Goal: Information Seeking & Learning: Find specific fact

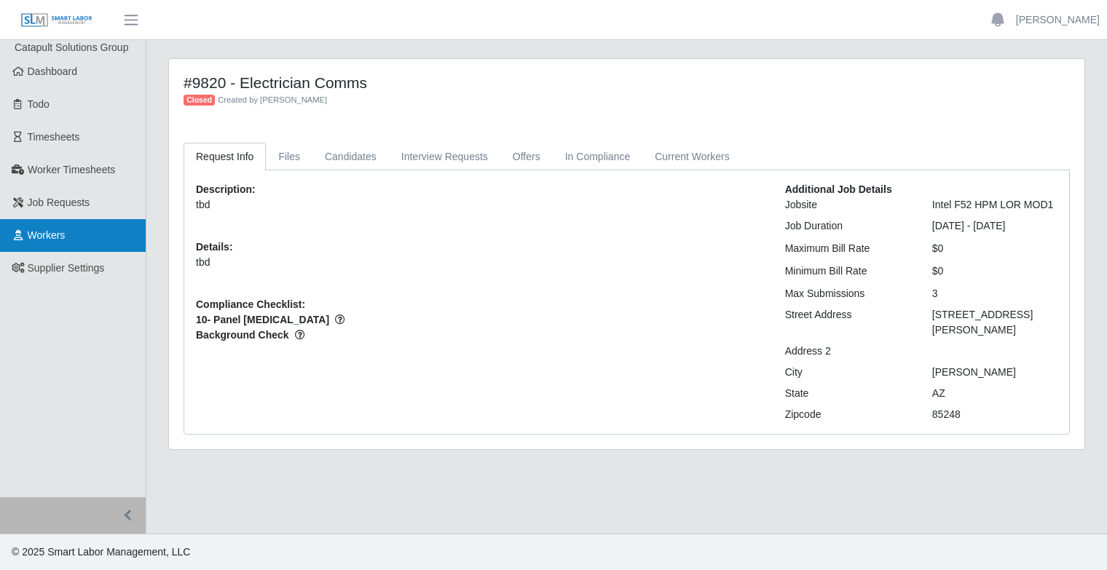
click at [97, 241] on link "Workers" at bounding box center [73, 235] width 146 height 33
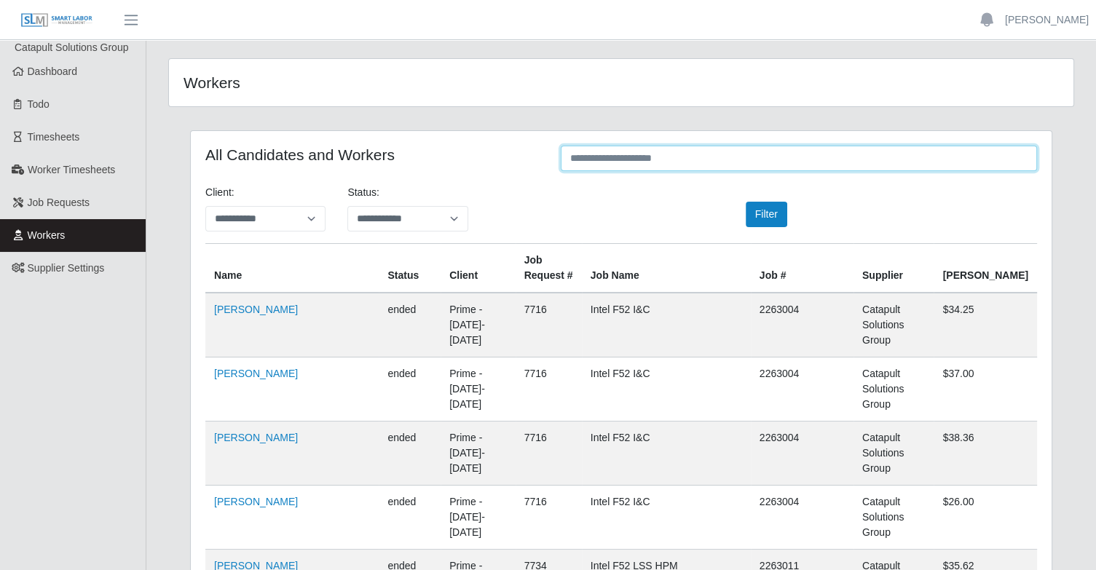
click at [677, 154] on input "text" at bounding box center [799, 158] width 476 height 25
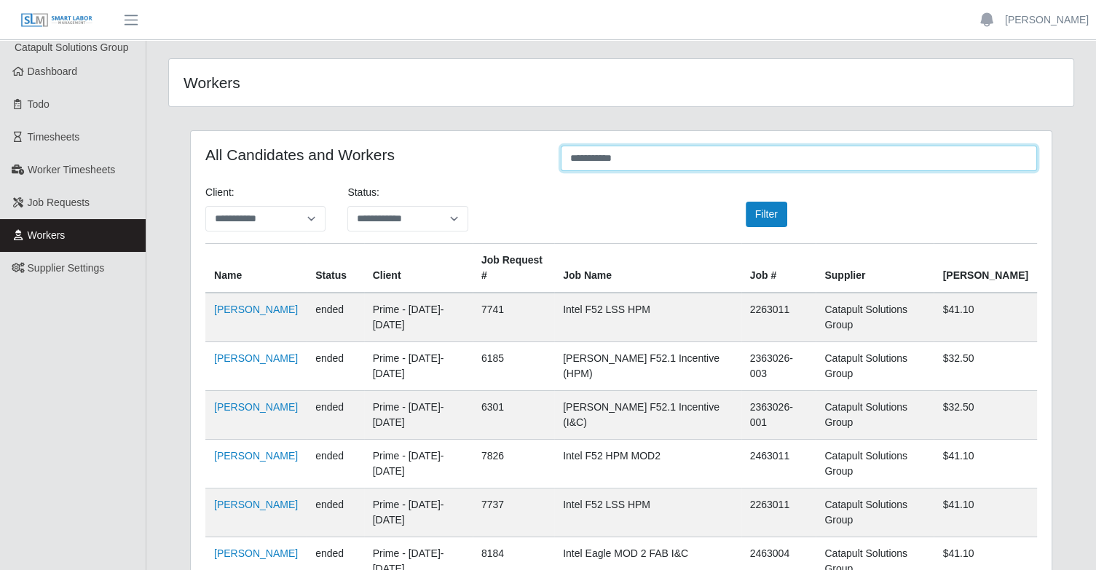
type input "**********"
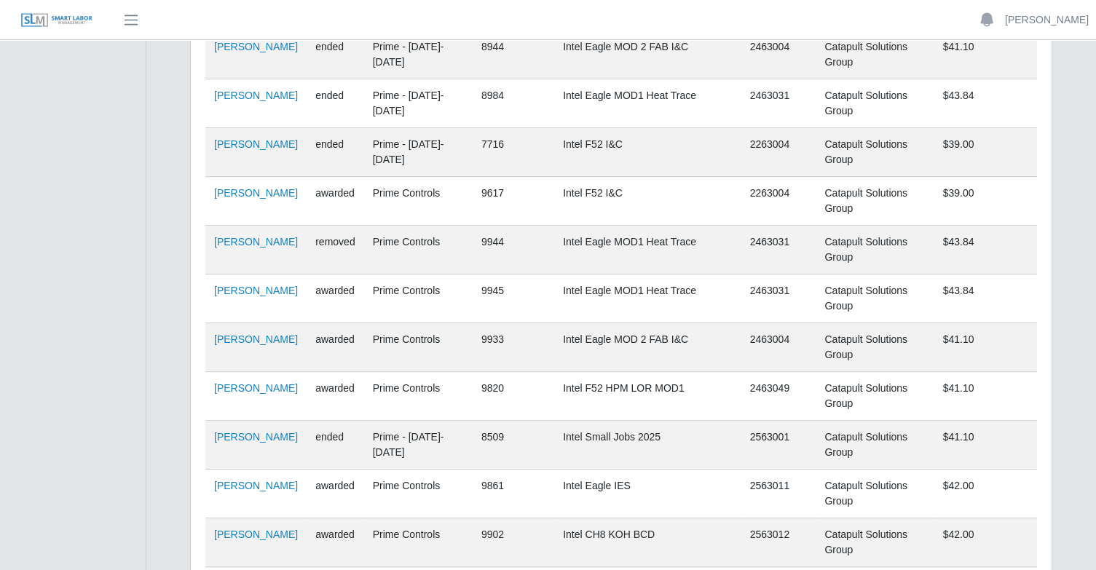
scroll to position [688, 0]
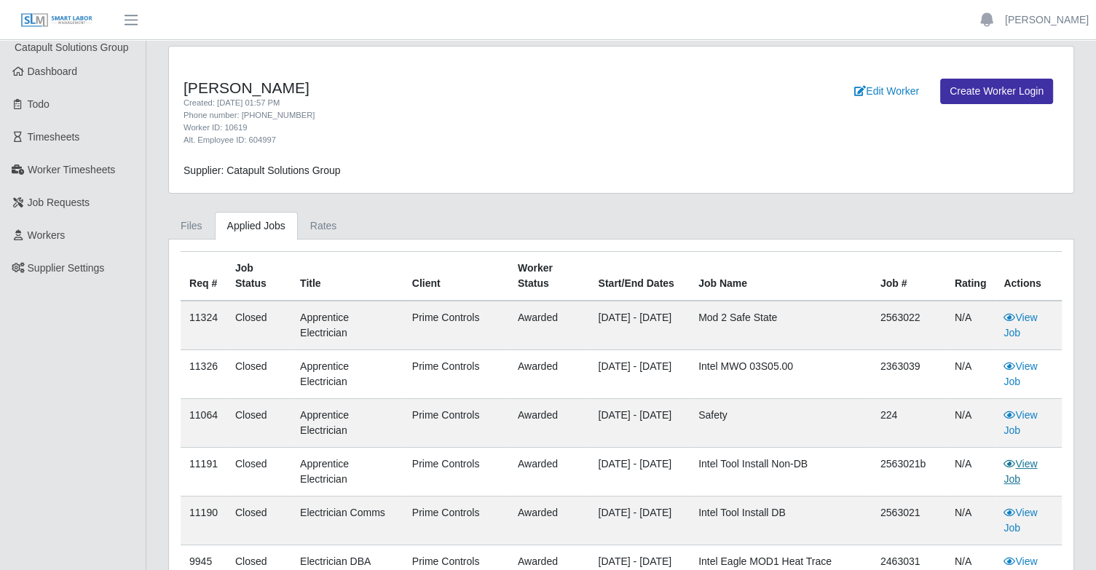
click at [1012, 465] on icon at bounding box center [1010, 464] width 12 height 10
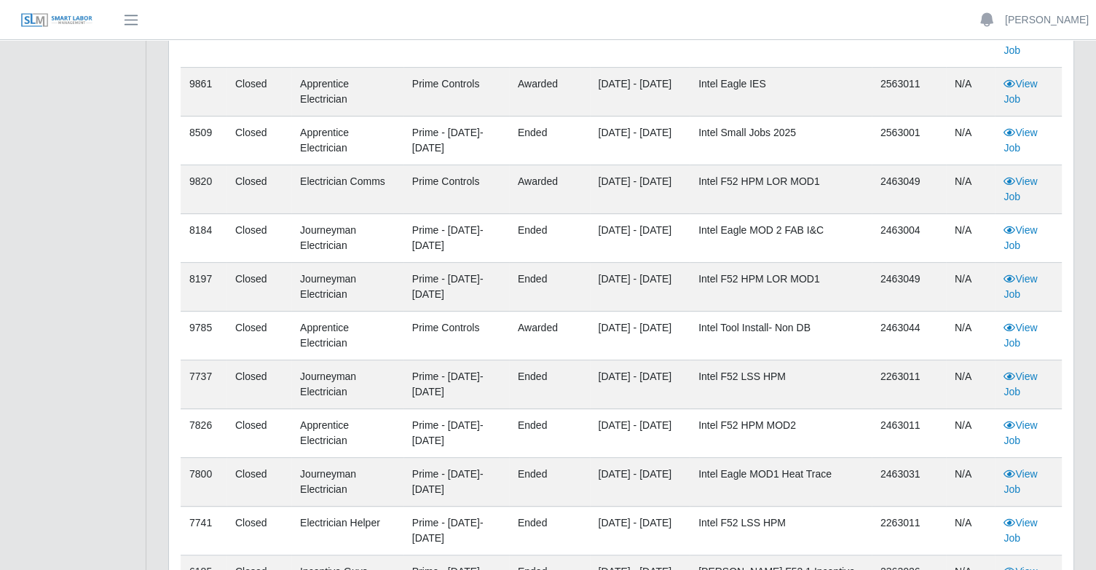
scroll to position [728, 0]
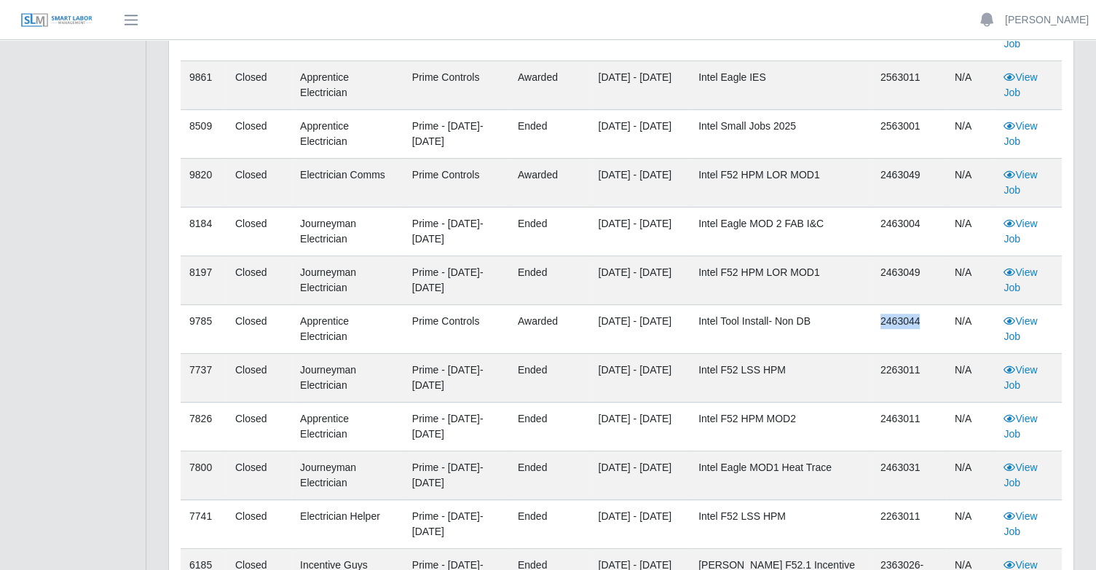
drag, startPoint x: 868, startPoint y: 319, endPoint x: 920, endPoint y: 318, distance: 51.7
click at [920, 318] on tr "9785 Closed Apprentice Electrician Prime Controls awarded 09/15/2024 - 10/30/20…" at bounding box center [621, 329] width 881 height 49
copy tr "2463044"
click at [1036, 324] on link "View Job" at bounding box center [1021, 328] width 34 height 27
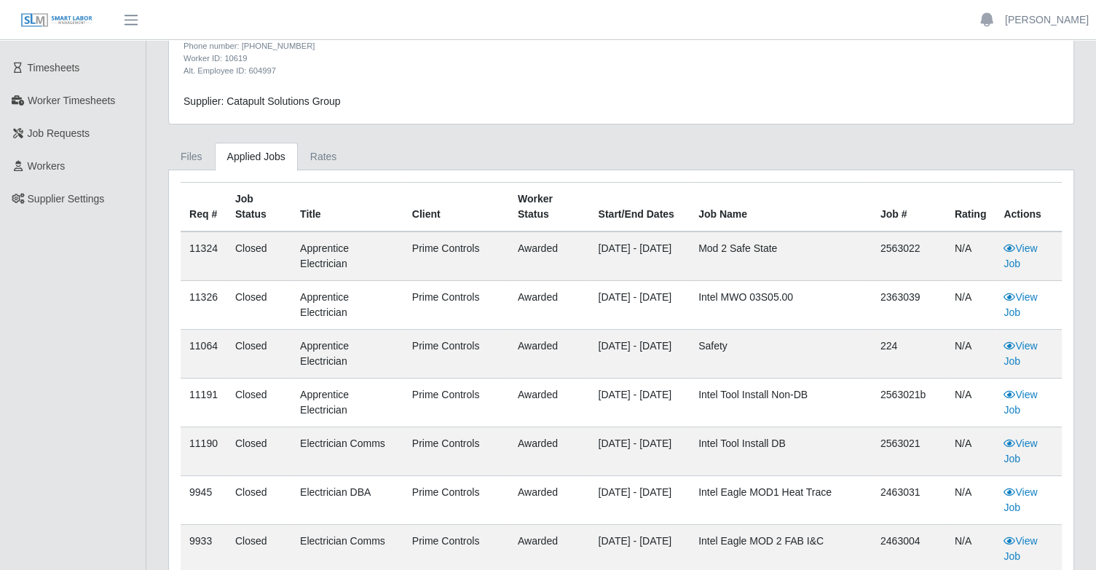
scroll to position [73, 0]
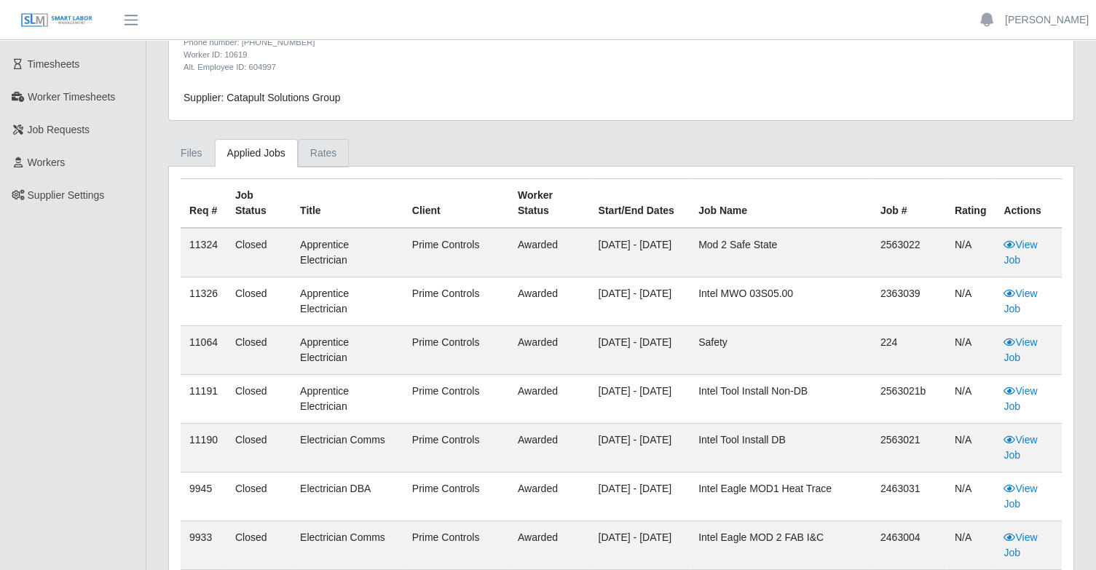
click at [322, 158] on link "Rates" at bounding box center [324, 153] width 52 height 28
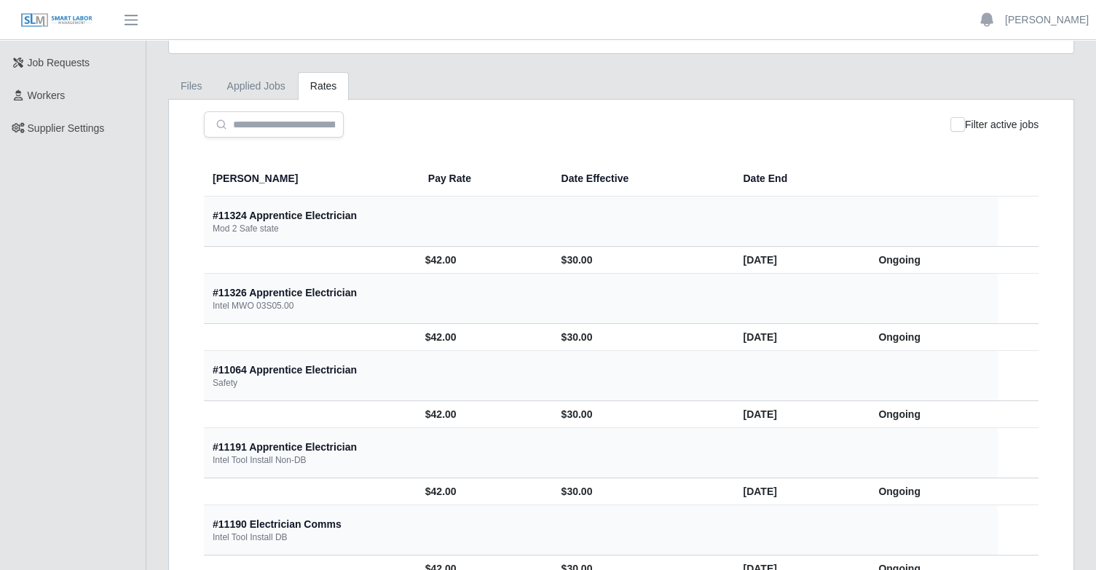
scroll to position [165, 0]
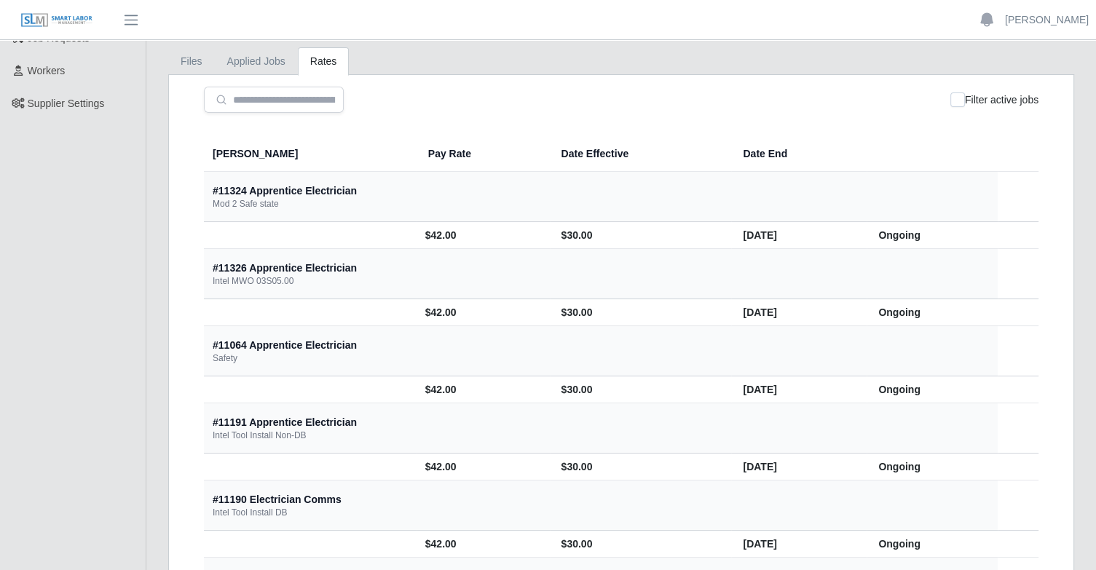
drag, startPoint x: 331, startPoint y: 470, endPoint x: 376, endPoint y: 472, distance: 45.2
click at [417, 472] on td "$42.00" at bounding box center [483, 467] width 133 height 27
click at [253, 58] on link "Applied Jobs" at bounding box center [256, 61] width 83 height 28
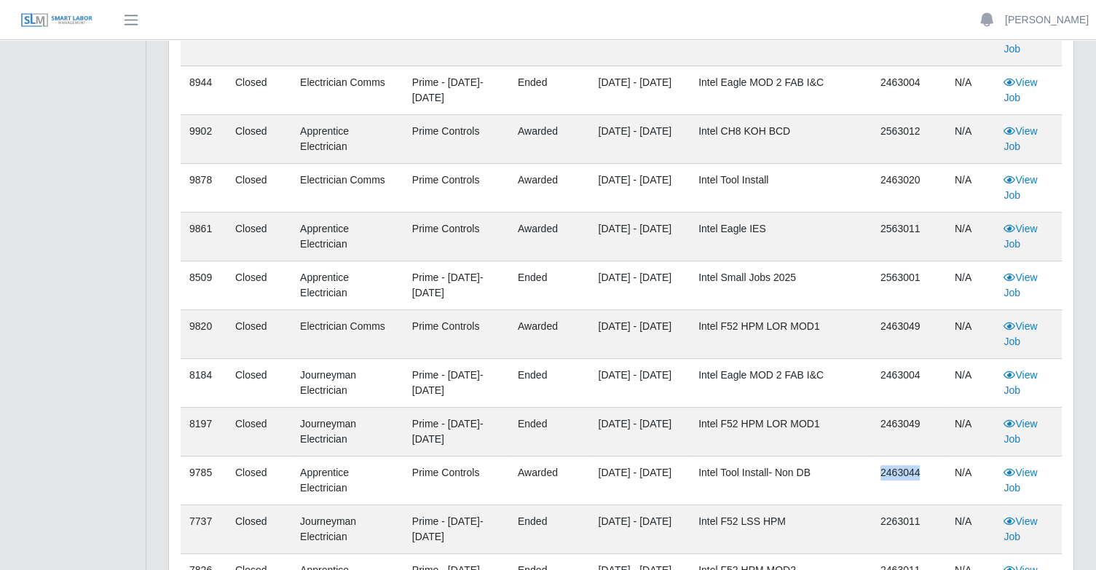
scroll to position [602, 0]
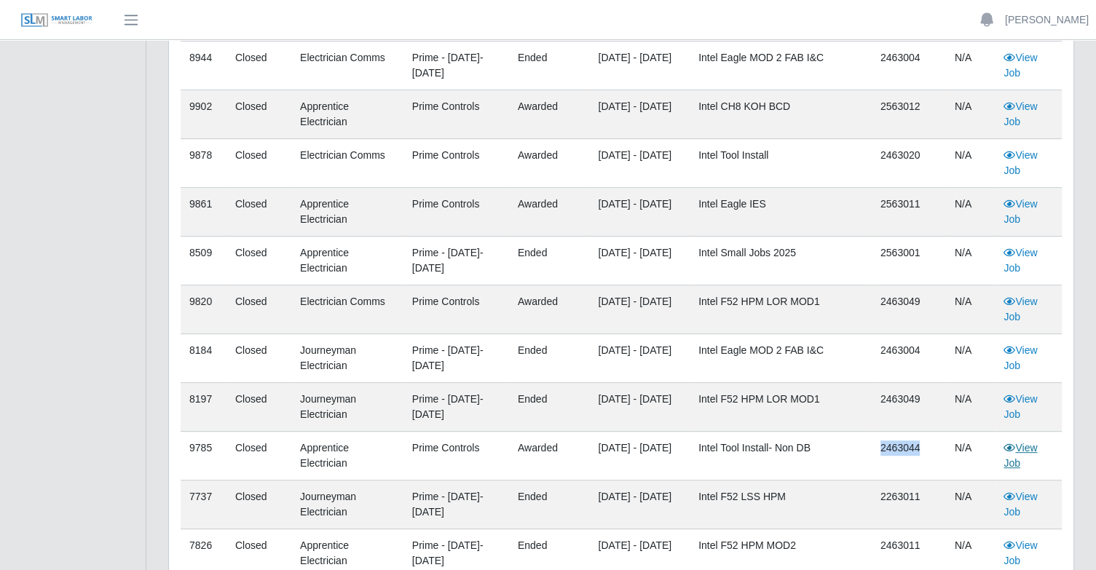
click at [1028, 442] on link "View Job" at bounding box center [1021, 455] width 34 height 27
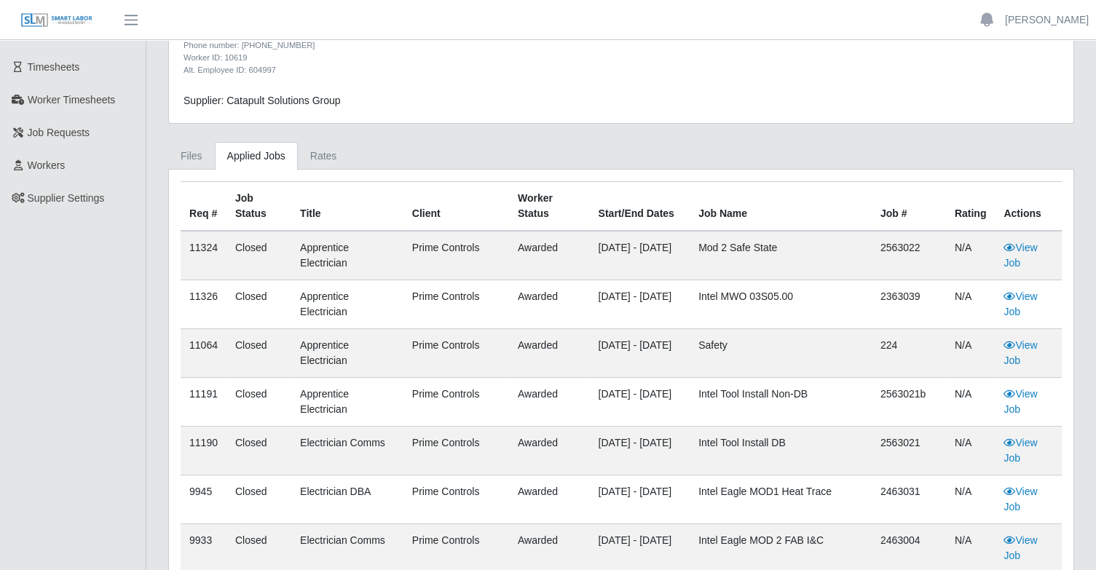
scroll to position [0, 0]
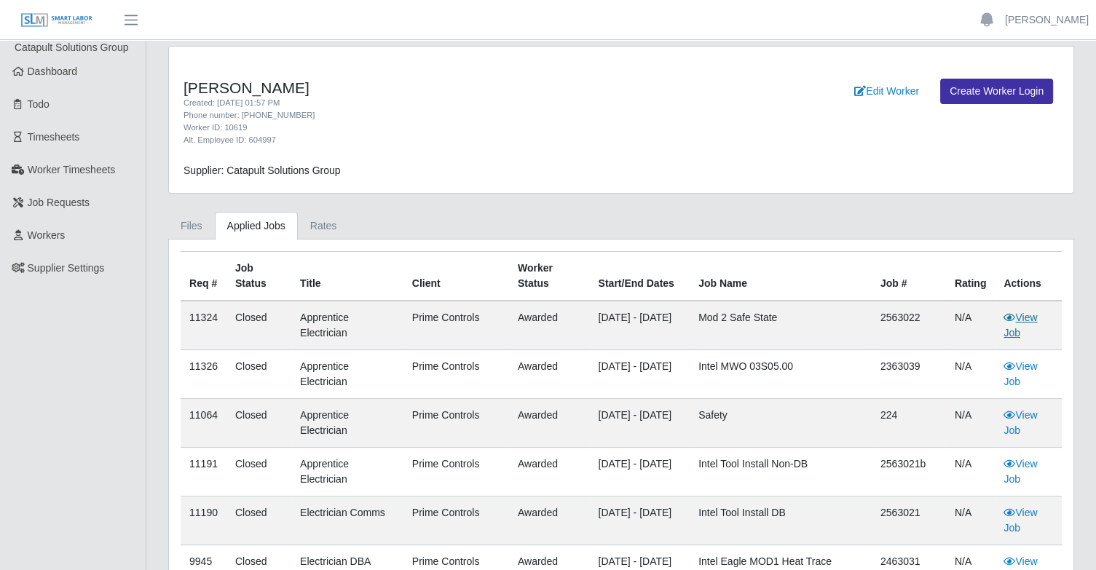
click at [1032, 319] on link "View Job" at bounding box center [1021, 325] width 34 height 27
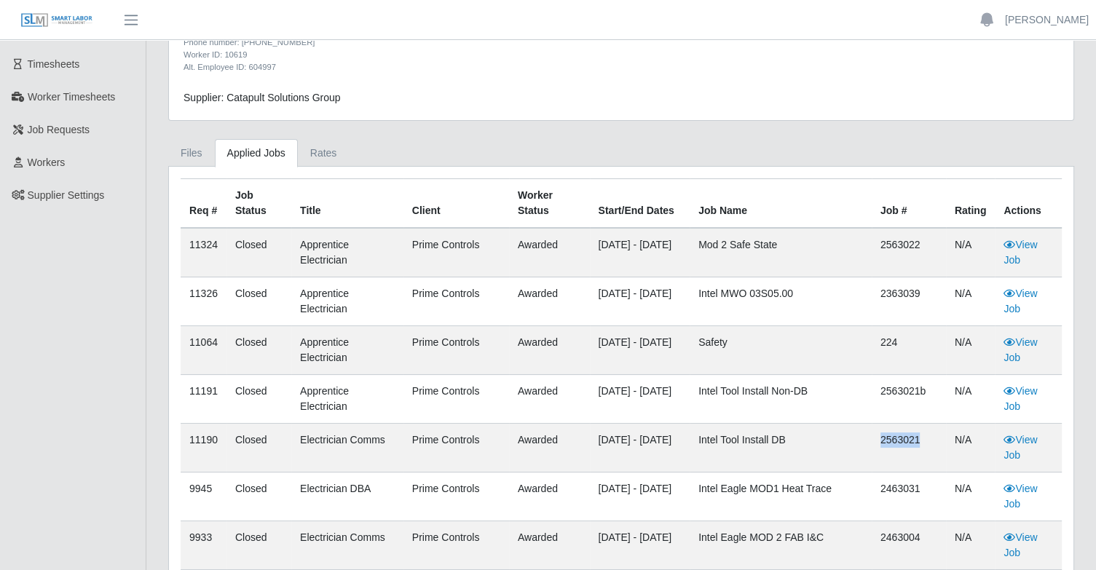
drag, startPoint x: 921, startPoint y: 439, endPoint x: 863, endPoint y: 441, distance: 57.6
click at [863, 441] on tr "11190 Closed Electrician Comms Prime Controls awarded 08/01/2025 - 09/01/2026 I…" at bounding box center [621, 448] width 881 height 49
copy tr "2563021"
click at [1017, 434] on link "View Job" at bounding box center [1021, 447] width 34 height 27
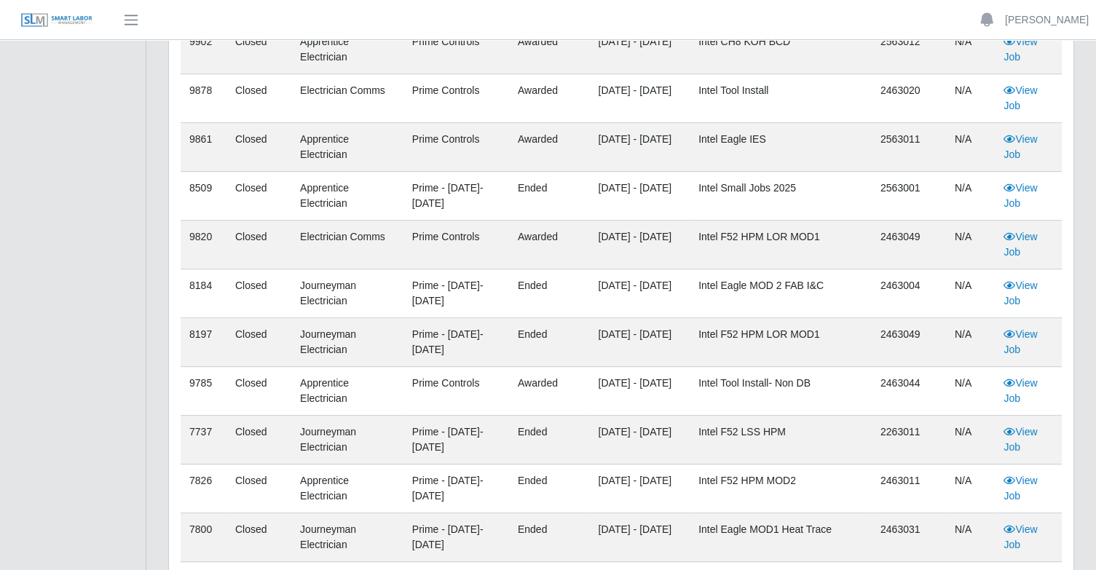
scroll to position [594, 0]
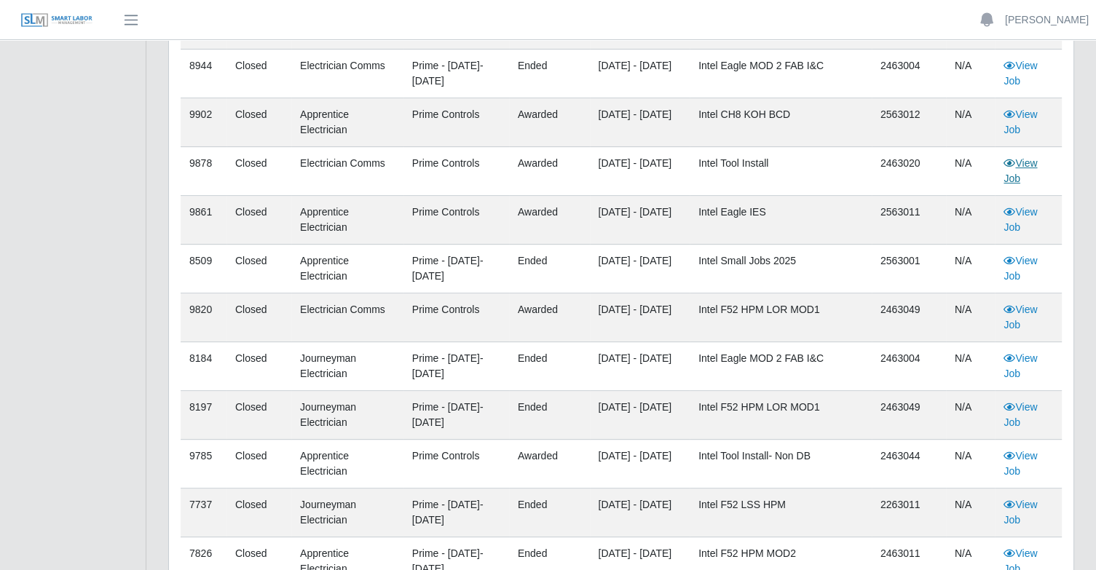
click at [1021, 165] on link "View Job" at bounding box center [1021, 170] width 34 height 27
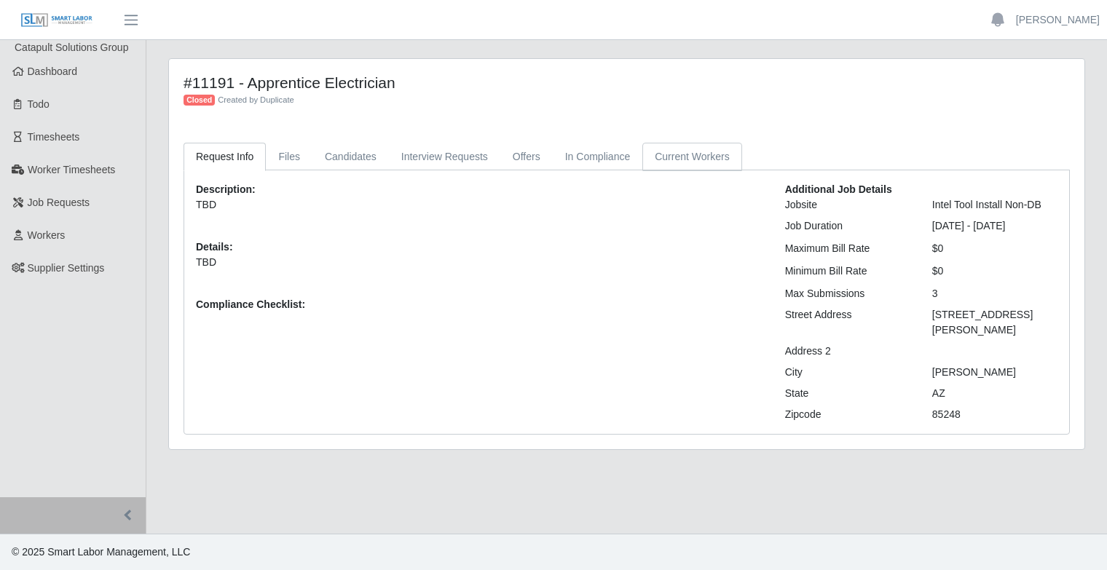
click at [693, 162] on link "Current Workers" at bounding box center [691, 157] width 99 height 28
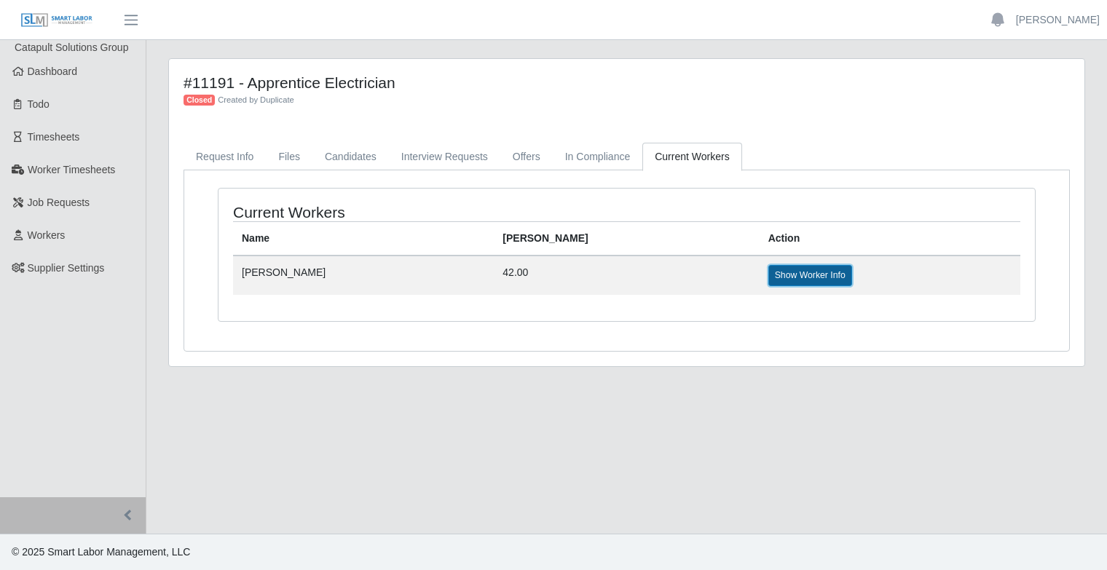
click at [768, 275] on link "Show Worker Info" at bounding box center [810, 275] width 84 height 20
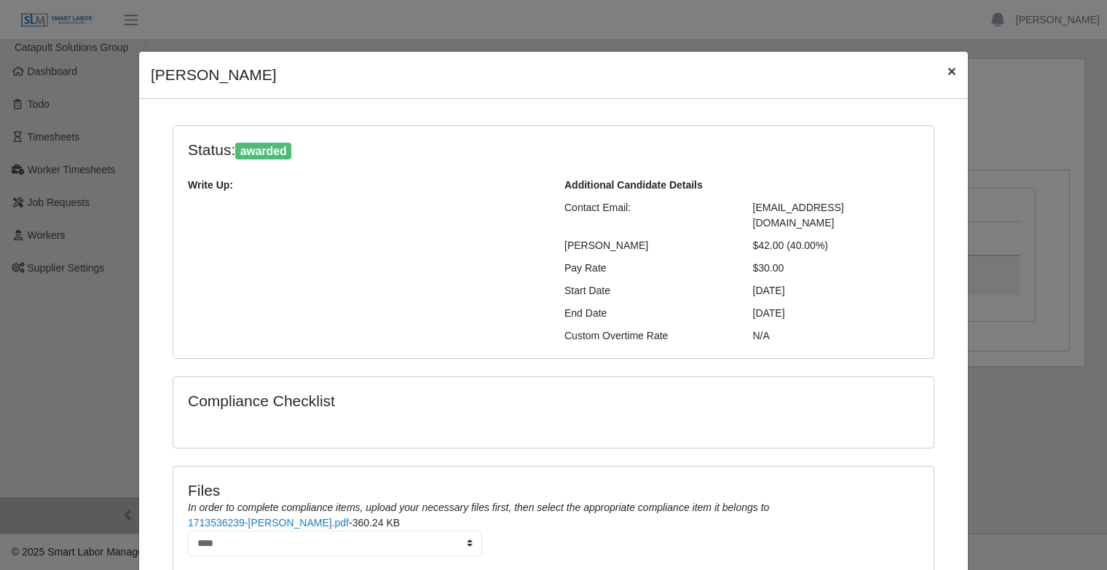
click at [948, 74] on span "×" at bounding box center [952, 71] width 9 height 17
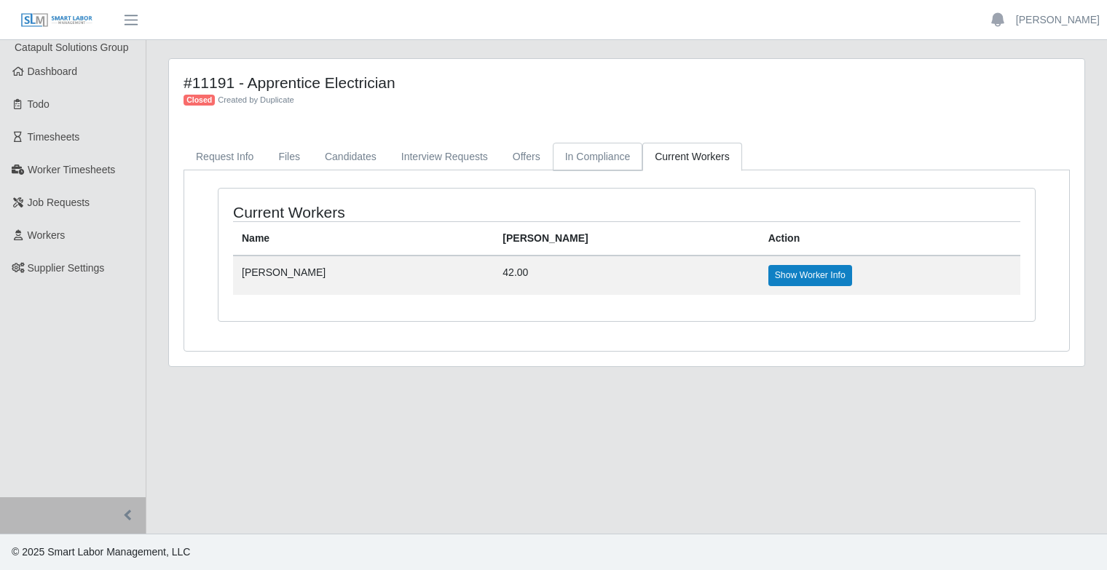
click at [568, 156] on link "In Compliance" at bounding box center [598, 157] width 90 height 28
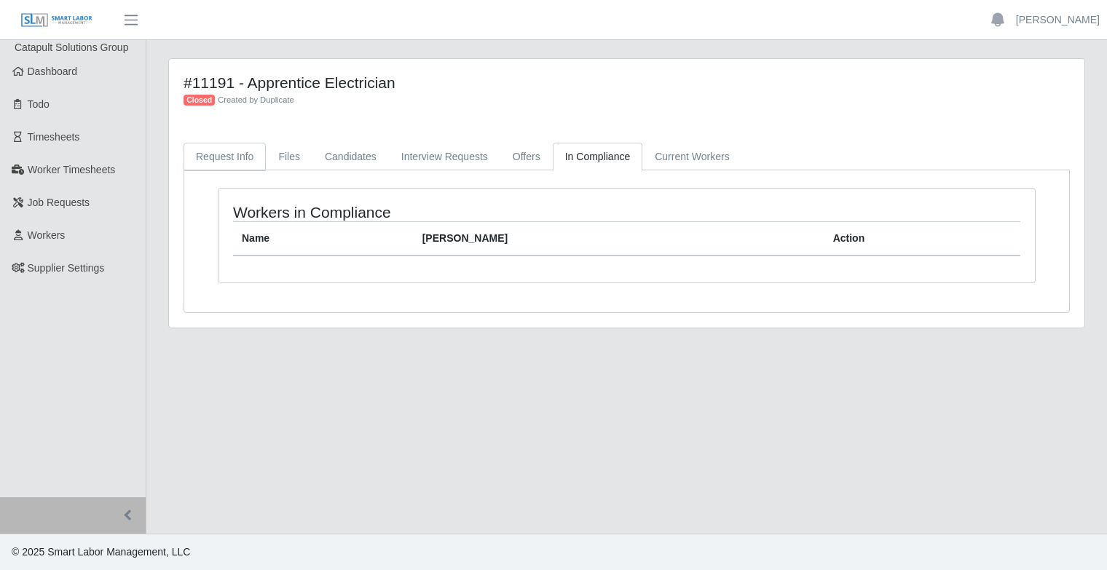
click at [227, 154] on link "Request Info" at bounding box center [225, 157] width 82 height 28
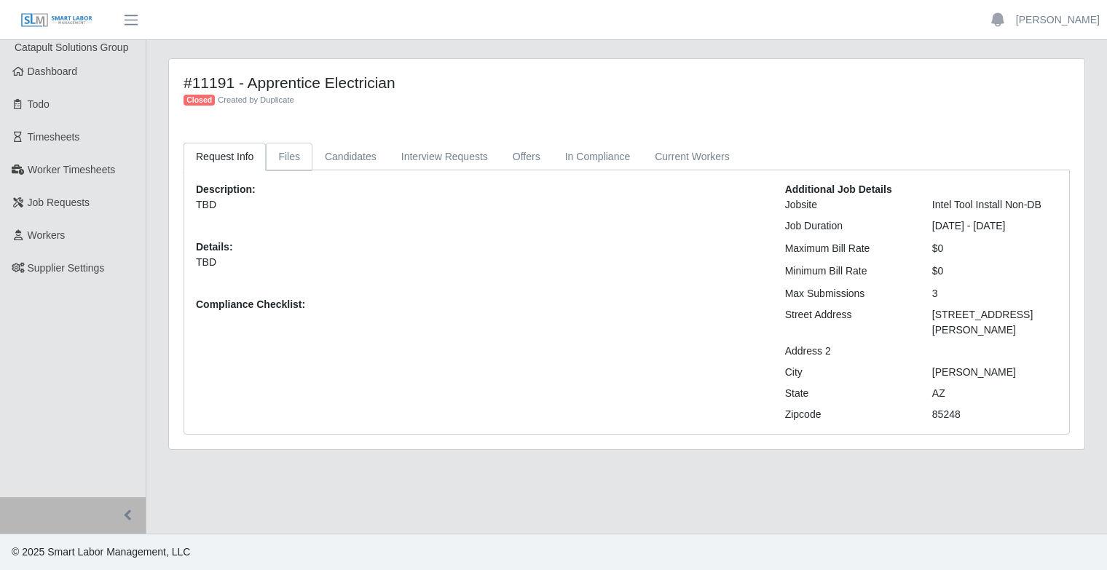
click at [296, 154] on link "Files" at bounding box center [289, 157] width 47 height 28
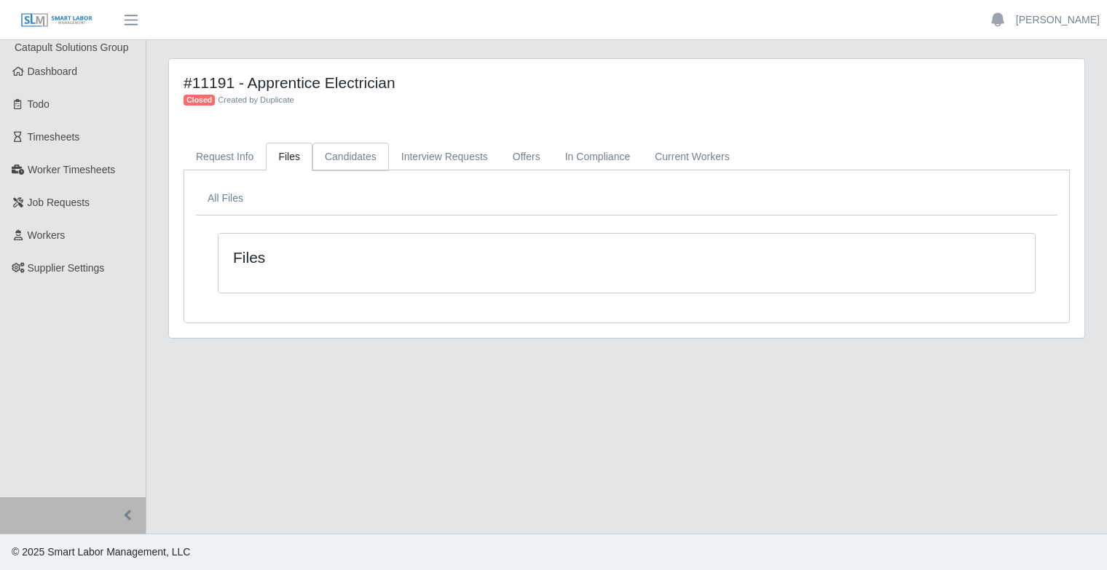
click at [337, 154] on link "Candidates" at bounding box center [350, 157] width 76 height 28
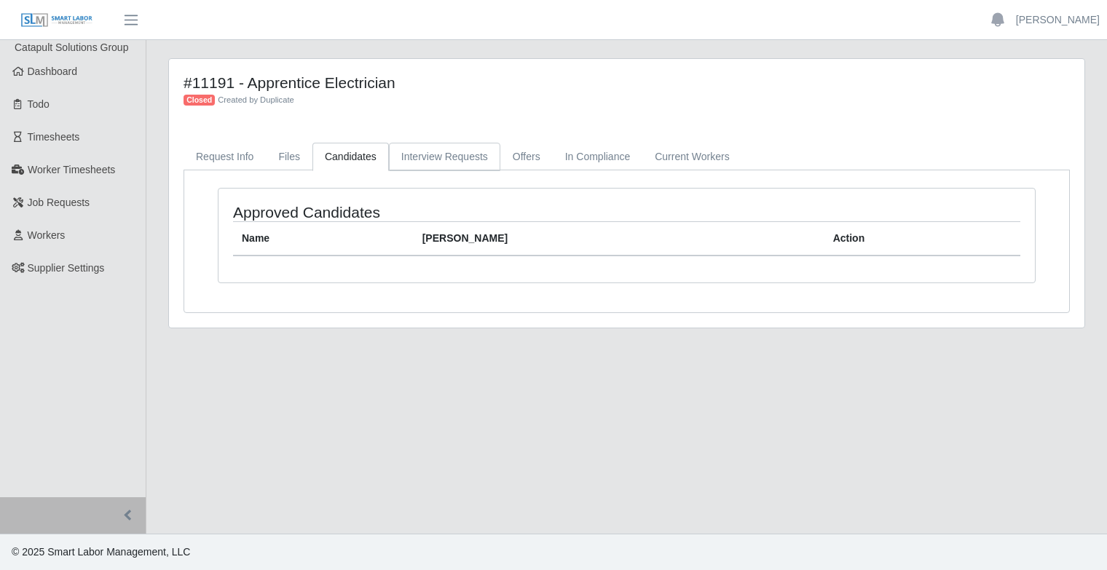
click at [435, 154] on link "Interview Requests" at bounding box center [444, 157] width 111 height 28
click at [521, 154] on link "Offers" at bounding box center [526, 157] width 52 height 28
click at [553, 154] on link "In Compliance" at bounding box center [598, 157] width 90 height 28
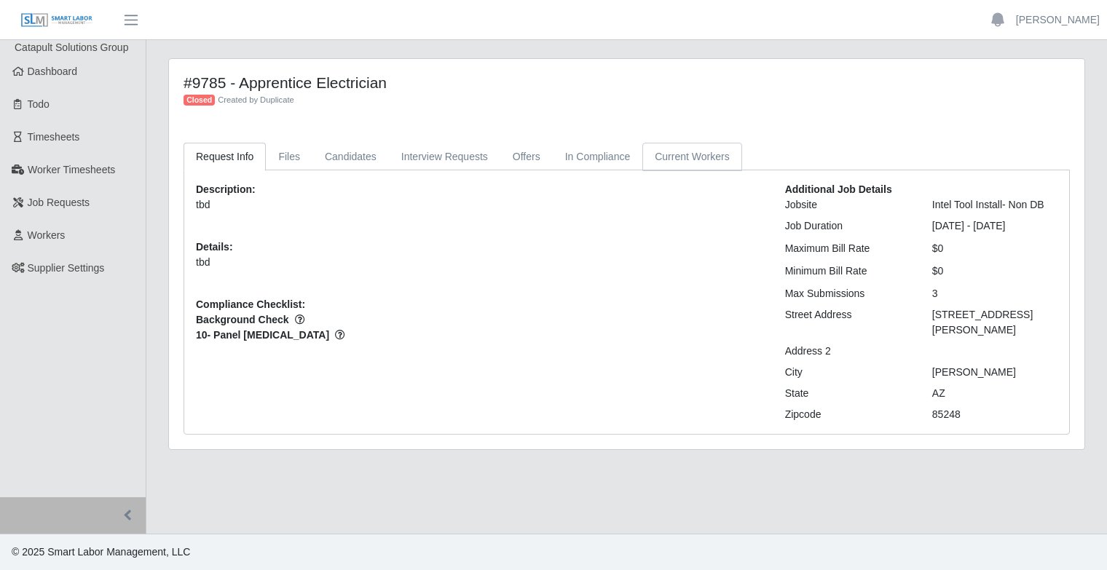
click at [672, 155] on link "Current Workers" at bounding box center [691, 157] width 99 height 28
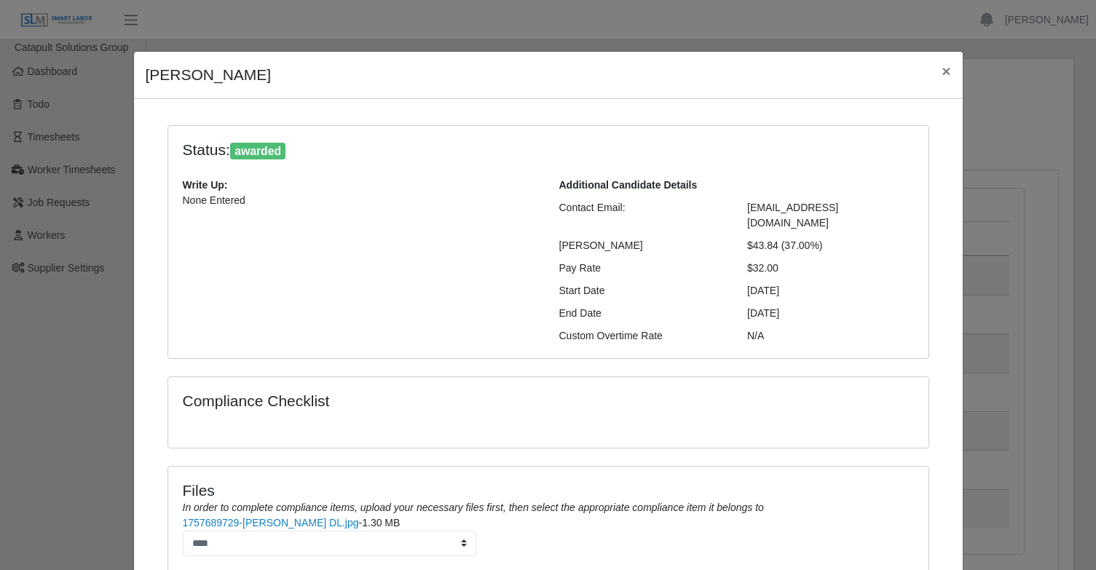
scroll to position [79, 0]
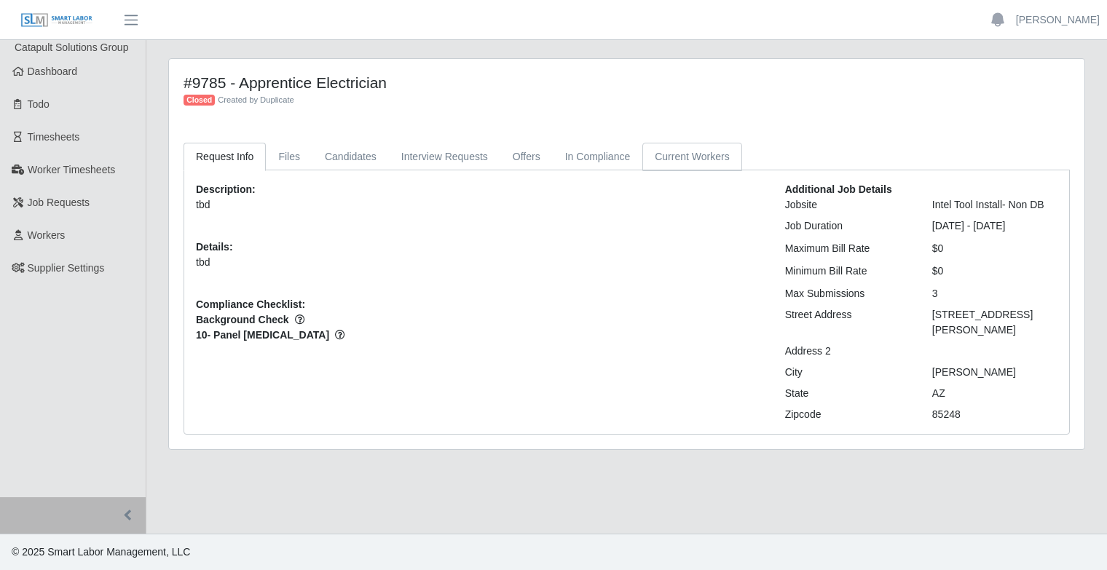
click at [680, 162] on link "Current Workers" at bounding box center [691, 157] width 99 height 28
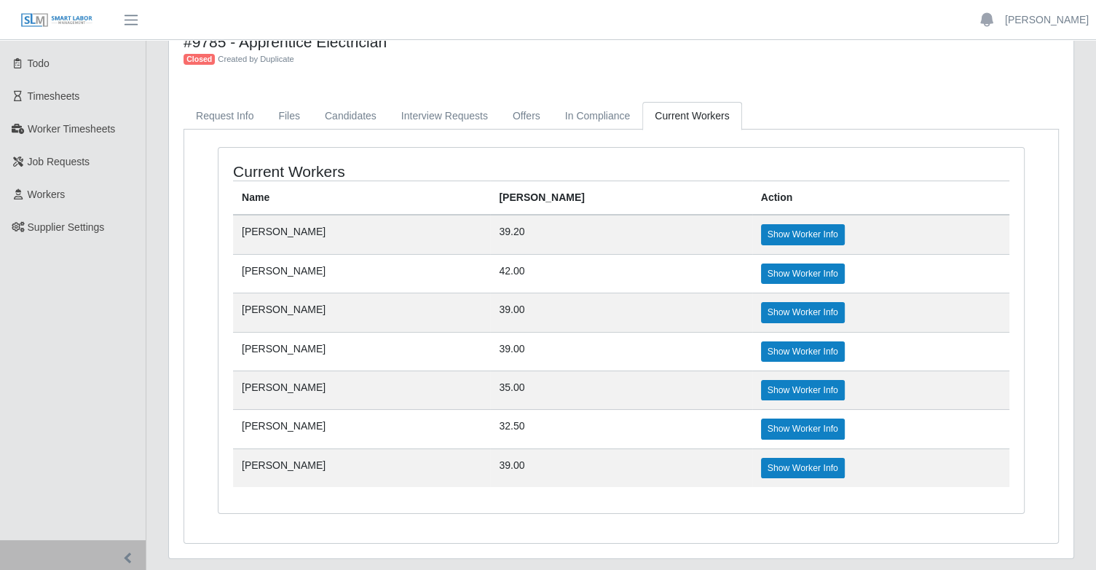
scroll to position [79, 0]
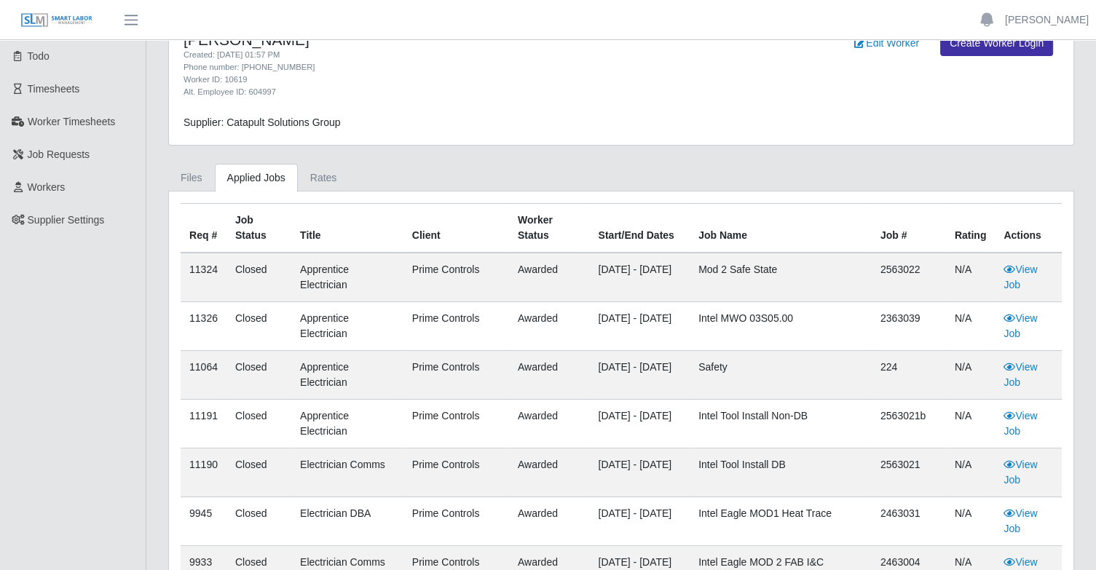
scroll to position [73, 0]
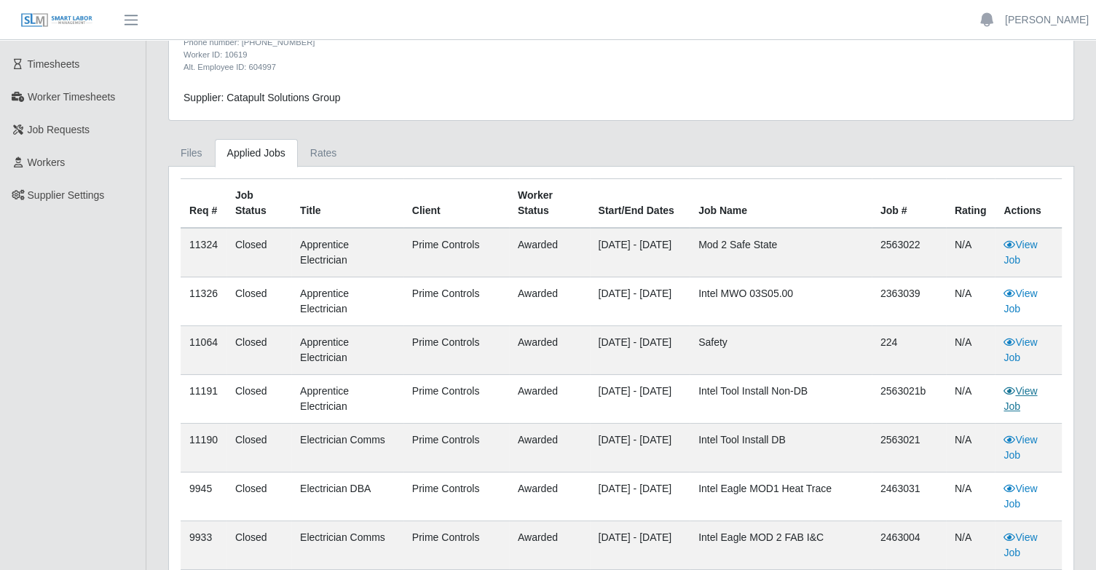
click at [1034, 393] on link "View Job" at bounding box center [1021, 398] width 34 height 27
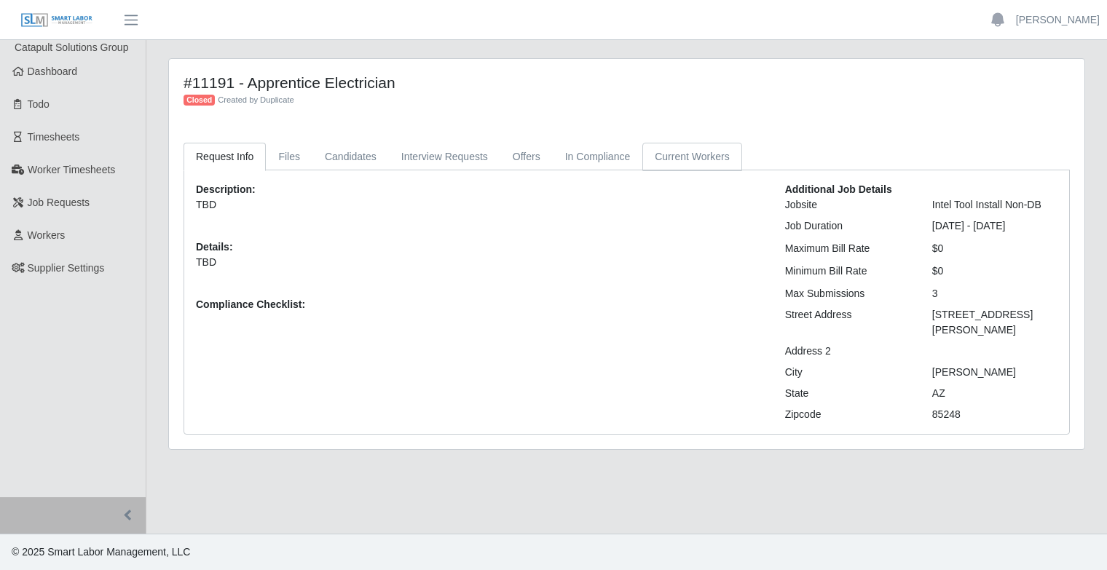
click at [696, 160] on link "Current Workers" at bounding box center [691, 157] width 99 height 28
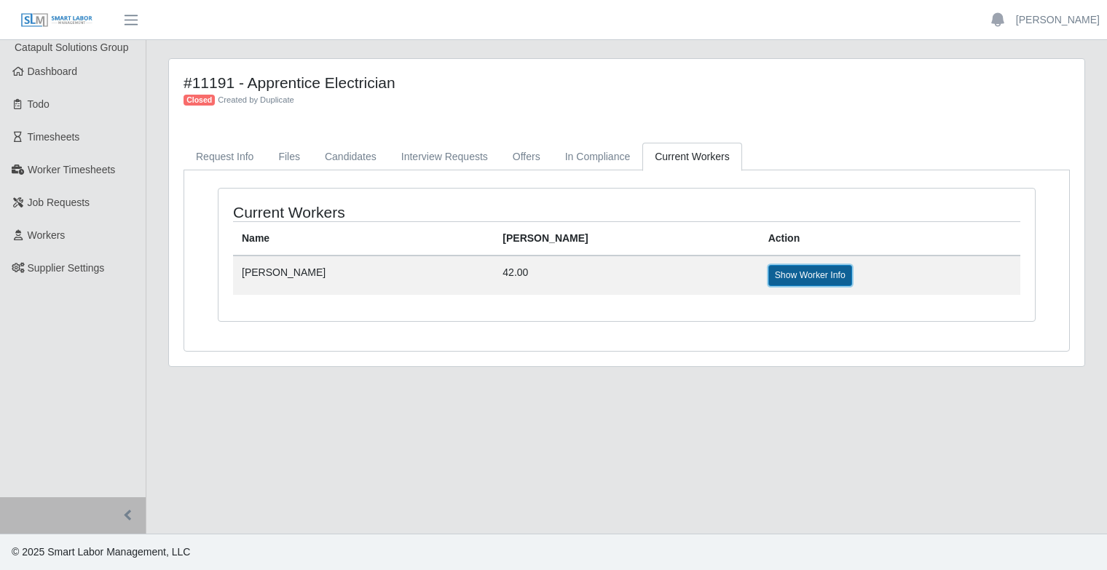
click at [771, 278] on link "Show Worker Info" at bounding box center [810, 275] width 84 height 20
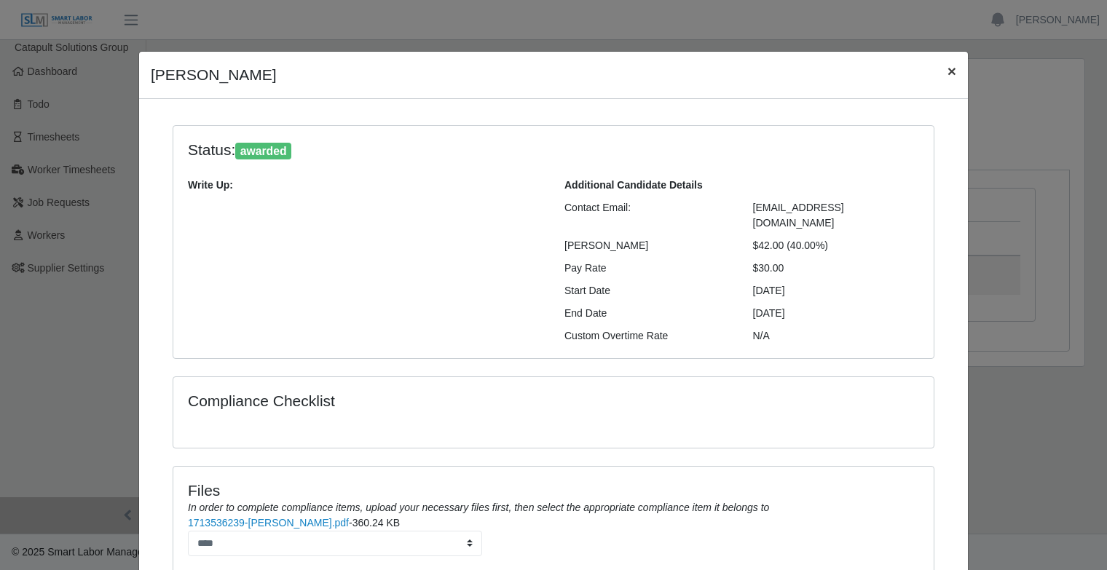
click at [951, 68] on button "×" at bounding box center [952, 71] width 32 height 39
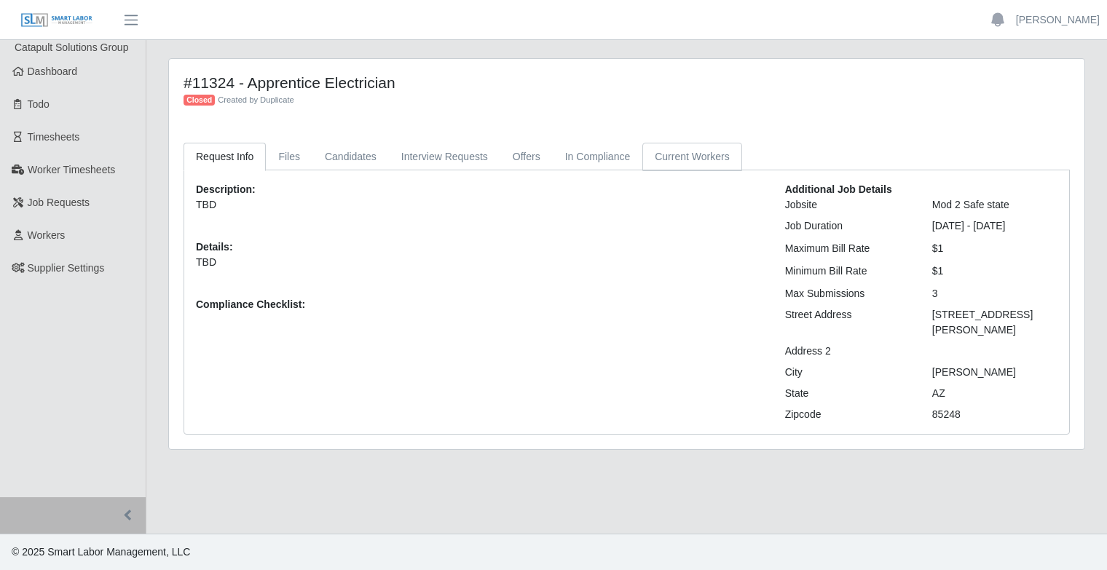
click at [685, 157] on link "Current Workers" at bounding box center [691, 157] width 99 height 28
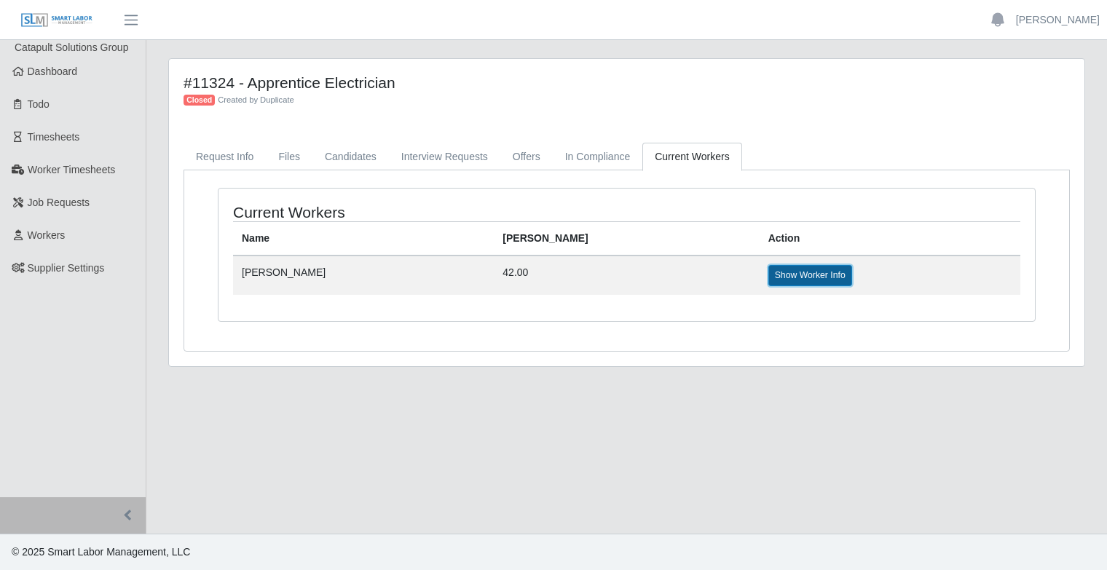
click at [768, 280] on link "Show Worker Info" at bounding box center [810, 275] width 84 height 20
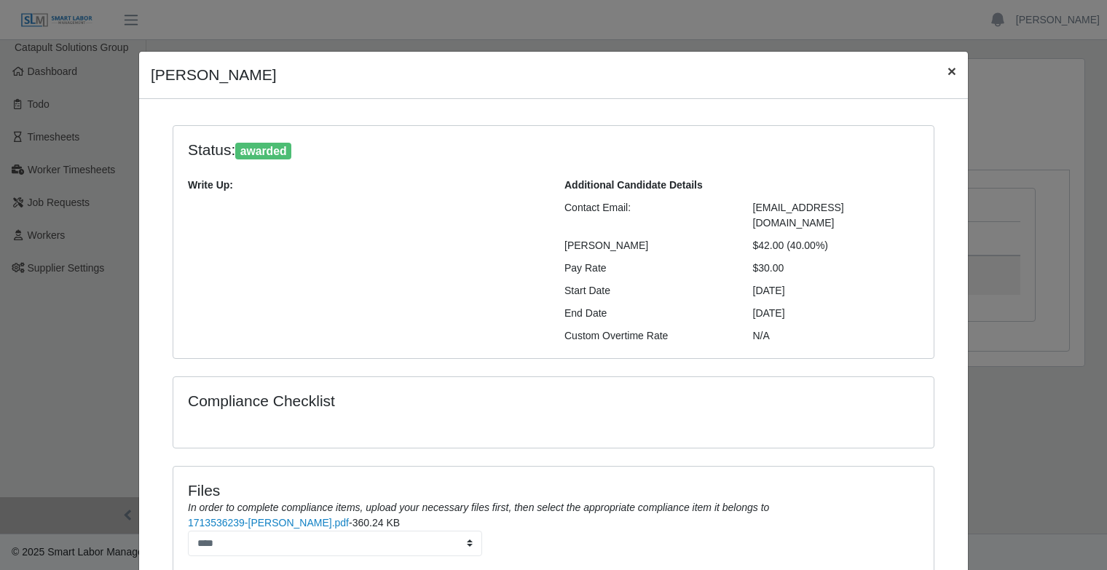
click at [956, 69] on button "×" at bounding box center [952, 71] width 32 height 39
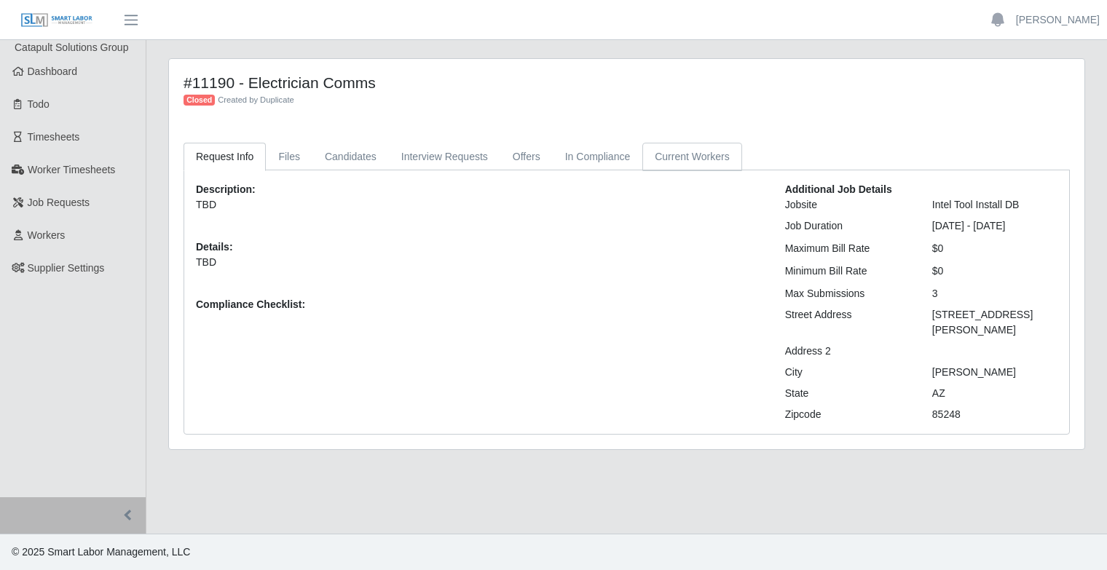
click at [695, 162] on link "Current Workers" at bounding box center [691, 157] width 99 height 28
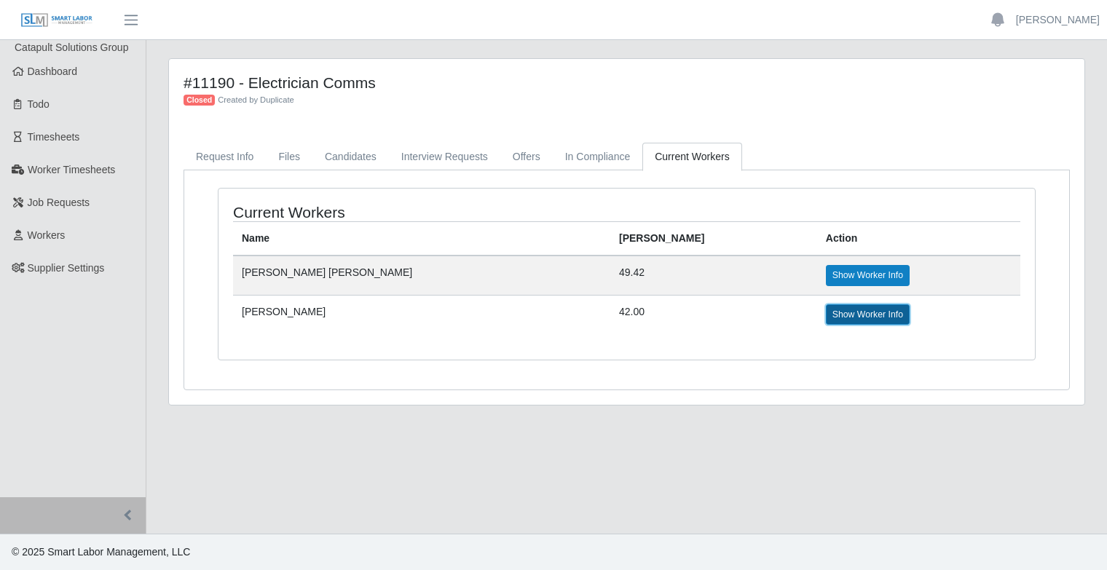
click at [826, 312] on link "Show Worker Info" at bounding box center [868, 314] width 84 height 20
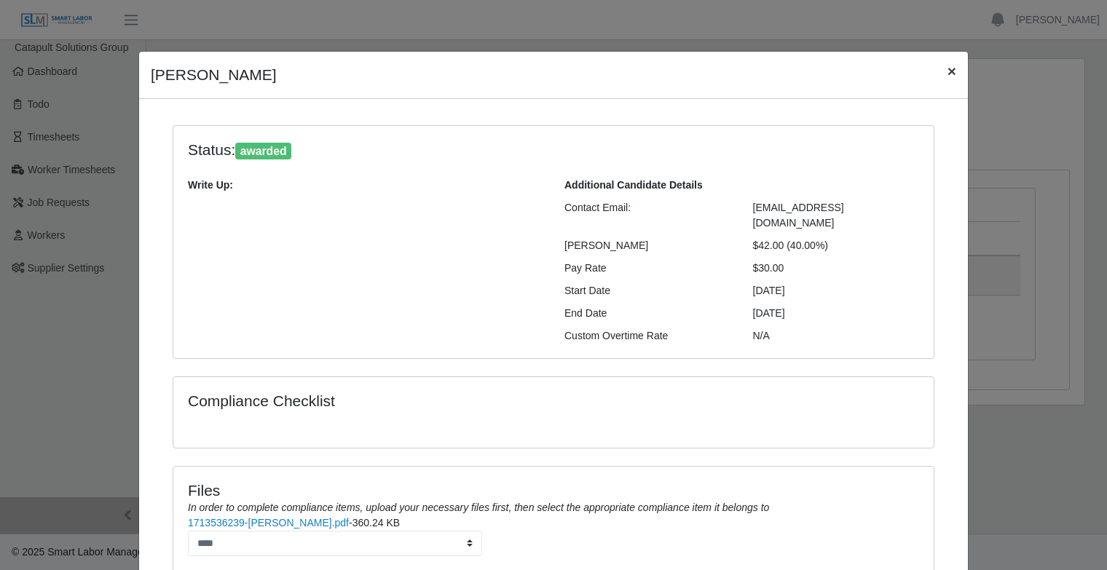
click at [948, 77] on span "×" at bounding box center [952, 71] width 9 height 17
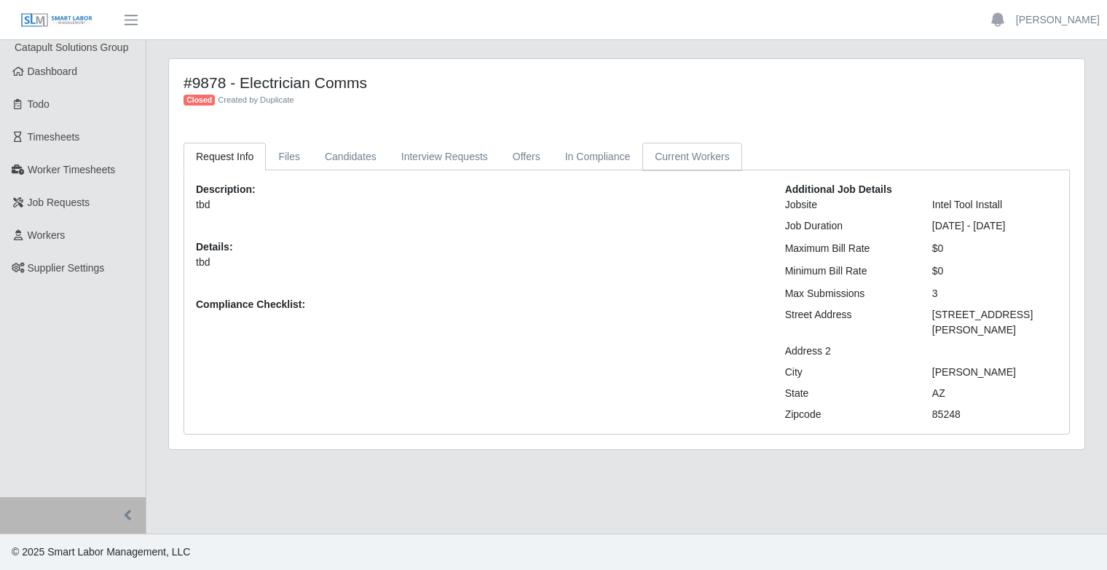
click at [676, 160] on link "Current Workers" at bounding box center [691, 157] width 99 height 28
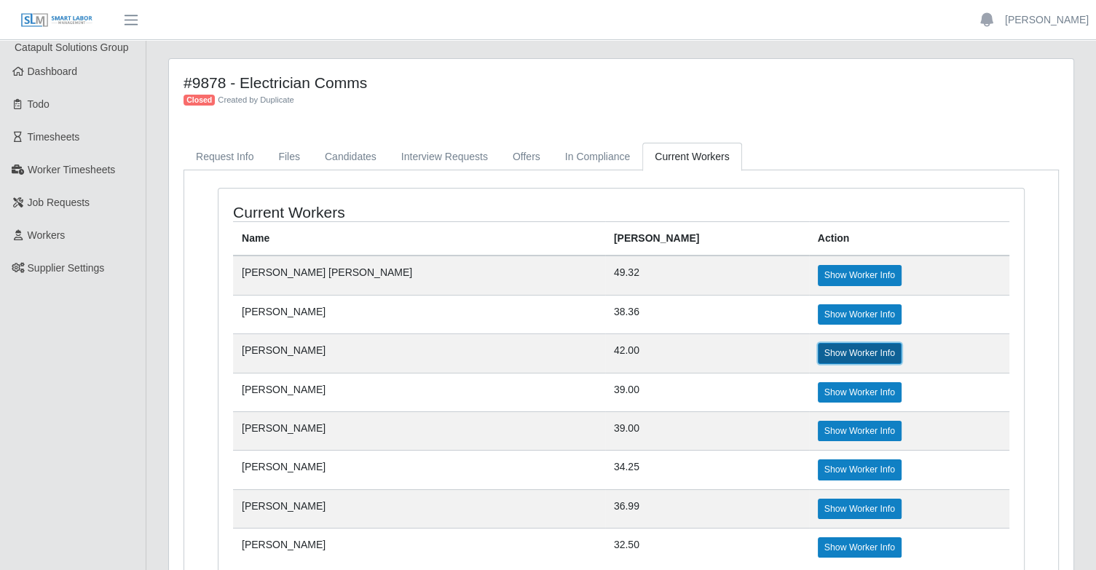
click at [818, 350] on link "Show Worker Info" at bounding box center [860, 353] width 84 height 20
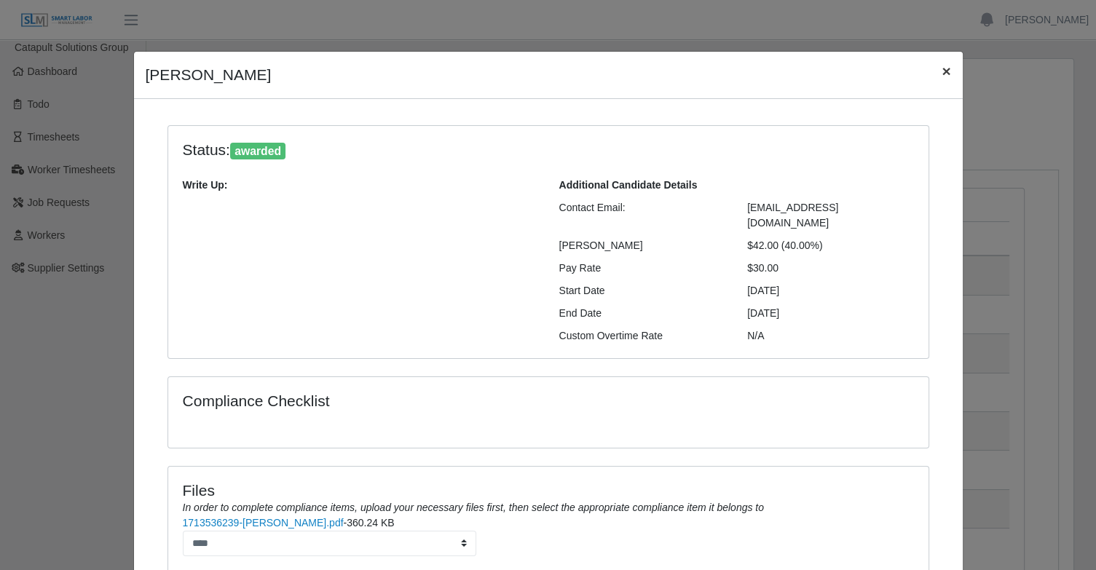
click at [941, 81] on button "×" at bounding box center [946, 71] width 32 height 39
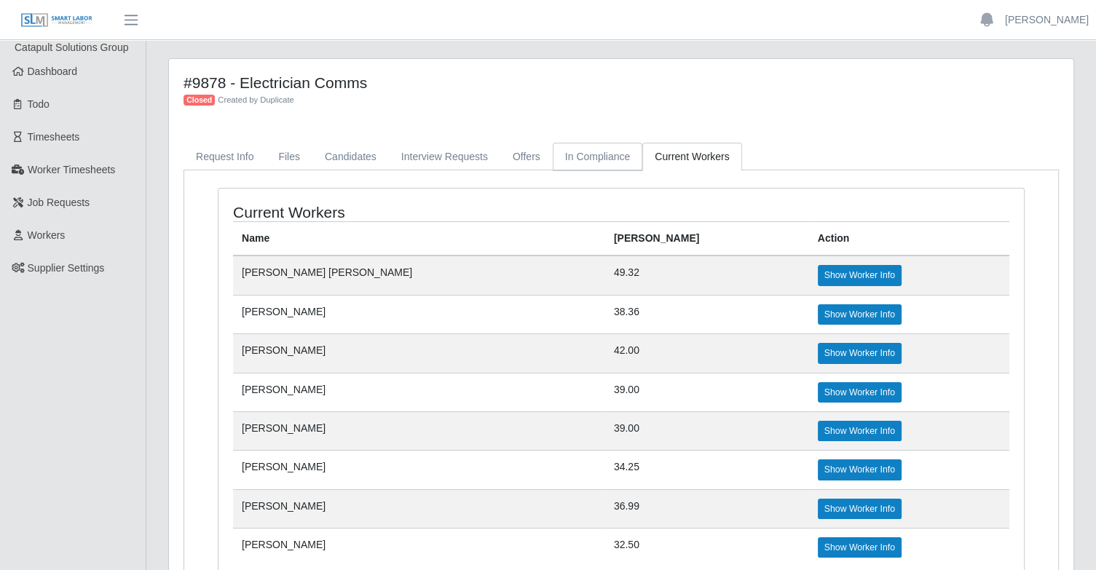
click at [586, 162] on link "In Compliance" at bounding box center [598, 157] width 90 height 28
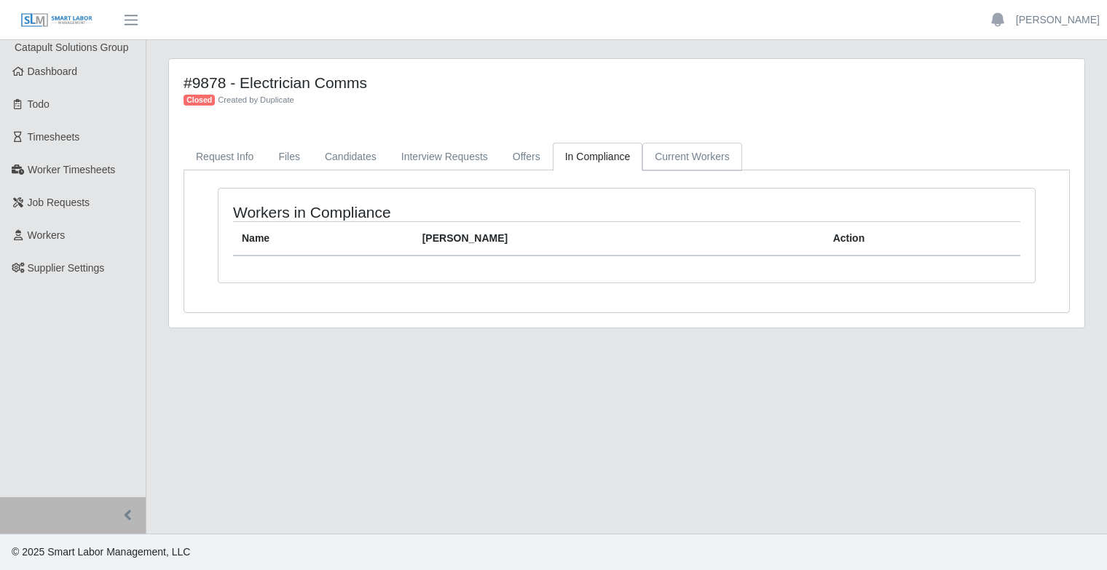
click at [672, 151] on link "Current Workers" at bounding box center [691, 157] width 99 height 28
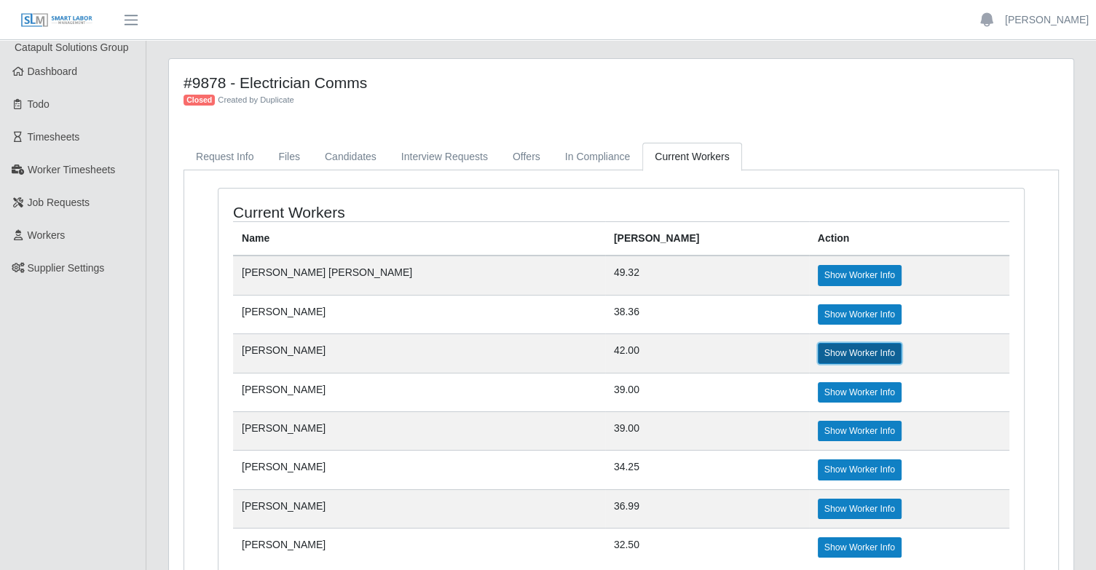
click at [818, 353] on link "Show Worker Info" at bounding box center [860, 353] width 84 height 20
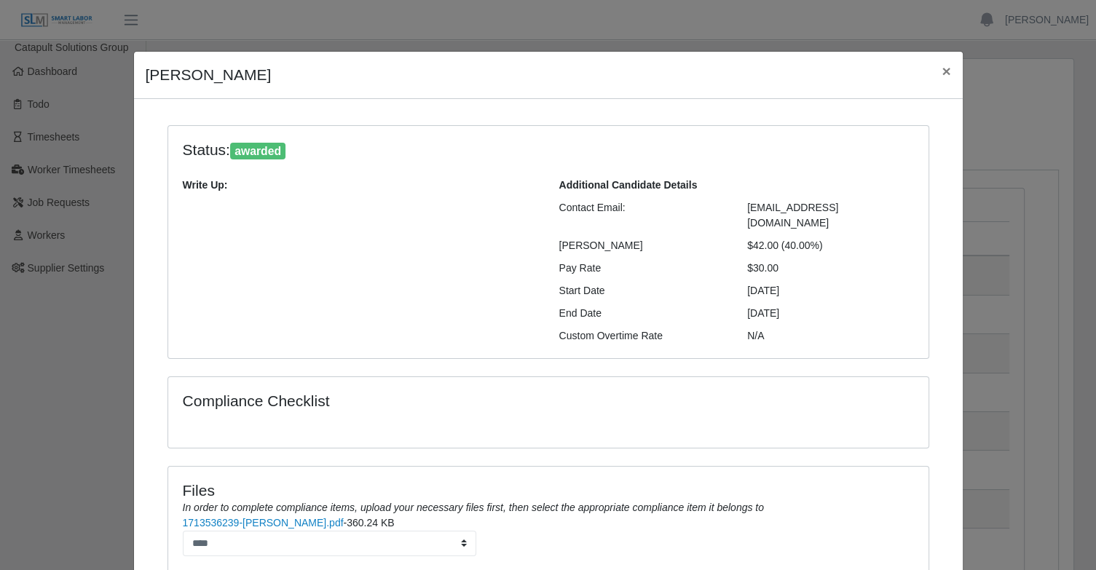
drag, startPoint x: 779, startPoint y: 232, endPoint x: 822, endPoint y: 236, distance: 43.2
click at [822, 238] on div "$42.00 (40.00%)" at bounding box center [830, 245] width 189 height 15
click at [943, 75] on span "×" at bounding box center [946, 71] width 9 height 17
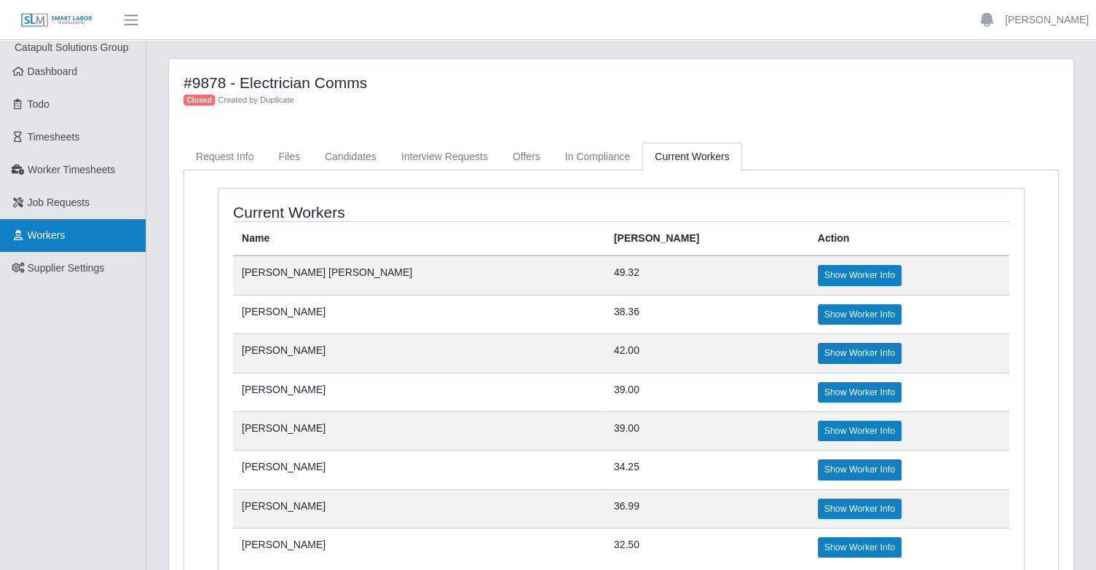
click at [82, 227] on link "Workers" at bounding box center [73, 235] width 146 height 33
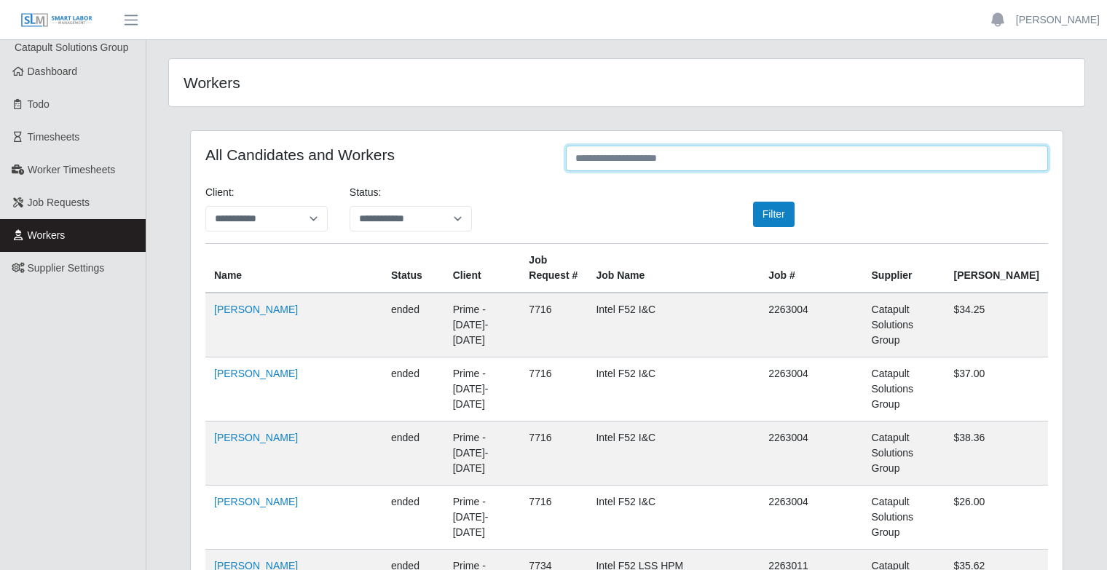
click at [645, 162] on input "text" at bounding box center [807, 158] width 482 height 25
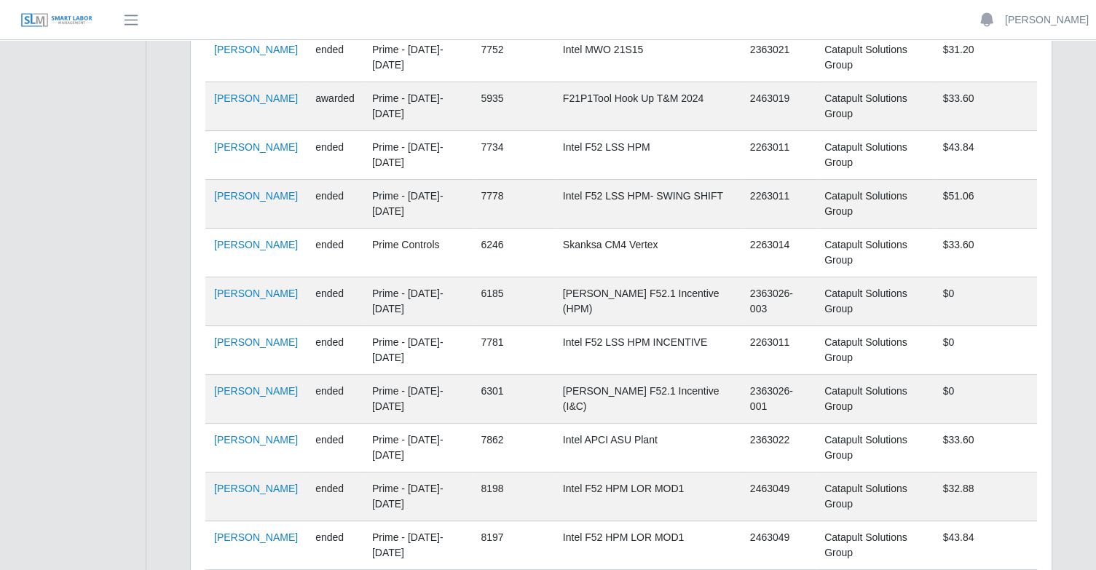
scroll to position [364, 0]
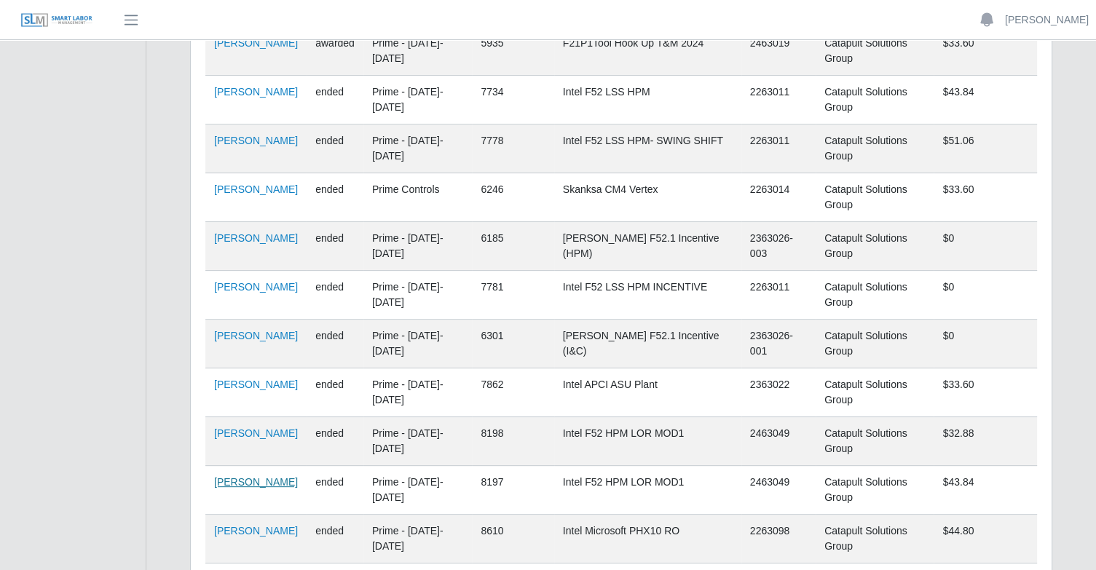
type input "**********"
click at [227, 488] on link "Alejandro Guerrero" at bounding box center [256, 482] width 84 height 12
click at [239, 486] on link "Alejandro Guerrero" at bounding box center [256, 482] width 84 height 12
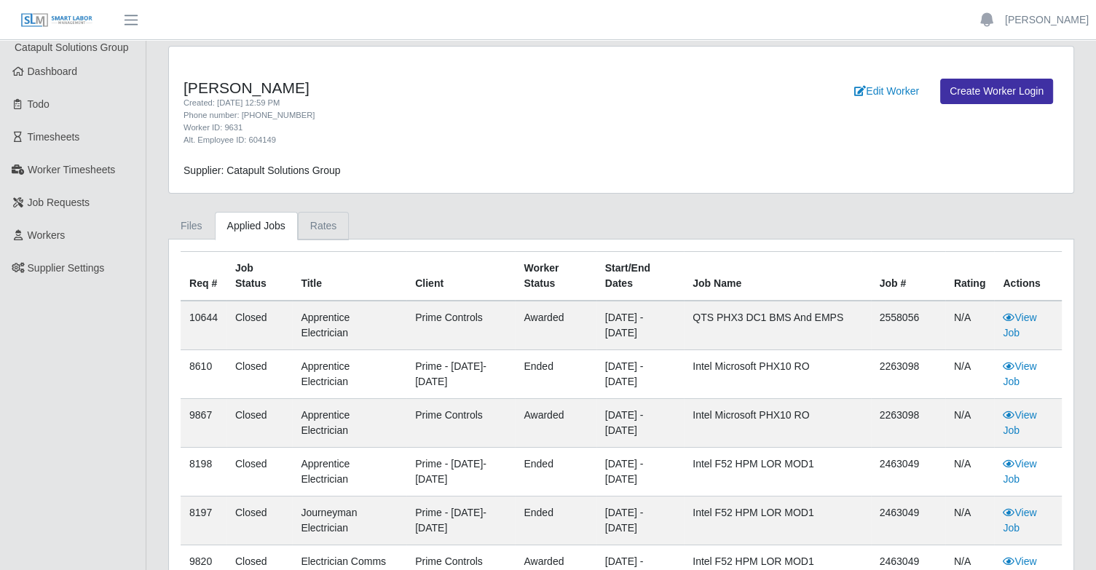
click at [331, 229] on link "Rates" at bounding box center [324, 226] width 52 height 28
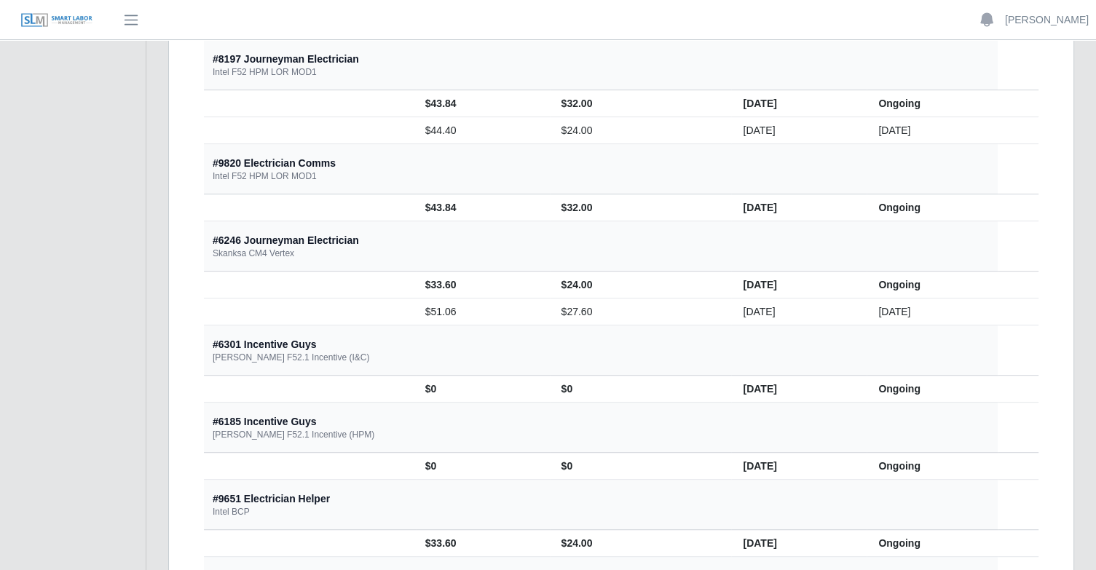
scroll to position [607, 0]
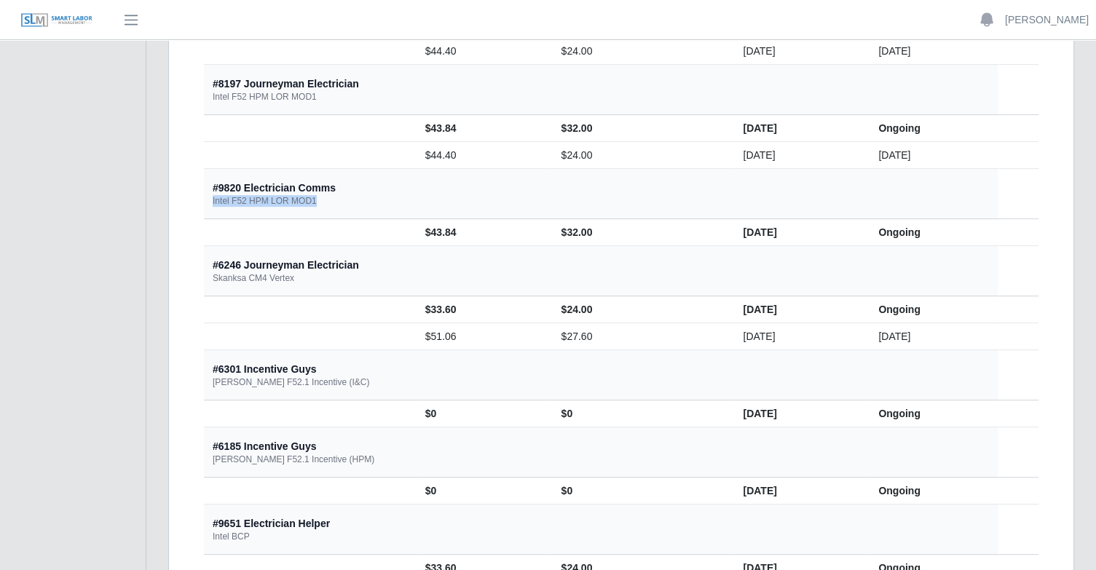
drag, startPoint x: 205, startPoint y: 199, endPoint x: 320, endPoint y: 208, distance: 116.1
click at [320, 208] on th "#9820 Electrician Comms Intel F52 HPM LOR MOD1" at bounding box center [601, 194] width 794 height 50
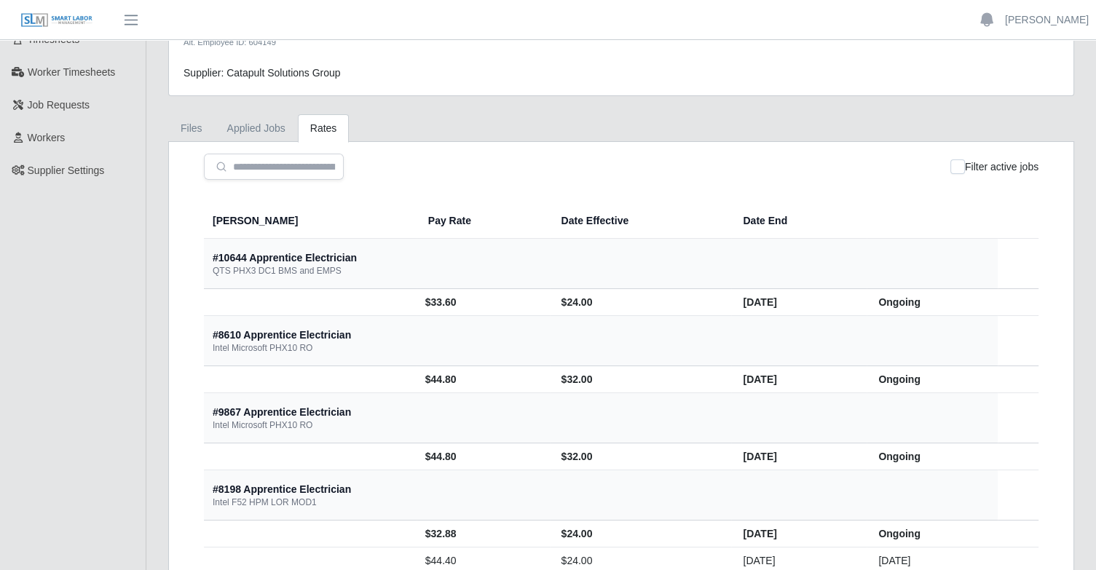
scroll to position [0, 0]
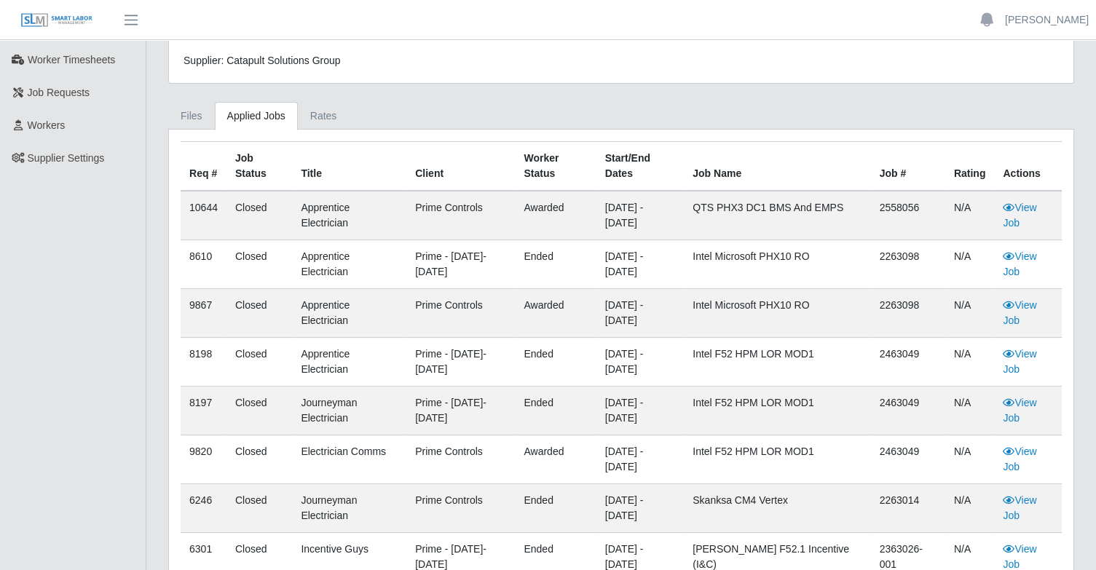
scroll to position [146, 0]
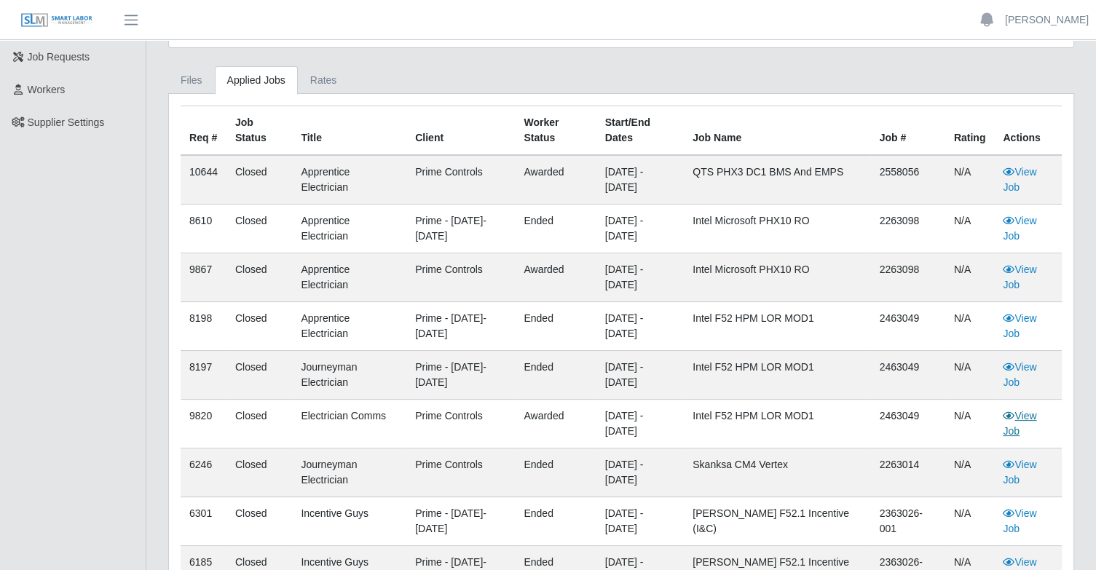
click at [1020, 417] on link "View Job" at bounding box center [1020, 423] width 34 height 27
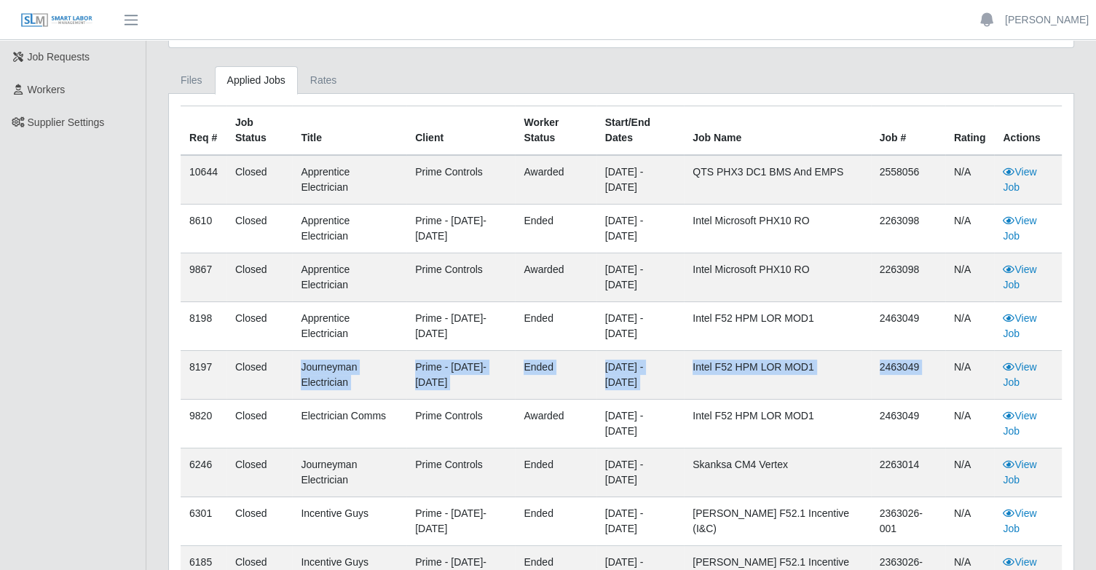
drag, startPoint x: 268, startPoint y: 366, endPoint x: 956, endPoint y: 360, distance: 687.6
click at [956, 360] on tr "8197 Closed Journeyman Electrician Prime - Sunday-Saturday ended 11/16/2024 - 0…" at bounding box center [621, 375] width 881 height 49
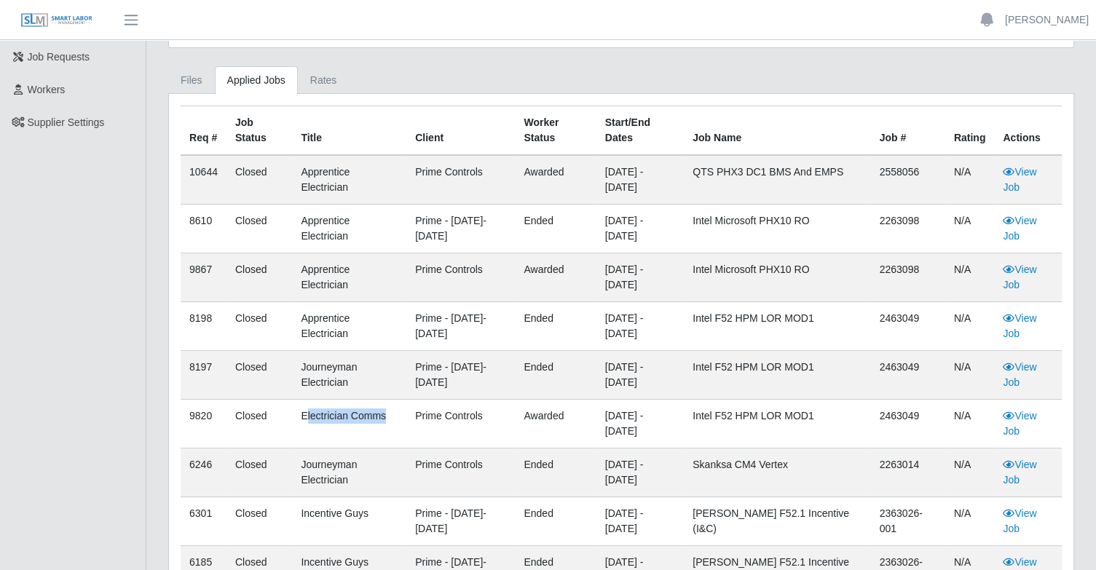
drag, startPoint x: 301, startPoint y: 413, endPoint x: 387, endPoint y: 419, distance: 86.9
click at [387, 419] on td "Electrician Comms" at bounding box center [349, 424] width 114 height 49
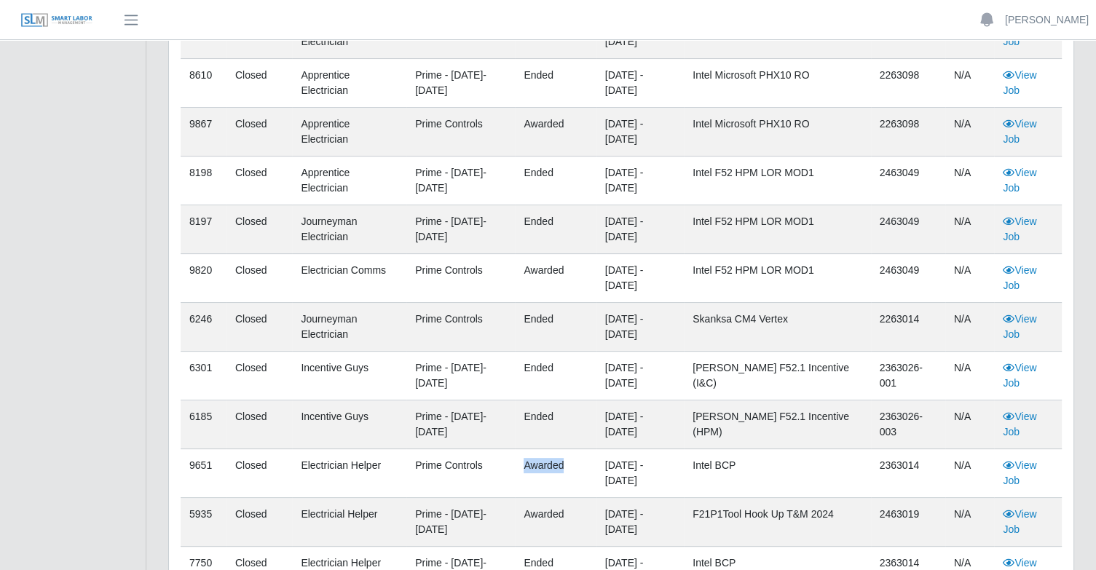
drag, startPoint x: 508, startPoint y: 465, endPoint x: 582, endPoint y: 465, distance: 74.3
click at [582, 465] on tr "9651 Closed Electrician Helper Prime Controls awarded 03/14/2024 - 06/01/2024 I…" at bounding box center [621, 473] width 881 height 49
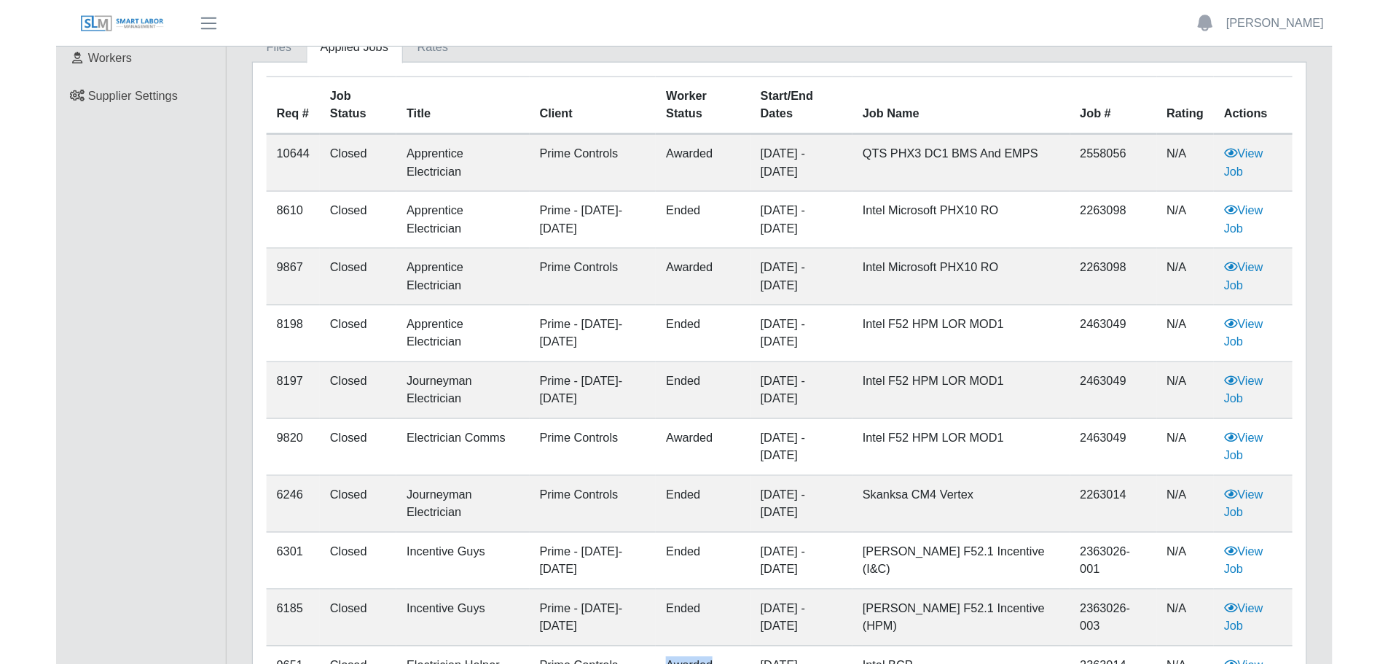
scroll to position [219, 0]
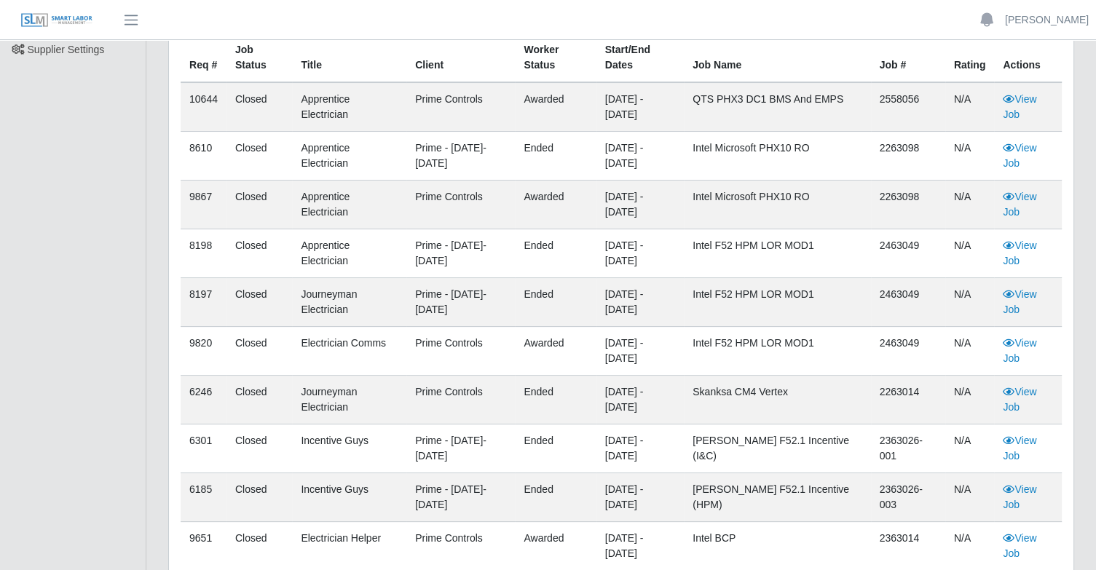
click at [684, 157] on td "01/25/2025 - 07/14/2025" at bounding box center [640, 156] width 87 height 49
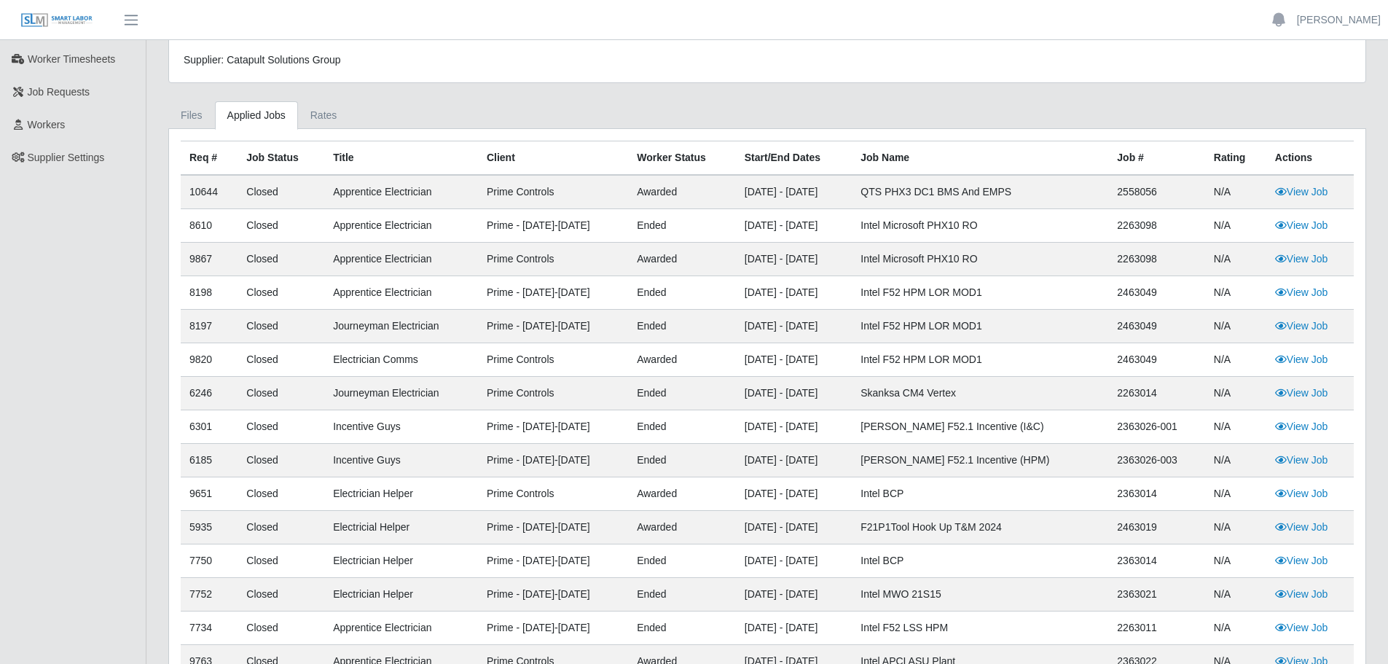
scroll to position [0, 0]
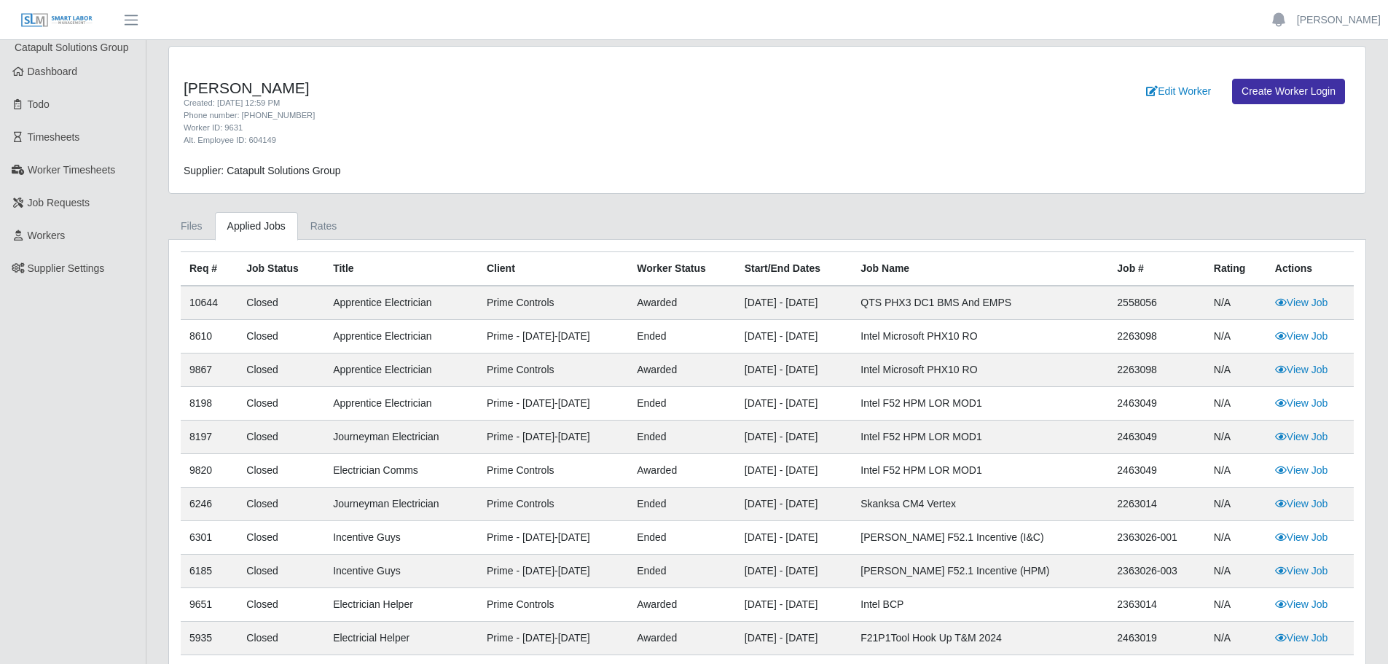
click at [1106, 157] on div "Alejandro Guerrero Created: 03/13/2024 12:59 PM Phone number: (907) 738-8501 Wo…" at bounding box center [767, 120] width 1196 height 146
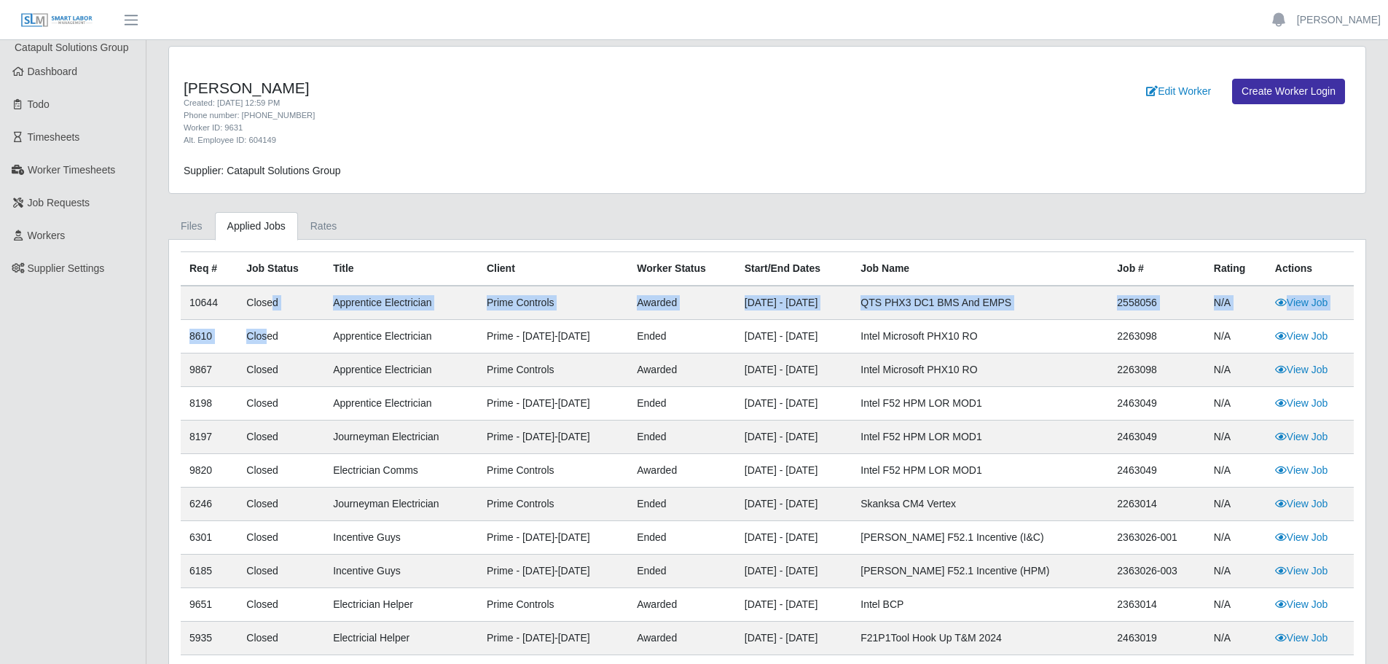
drag, startPoint x: 267, startPoint y: 301, endPoint x: 261, endPoint y: 290, distance: 12.4
click at [263, 327] on tbody "10644 Closed Apprentice Electrician Prime Controls awarded 07/05/2025 - 07/30/2…" at bounding box center [767, 604] width 1173 height 637
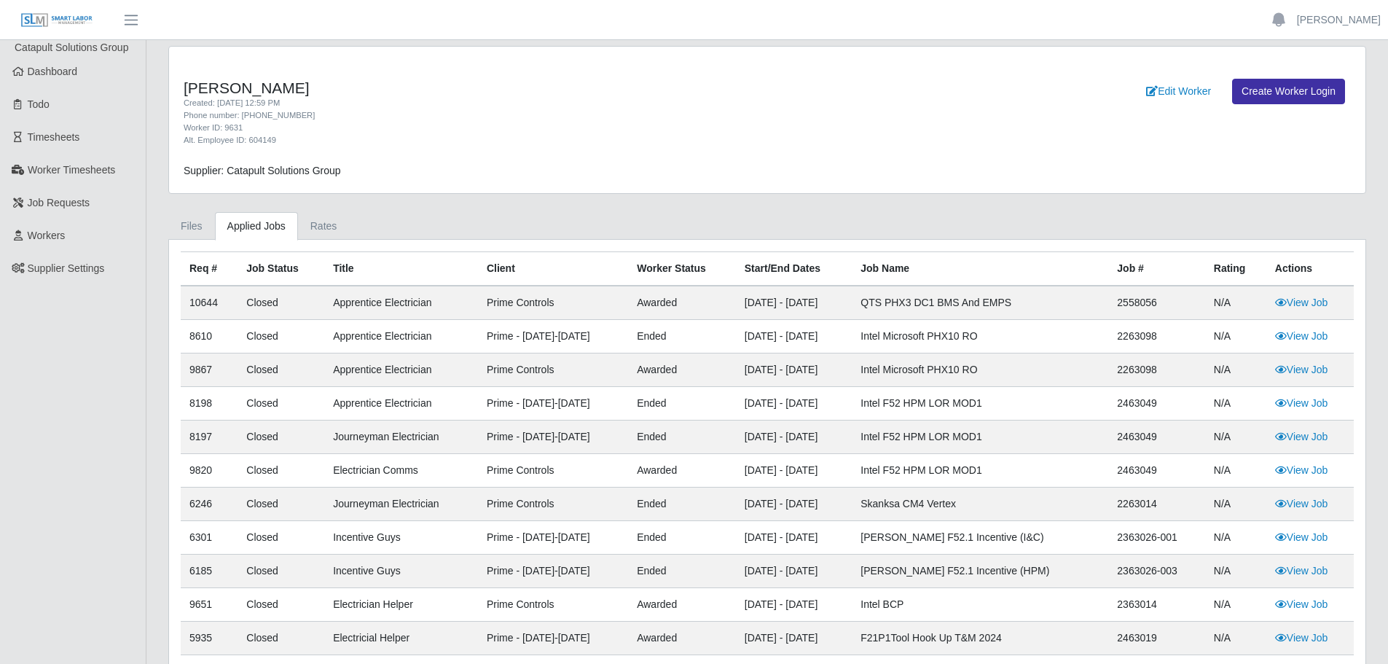
click at [260, 278] on th "Job Status" at bounding box center [280, 269] width 87 height 34
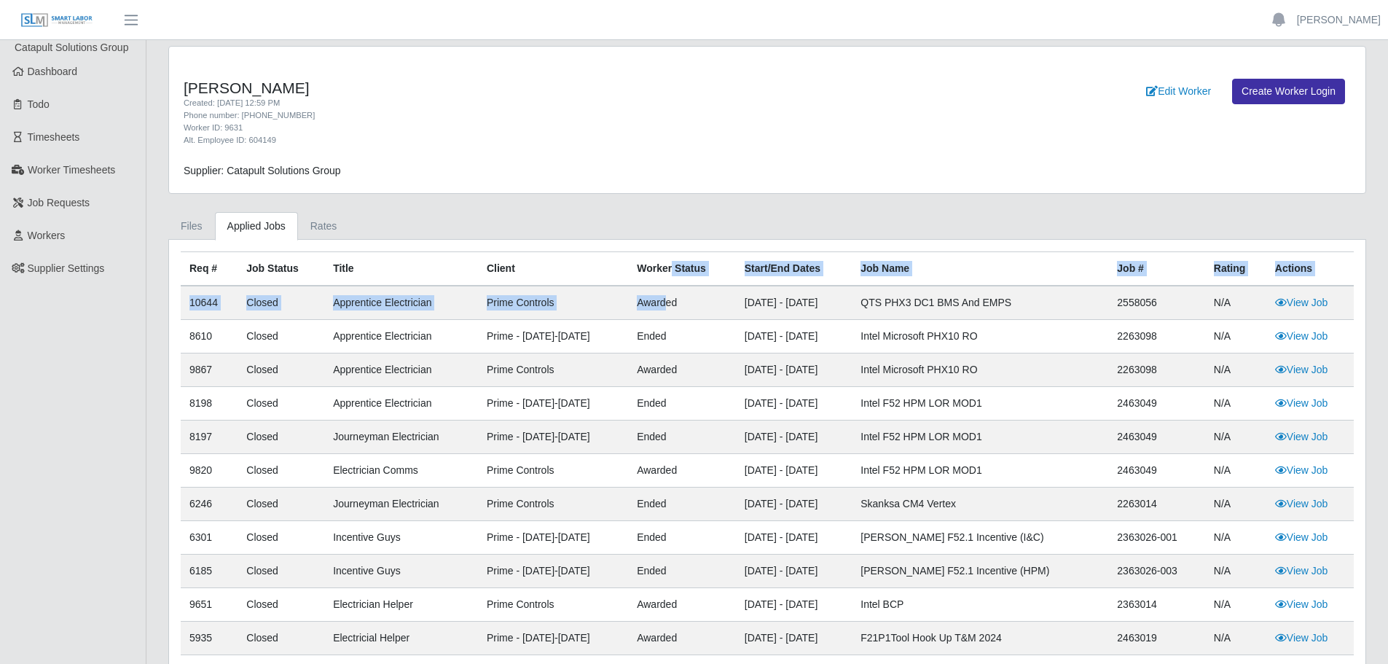
drag, startPoint x: 661, startPoint y: 274, endPoint x: 654, endPoint y: 312, distance: 38.6
click at [654, 312] on table "Req # Job Status Title Client Worker Status Start/End Dates Job Name Job # Rati…" at bounding box center [767, 586] width 1173 height 671
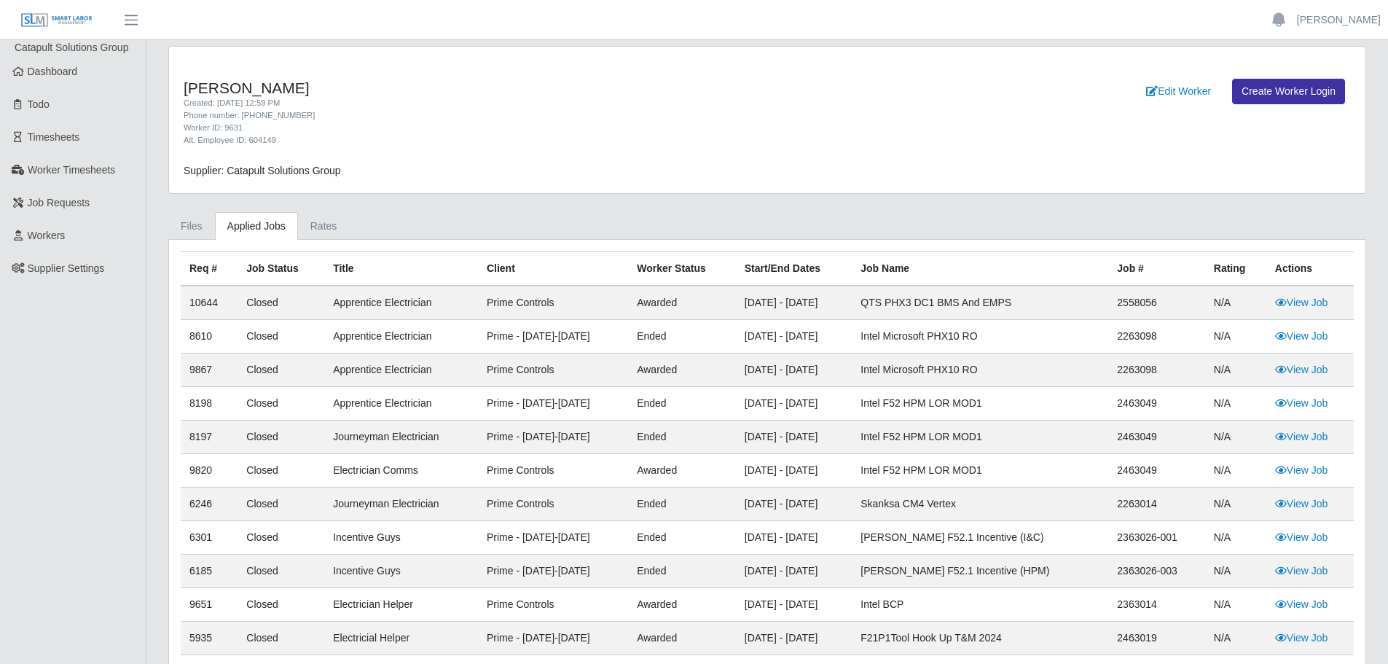
click at [661, 343] on td "ended" at bounding box center [682, 337] width 108 height 34
drag, startPoint x: 631, startPoint y: 268, endPoint x: 694, endPoint y: 272, distance: 62.7
click at [694, 272] on th "Worker Status" at bounding box center [682, 269] width 108 height 34
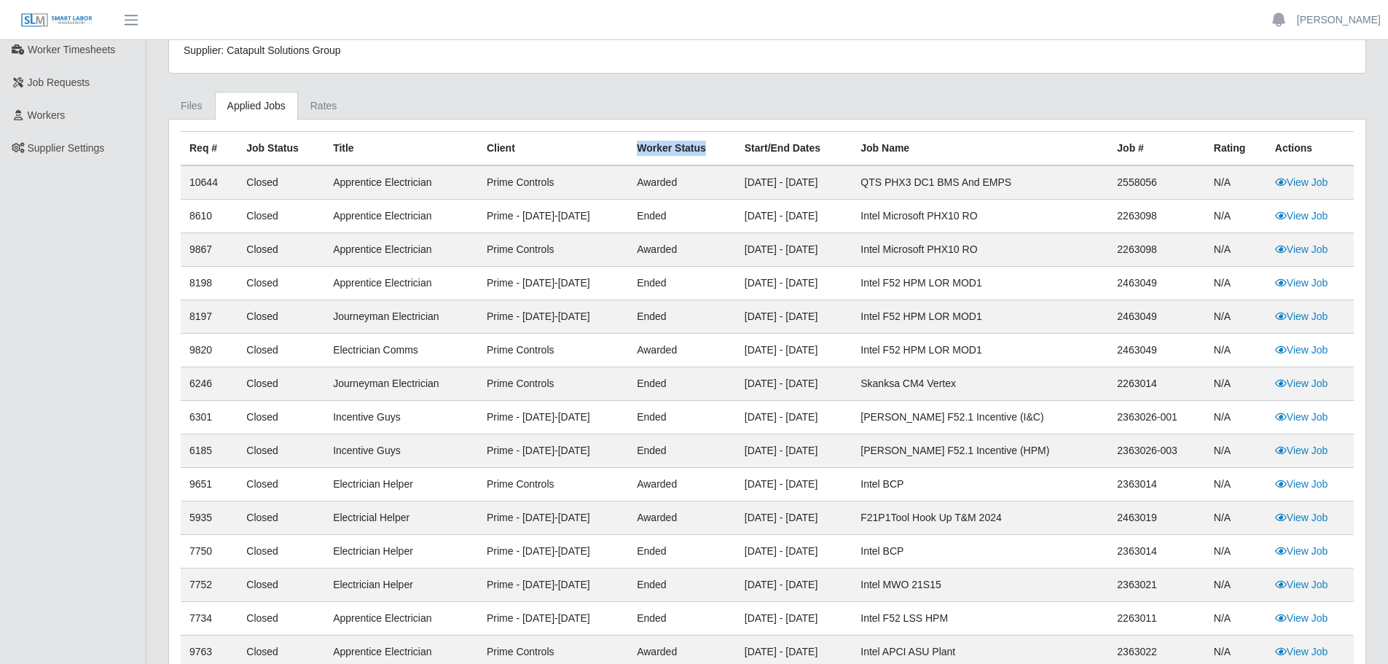
scroll to position [146, 0]
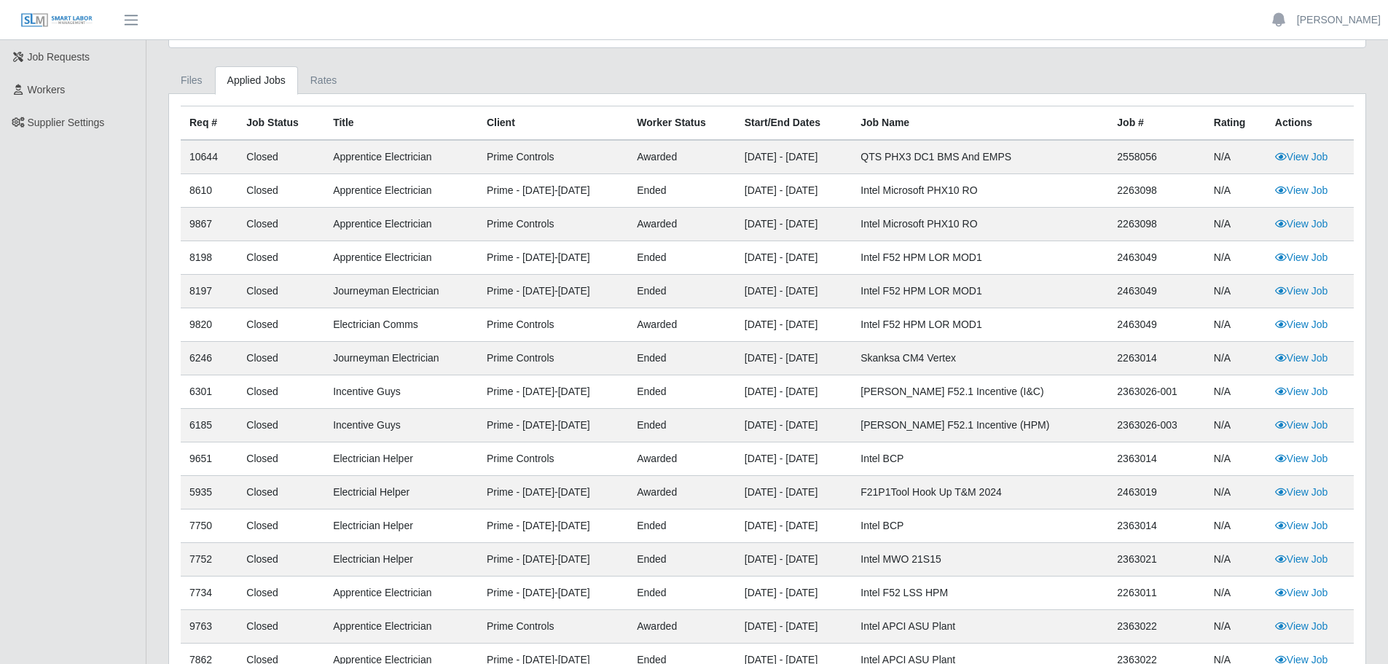
drag, startPoint x: 697, startPoint y: 150, endPoint x: 688, endPoint y: 150, distance: 9.5
click at [697, 150] on td "awarded" at bounding box center [682, 157] width 108 height 34
click at [685, 120] on th "Worker Status" at bounding box center [682, 123] width 108 height 34
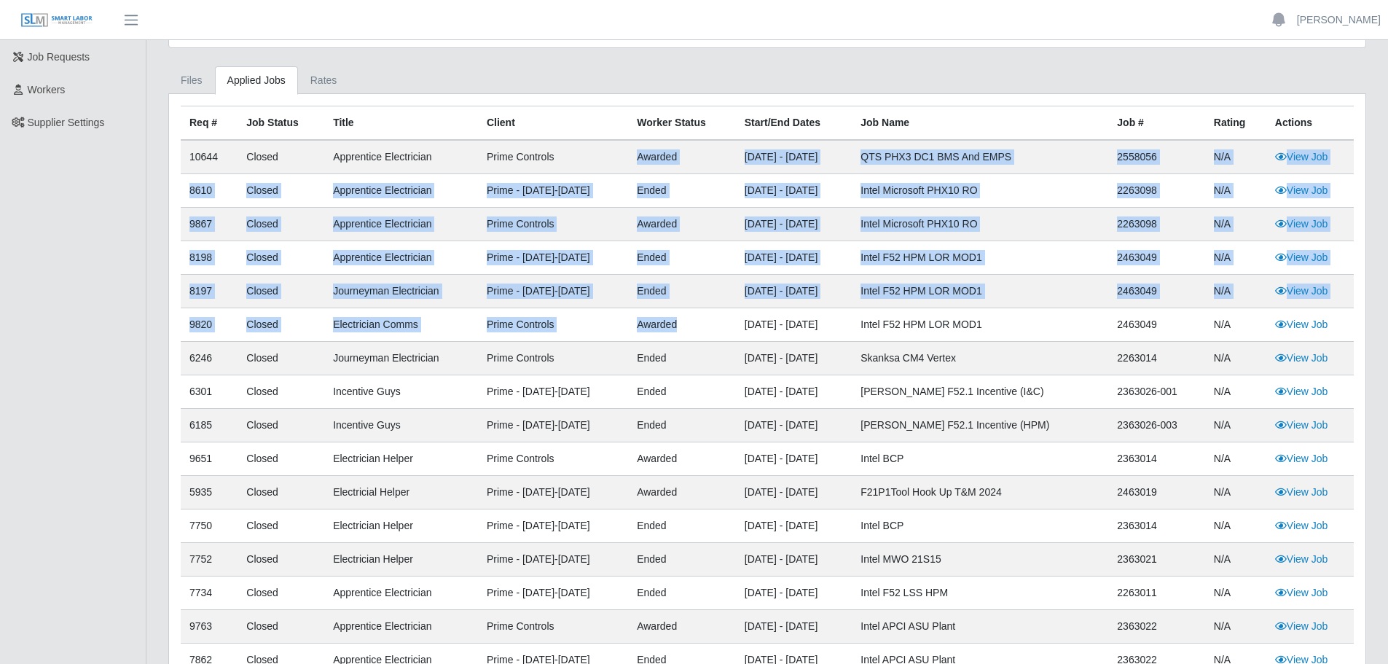
drag, startPoint x: 643, startPoint y: 154, endPoint x: 689, endPoint y: 302, distance: 154.8
click at [687, 305] on tbody "10644 Closed Apprentice Electrician Prime Controls awarded 07/05/2025 - 07/30/2…" at bounding box center [767, 458] width 1173 height 637
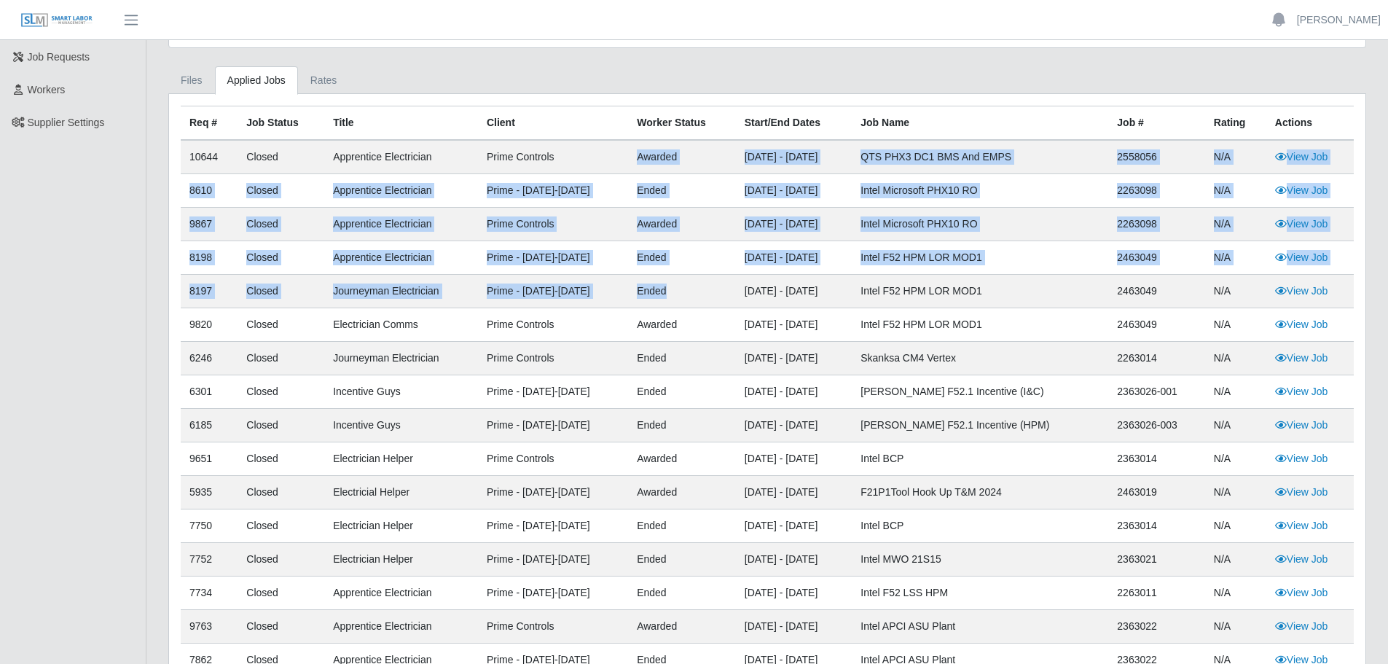
click at [717, 256] on td "ended" at bounding box center [682, 258] width 108 height 34
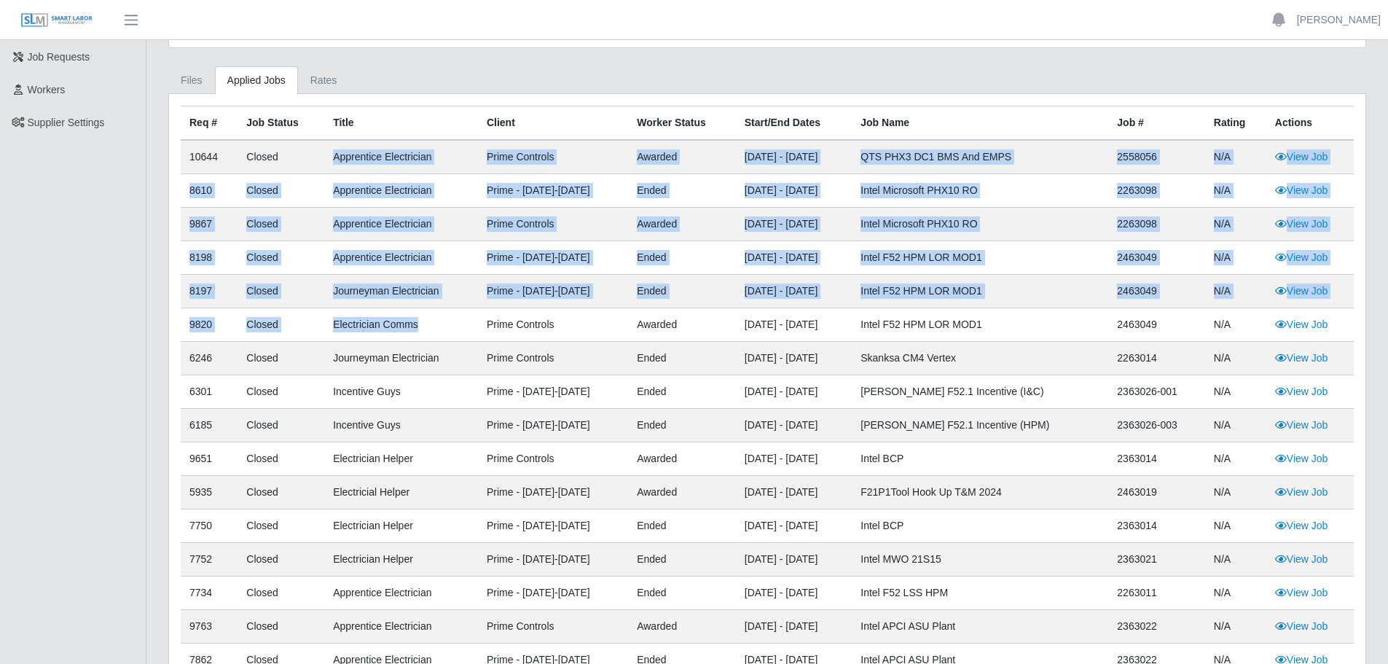
drag, startPoint x: 308, startPoint y: 156, endPoint x: 422, endPoint y: 296, distance: 180.8
click at [417, 304] on tbody "10644 Closed Apprentice Electrician Prime Controls awarded 07/05/2025 - 07/30/2…" at bounding box center [767, 458] width 1173 height 637
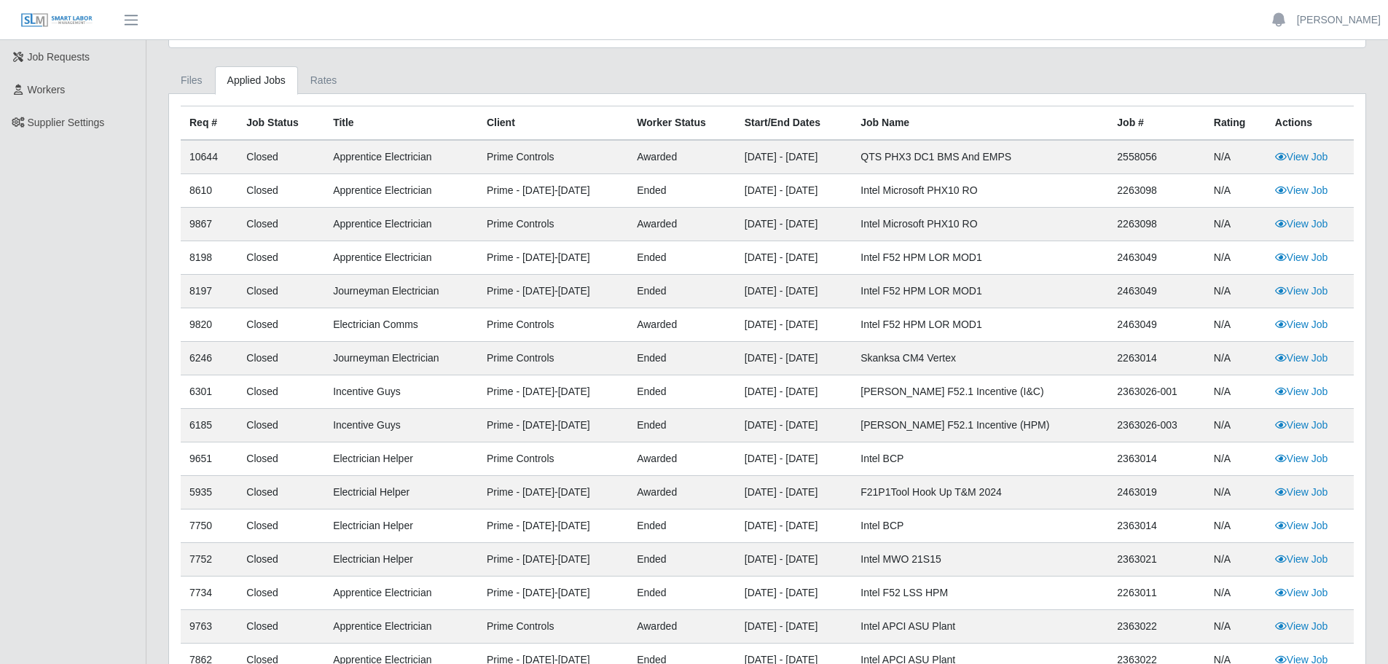
click at [436, 281] on td "Journeyman Electrician" at bounding box center [401, 292] width 154 height 34
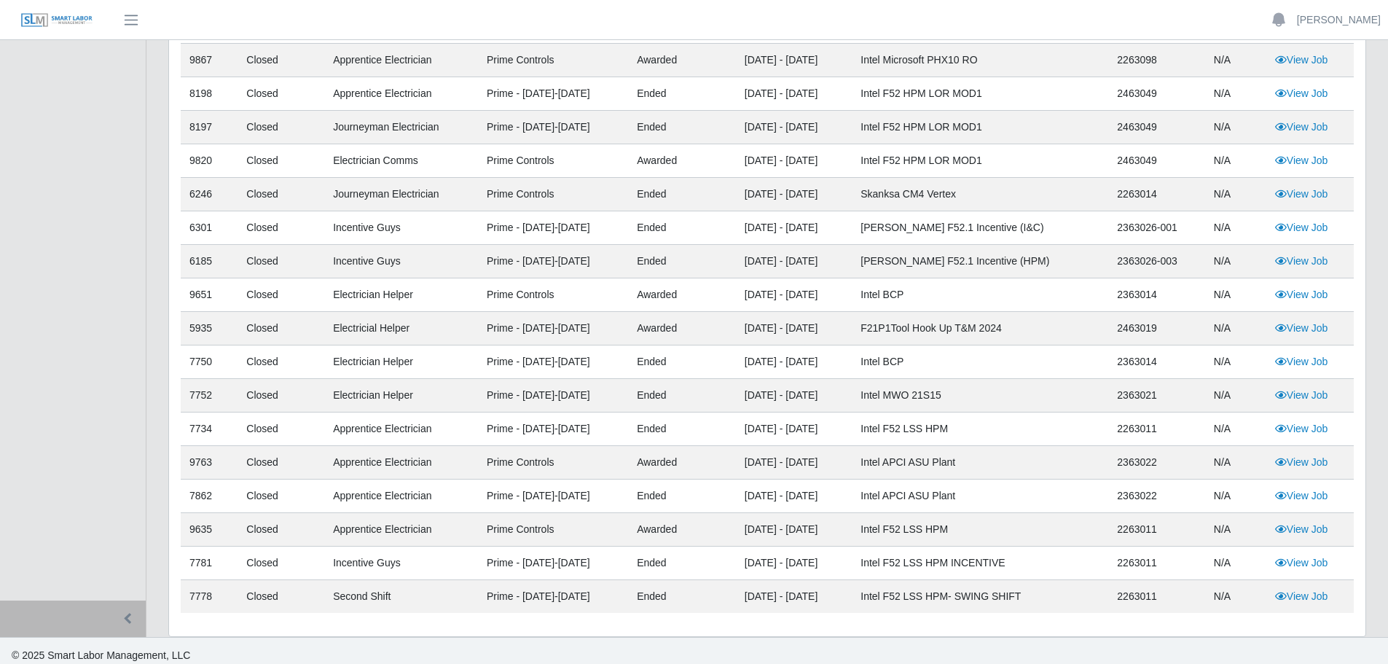
scroll to position [319, 0]
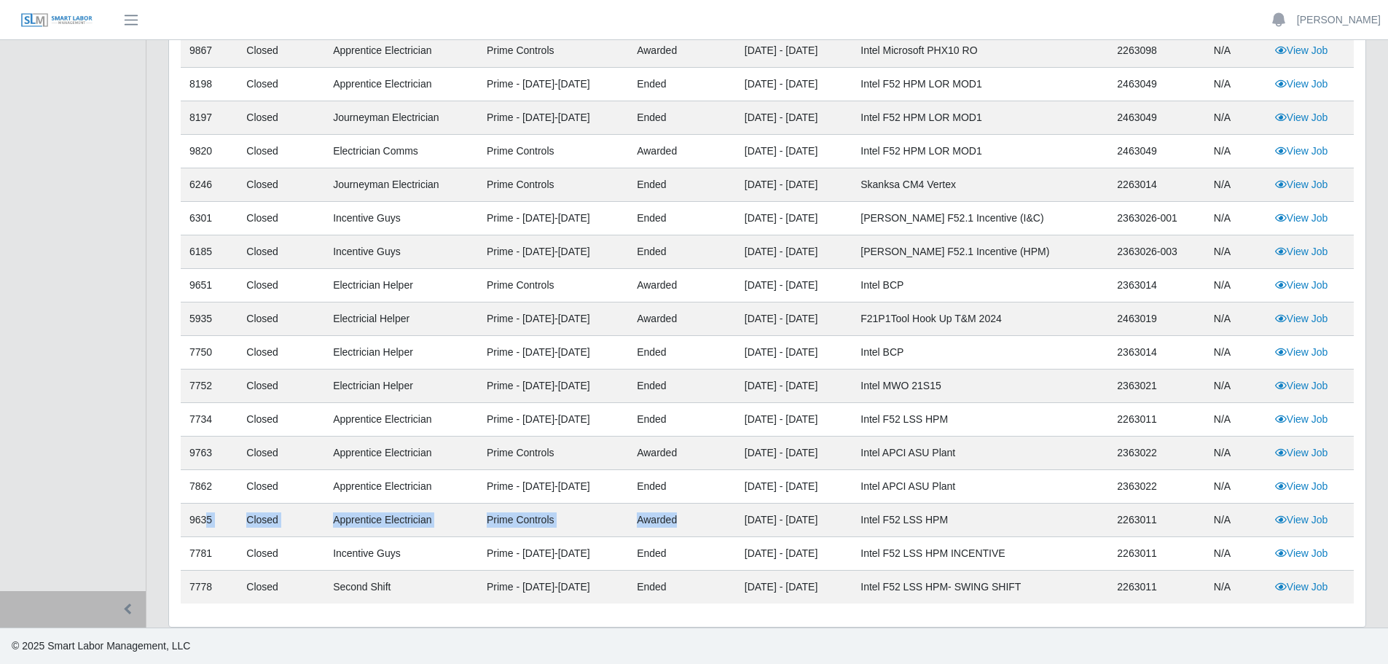
drag, startPoint x: 684, startPoint y: 517, endPoint x: 208, endPoint y: 525, distance: 476.4
click at [208, 525] on tr "9635 Closed Apprentice Electrician Prime Controls awarded 03/12/2024 - 11/29/20…" at bounding box center [767, 520] width 1173 height 34
drag, startPoint x: 986, startPoint y: 521, endPoint x: 224, endPoint y: 527, distance: 761.9
click at [224, 527] on tr "9635 Closed Apprentice Electrician Prime Controls awarded 03/12/2024 - 11/29/20…" at bounding box center [767, 520] width 1173 height 34
click at [991, 409] on td "Intel F52 LSS HPM" at bounding box center [979, 420] width 256 height 34
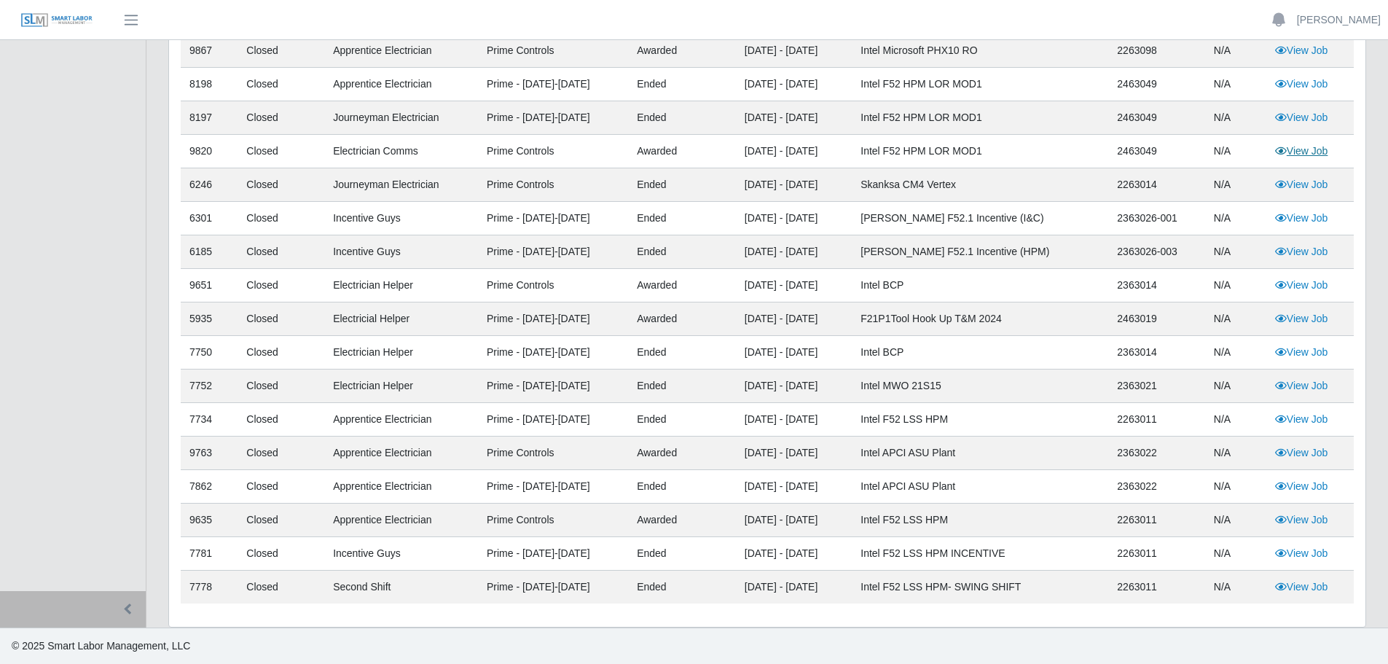
click at [1106, 156] on link "View Job" at bounding box center [1301, 151] width 53 height 12
click at [1106, 87] on link "View Job" at bounding box center [1301, 84] width 53 height 12
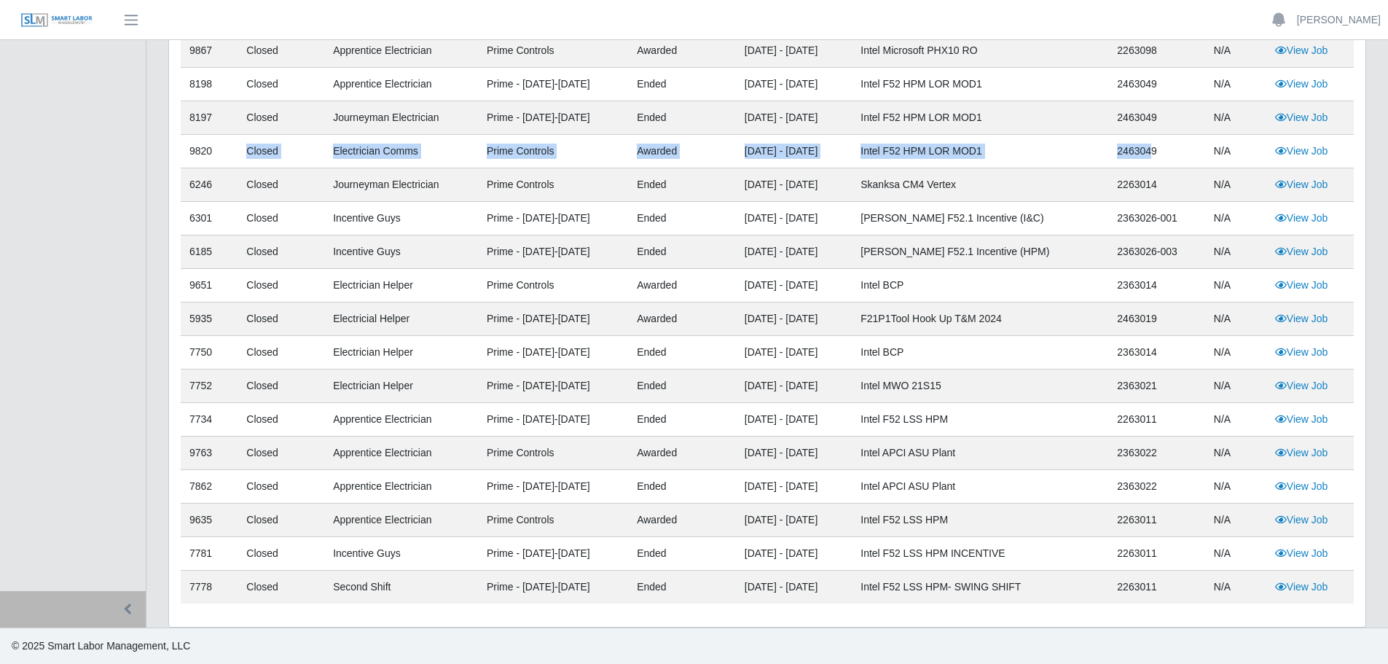
drag, startPoint x: 285, startPoint y: 151, endPoint x: 1156, endPoint y: 150, distance: 871.1
click at [1106, 150] on tr "9820 Closed Electrician Comms Prime Controls awarded 11/16/2024 - 11/29/2025 In…" at bounding box center [767, 152] width 1173 height 34
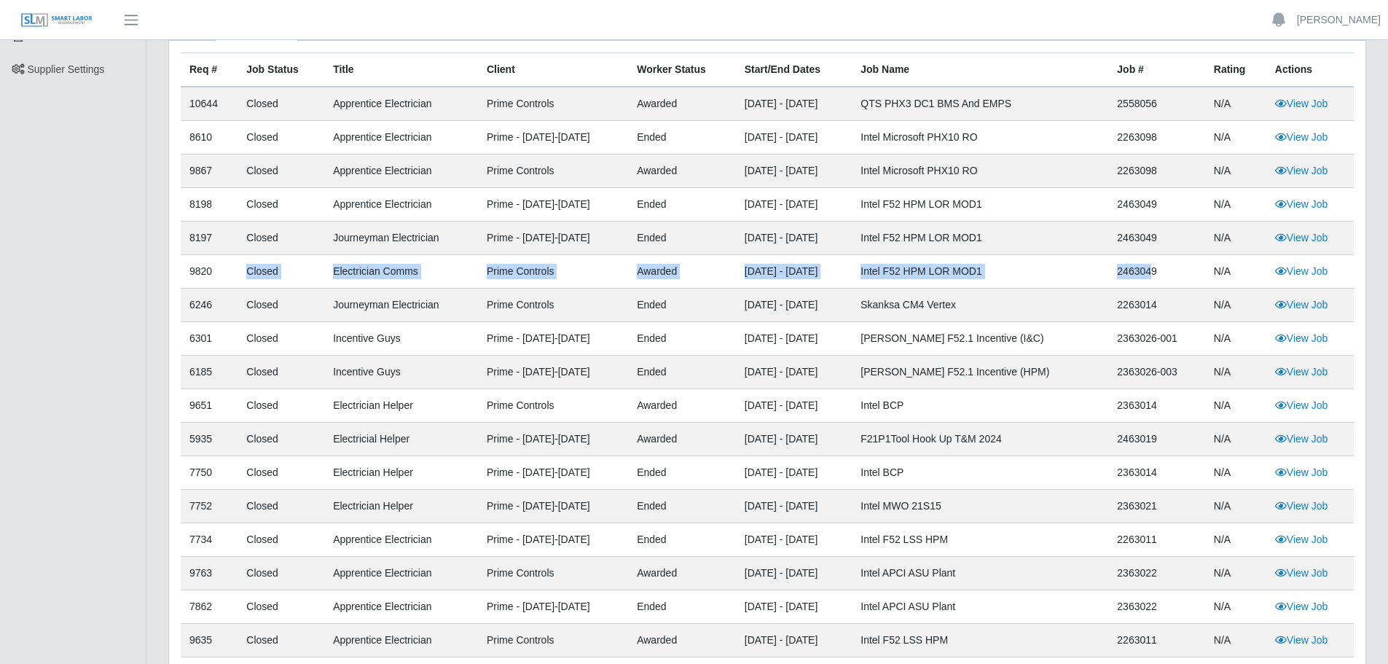
scroll to position [173, 0]
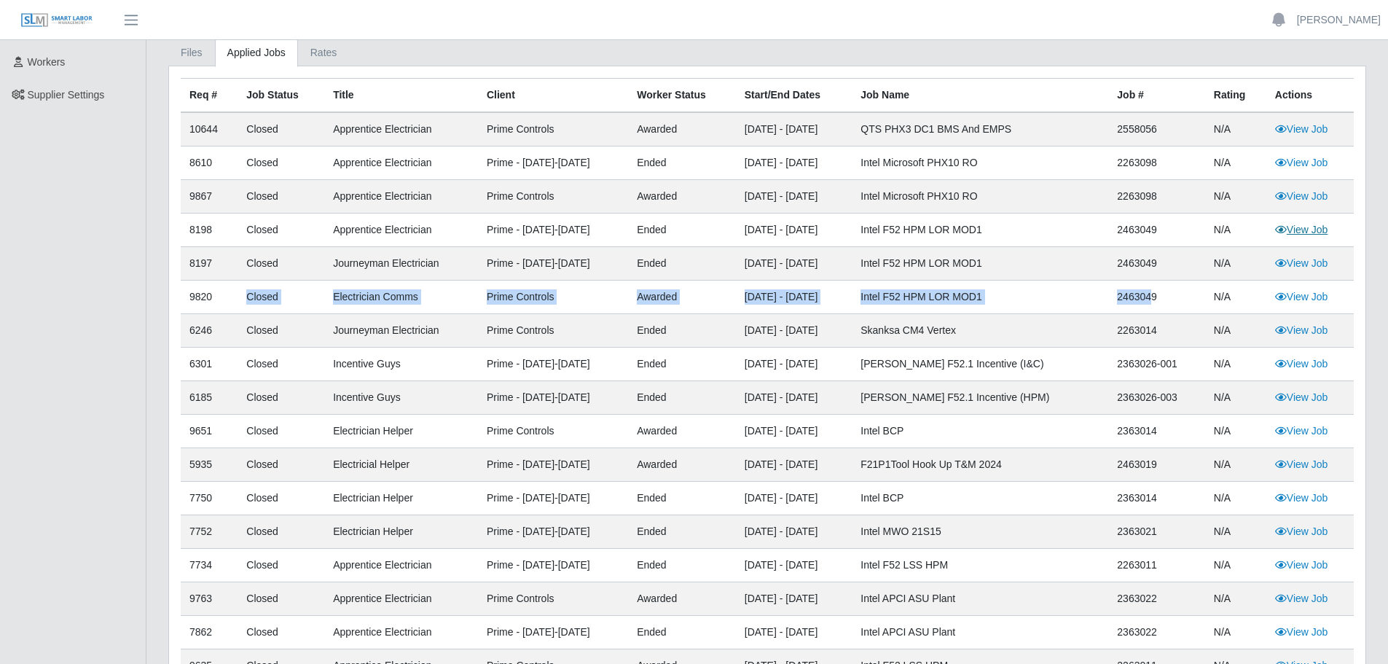
click at [1106, 231] on link "View Job" at bounding box center [1301, 230] width 53 height 12
click at [1106, 264] on link "View Job" at bounding box center [1301, 263] width 53 height 12
click at [666, 302] on td "awarded" at bounding box center [682, 297] width 108 height 34
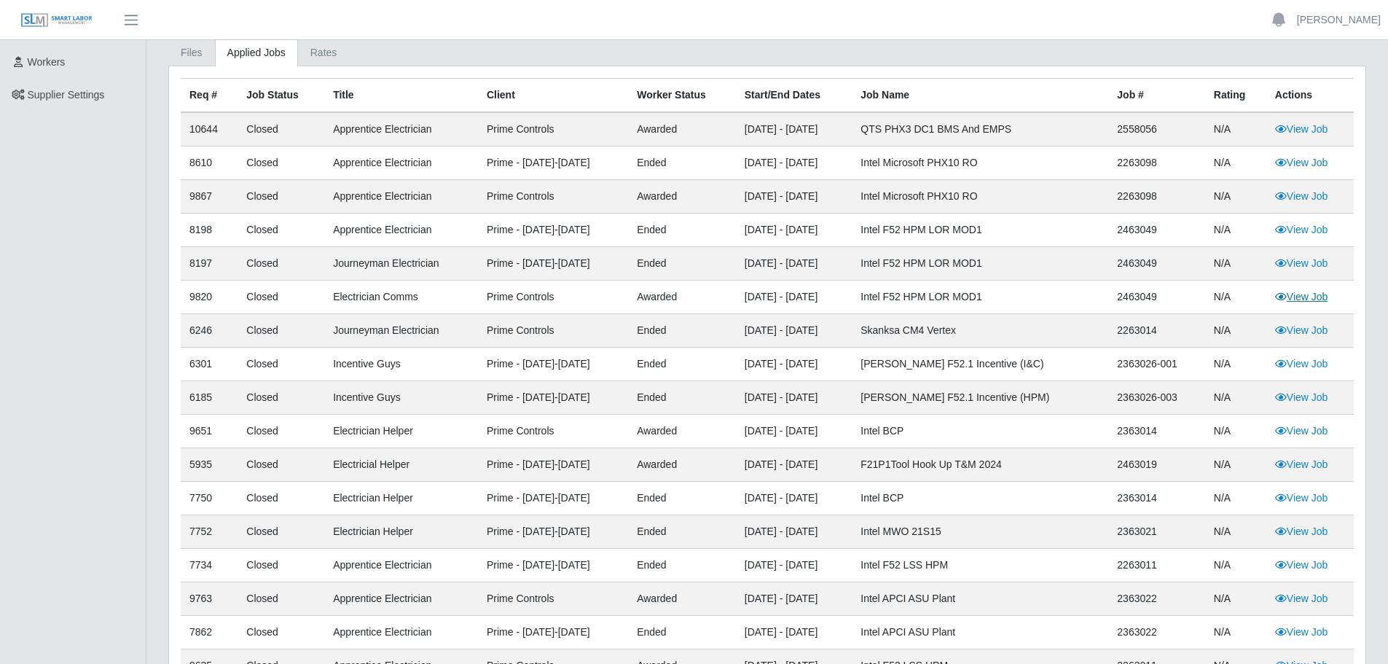
click at [1106, 299] on link "View Job" at bounding box center [1301, 297] width 53 height 12
click at [1106, 433] on link "View Job" at bounding box center [1301, 431] width 53 height 12
click at [1106, 192] on link "View Job" at bounding box center [1301, 196] width 53 height 12
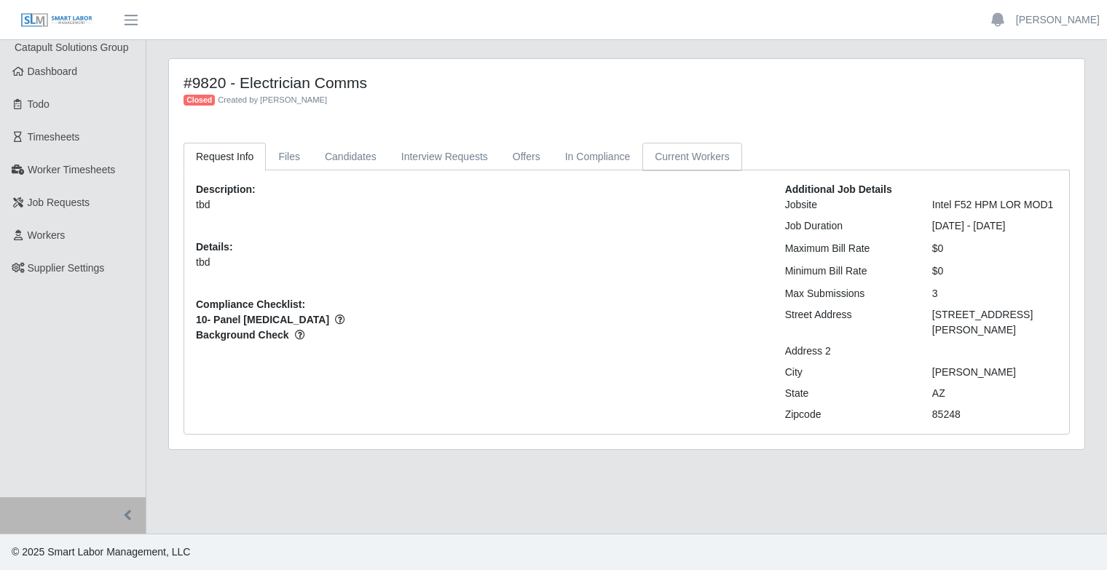
click at [679, 160] on link "Current Workers" at bounding box center [691, 157] width 99 height 28
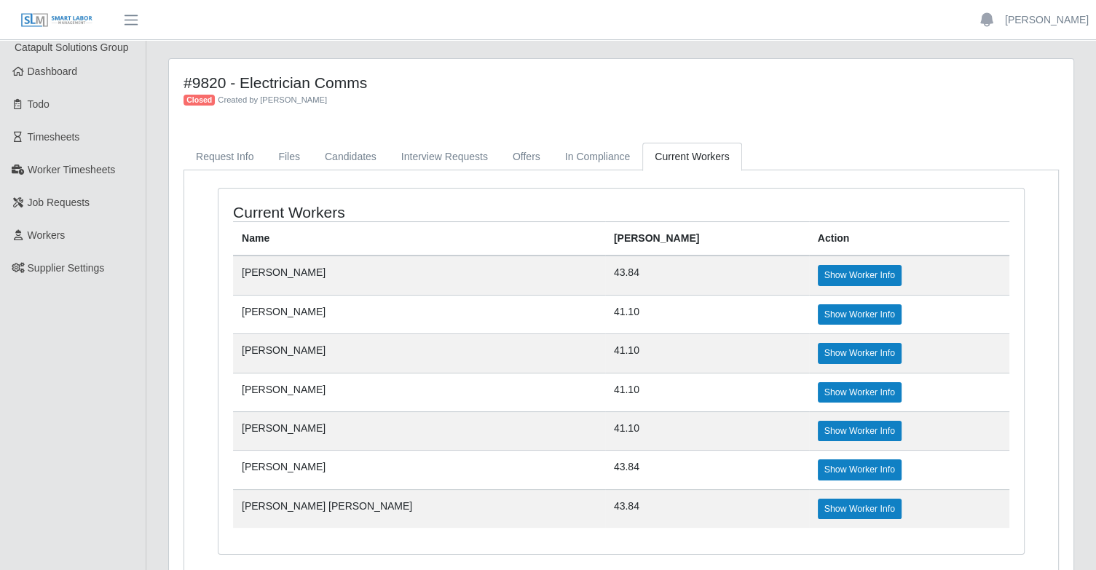
drag, startPoint x: 556, startPoint y: 273, endPoint x: 594, endPoint y: 272, distance: 37.9
click at [594, 272] on tr "Alejandro Guerrero 43.84 Show Worker Info" at bounding box center [621, 275] width 776 height 39
click at [818, 267] on link "Show Worker Info" at bounding box center [860, 275] width 84 height 20
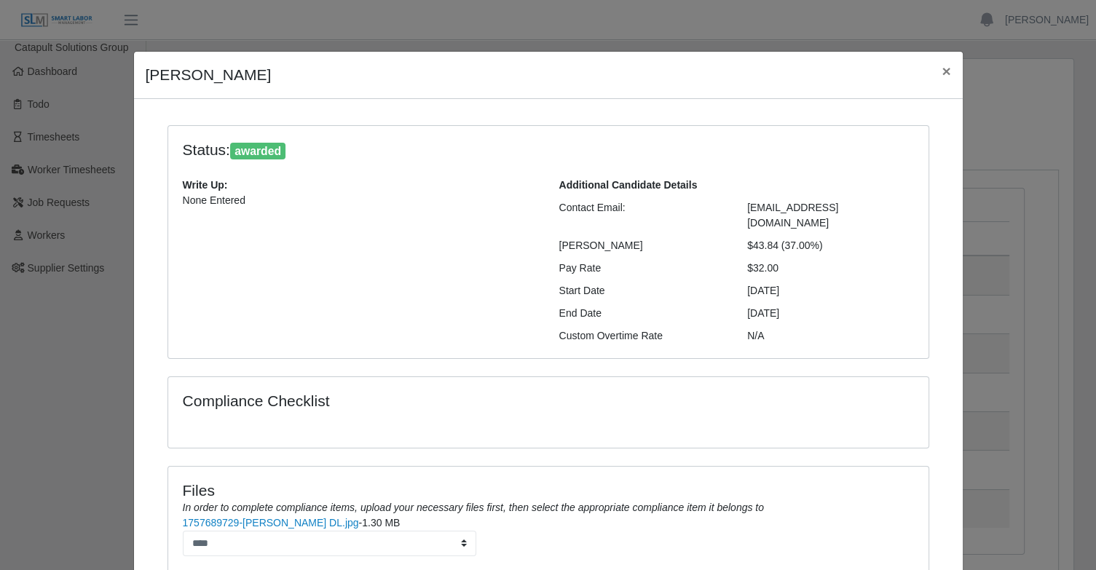
drag, startPoint x: 779, startPoint y: 235, endPoint x: 806, endPoint y: 235, distance: 27.0
click at [806, 238] on div "$43.84 (37.00%)" at bounding box center [830, 245] width 189 height 15
drag, startPoint x: 787, startPoint y: 250, endPoint x: 741, endPoint y: 253, distance: 46.0
click at [741, 261] on div "$32.00" at bounding box center [830, 268] width 189 height 15
click at [937, 81] on button "×" at bounding box center [946, 71] width 32 height 39
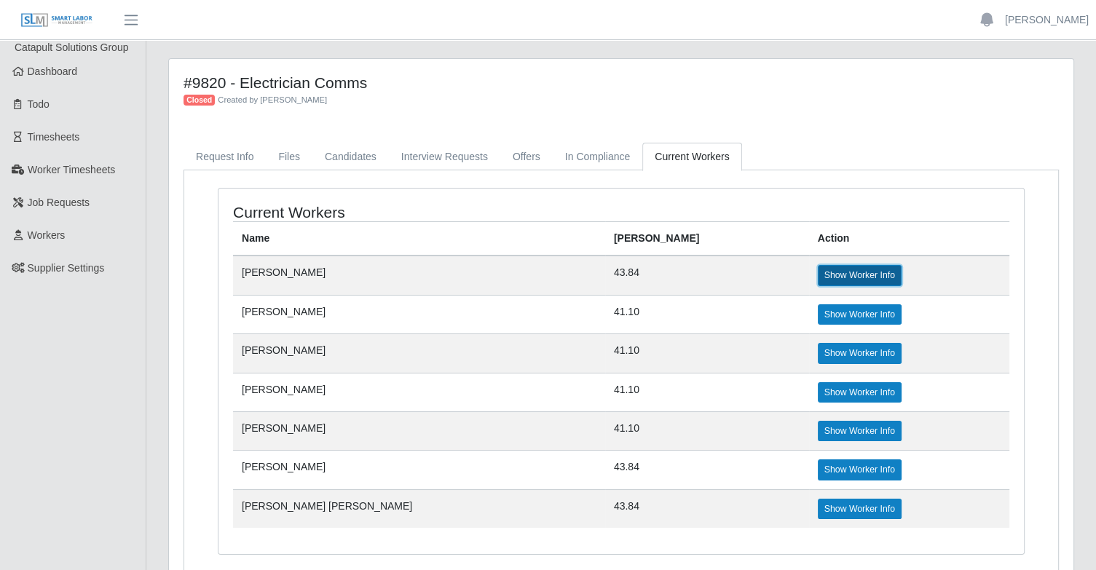
click at [818, 278] on link "Show Worker Info" at bounding box center [860, 275] width 84 height 20
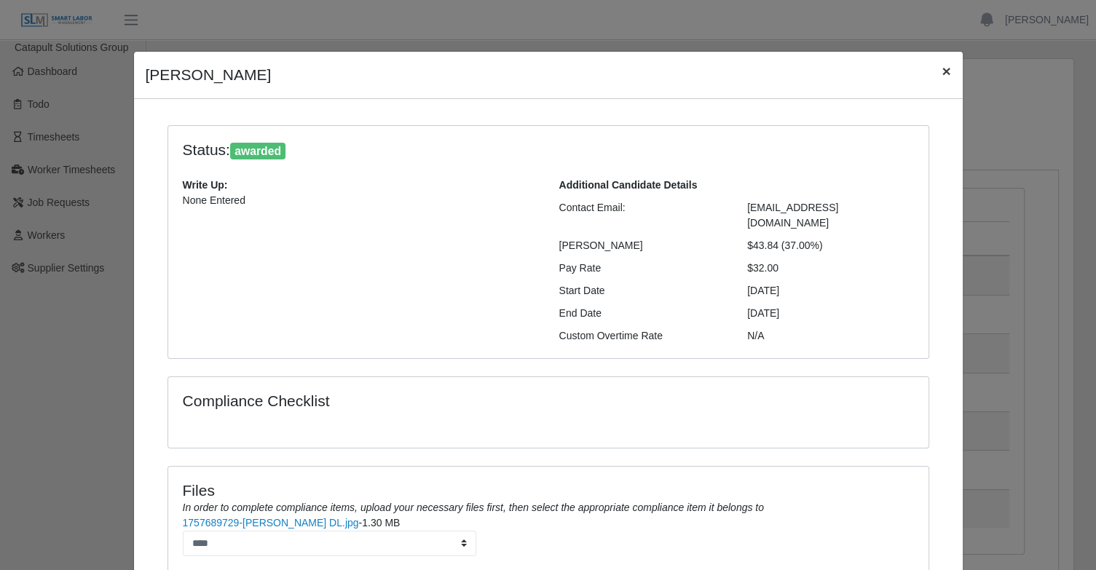
click at [944, 68] on span "×" at bounding box center [946, 71] width 9 height 17
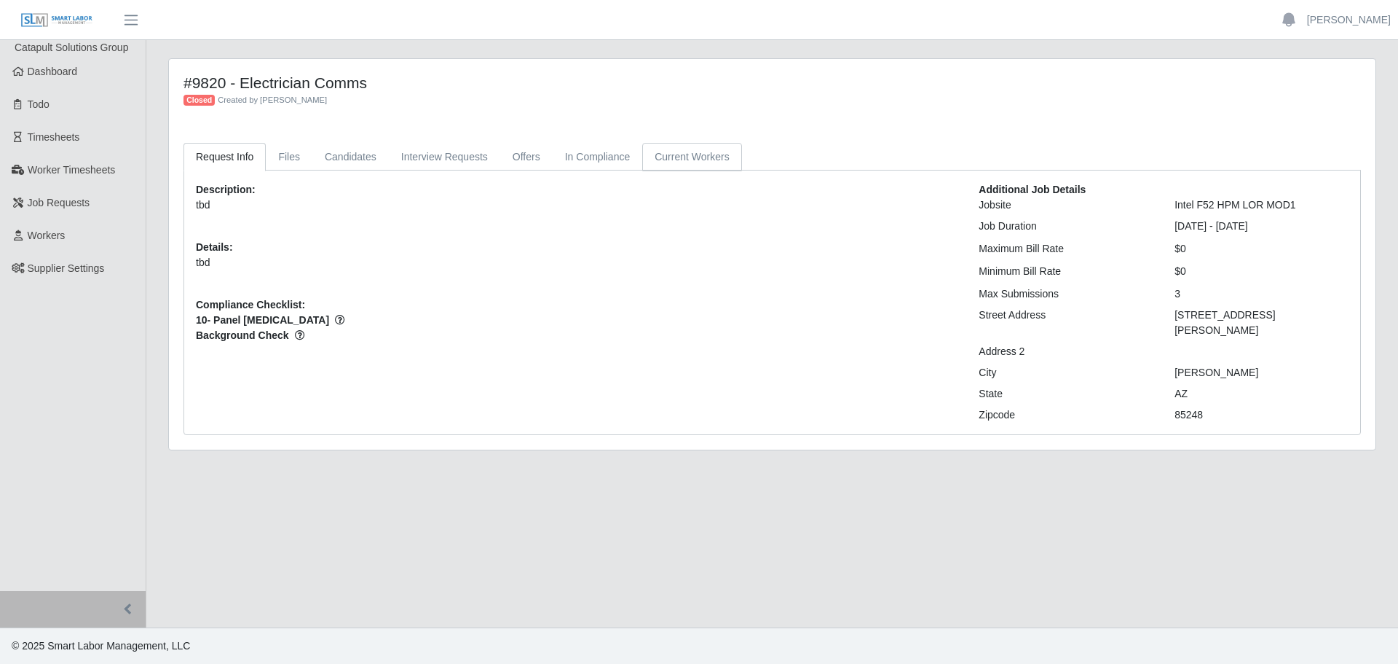
click at [661, 164] on link "Current Workers" at bounding box center [691, 157] width 99 height 28
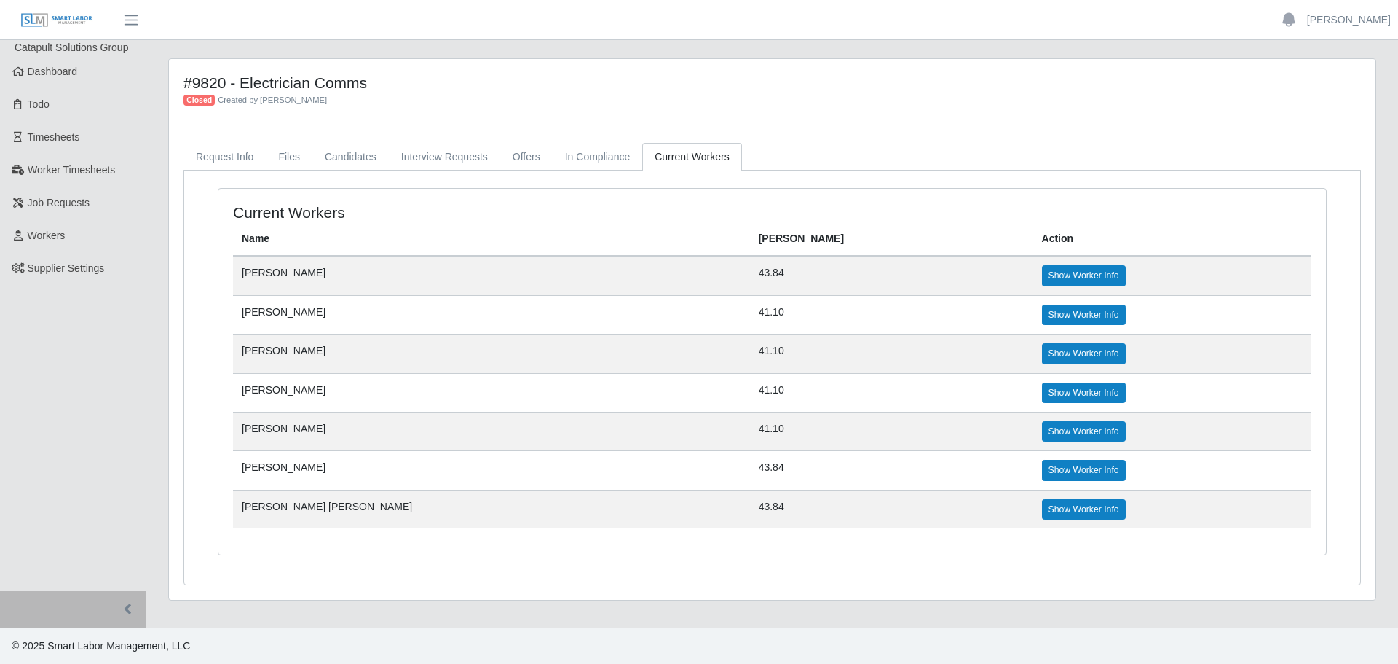
drag, startPoint x: 248, startPoint y: 80, endPoint x: 412, endPoint y: 80, distance: 164.6
click at [412, 80] on h4 "#9820 - Electrician Comms" at bounding box center [623, 83] width 878 height 18
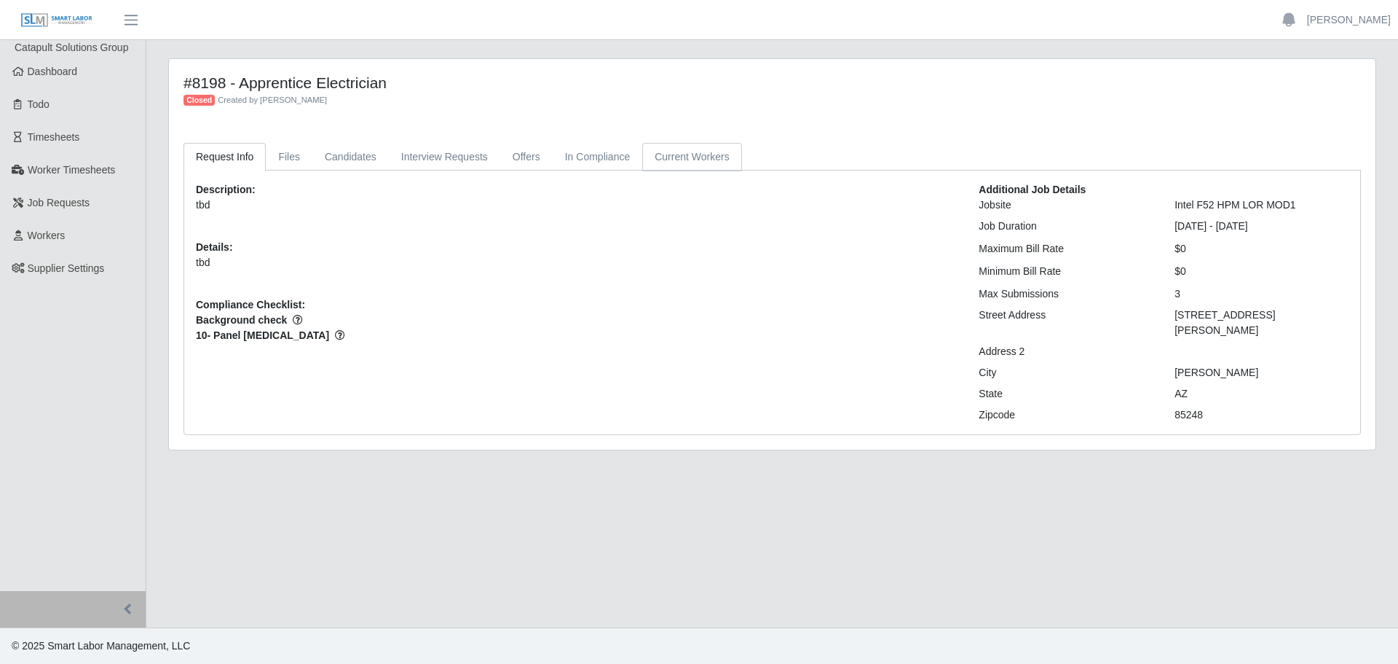
click at [692, 154] on link "Current Workers" at bounding box center [691, 157] width 99 height 28
click at [602, 158] on link "In Compliance" at bounding box center [598, 157] width 90 height 28
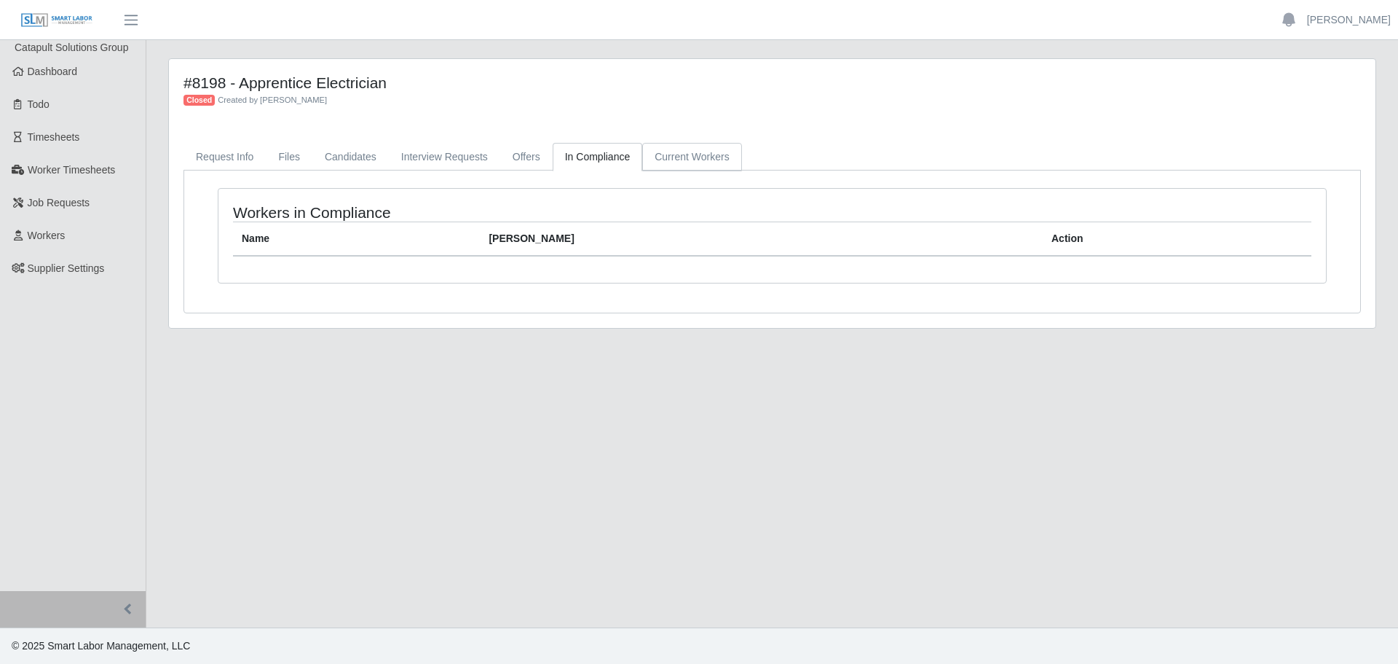
click at [698, 162] on link "Current Workers" at bounding box center [691, 157] width 99 height 28
click at [520, 160] on link "Offers" at bounding box center [526, 157] width 52 height 28
click at [340, 154] on link "Candidates" at bounding box center [350, 157] width 76 height 28
click at [278, 151] on link "Files" at bounding box center [289, 157] width 47 height 28
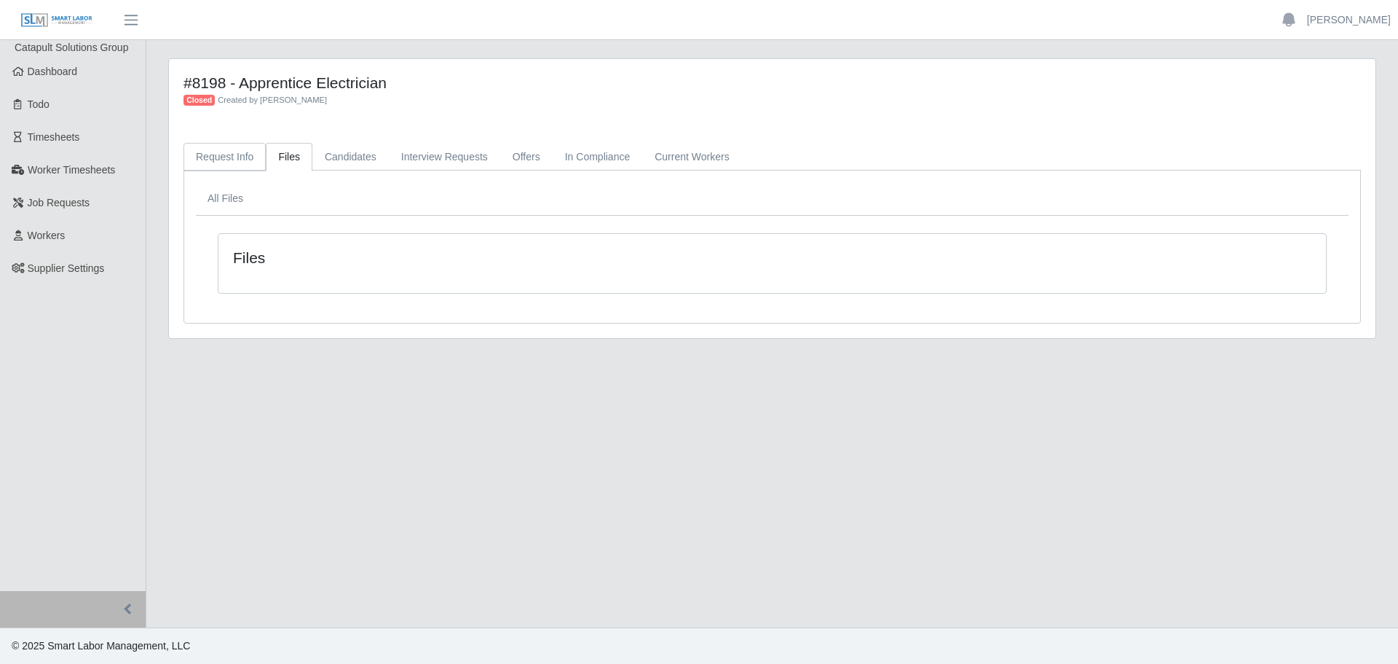
click at [245, 155] on link "Request Info" at bounding box center [225, 157] width 82 height 28
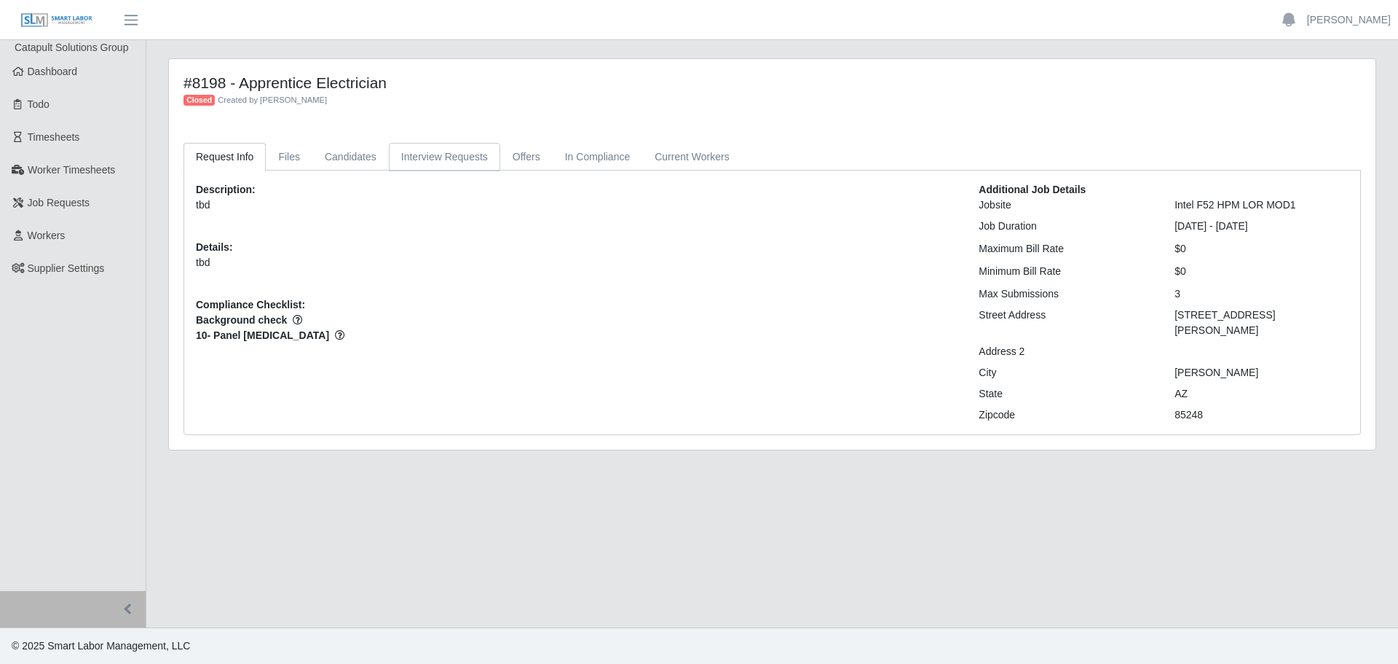
click at [444, 153] on link "Interview Requests" at bounding box center [444, 157] width 111 height 28
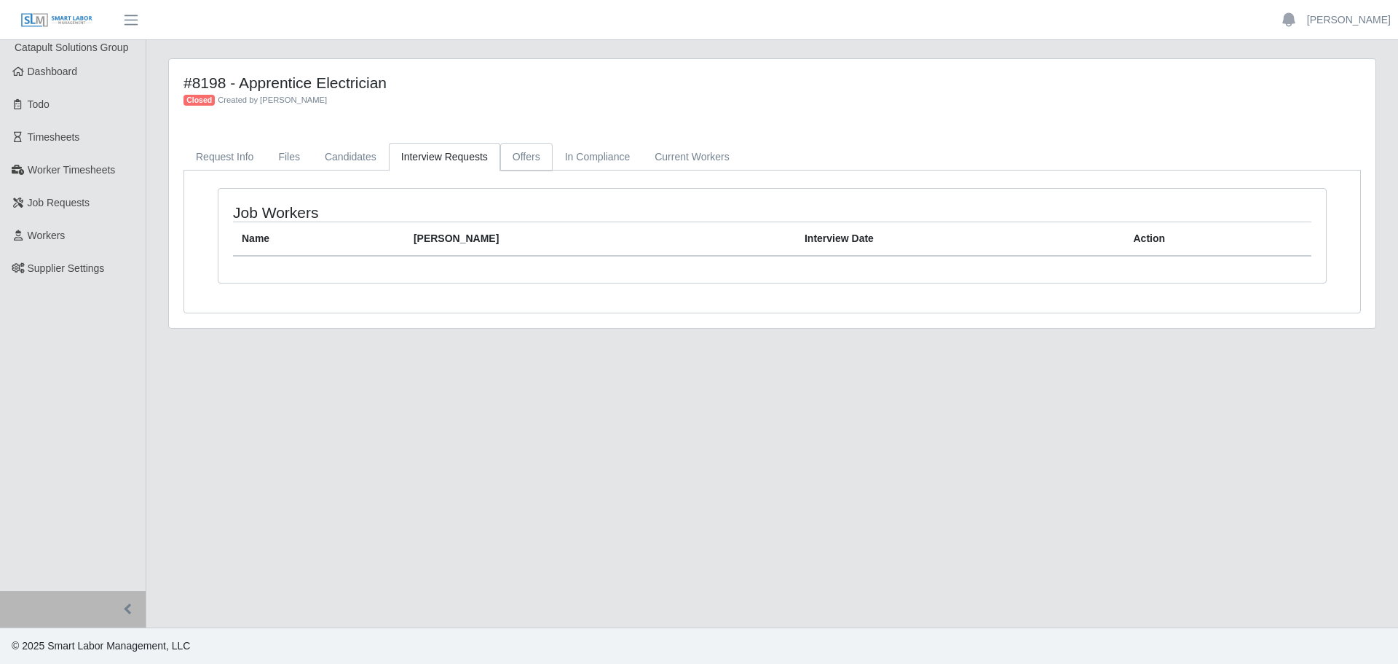
click at [514, 152] on link "Offers" at bounding box center [526, 157] width 52 height 28
click at [566, 156] on link "In Compliance" at bounding box center [598, 157] width 90 height 28
click at [667, 155] on link "Current Workers" at bounding box center [691, 157] width 99 height 28
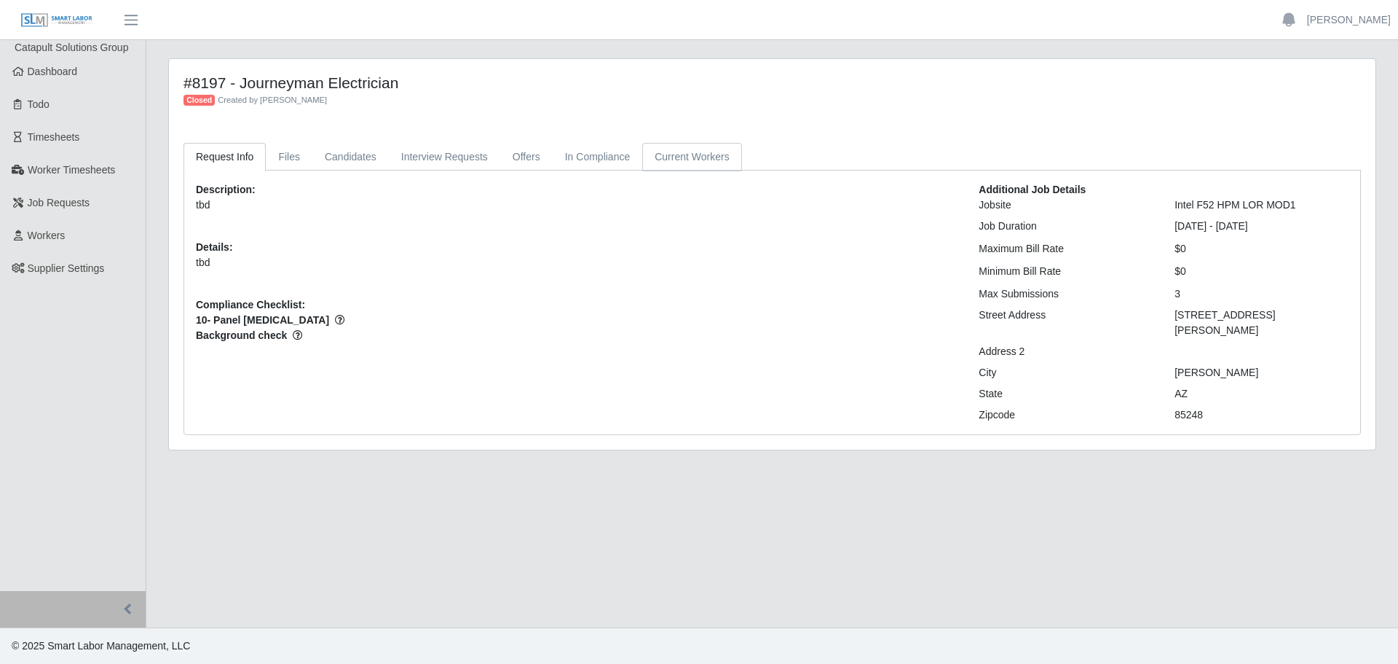
click at [682, 149] on link "Current Workers" at bounding box center [691, 157] width 99 height 28
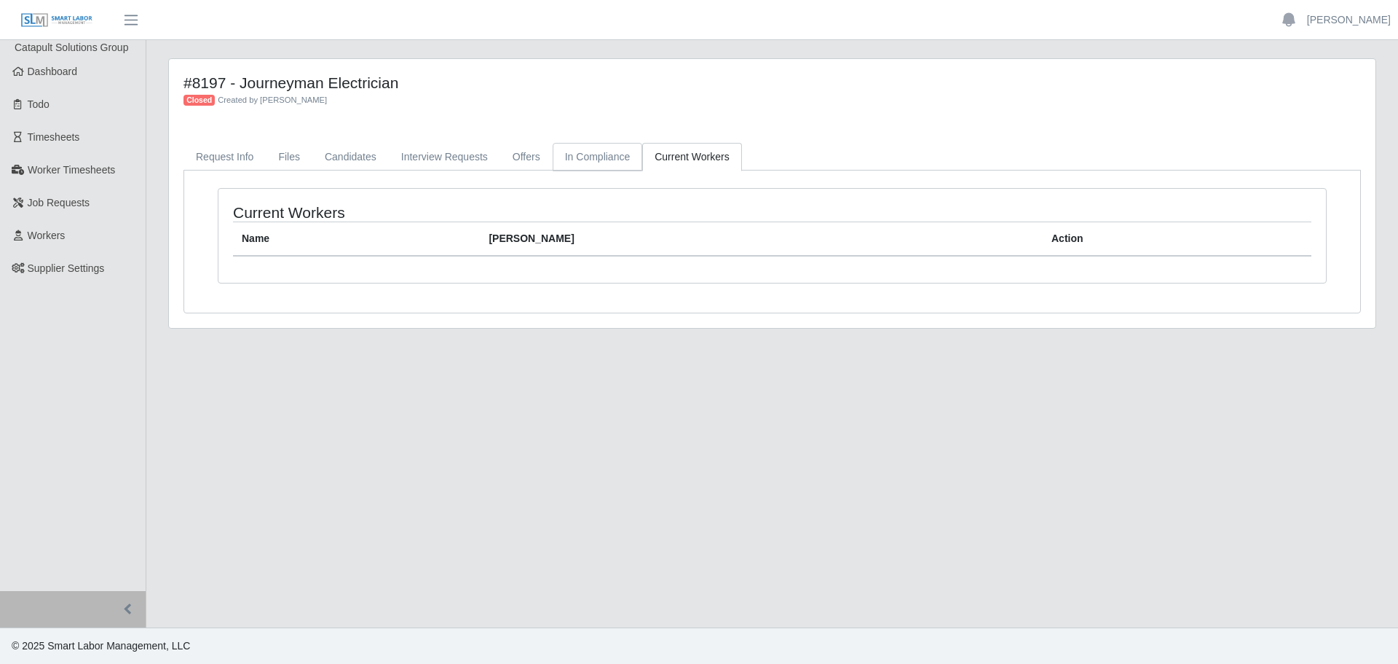
click at [602, 157] on link "In Compliance" at bounding box center [598, 157] width 90 height 28
click at [517, 158] on link "Offers" at bounding box center [526, 157] width 52 height 28
click at [458, 161] on link "Interview Requests" at bounding box center [444, 157] width 111 height 28
click at [378, 161] on link "Candidates" at bounding box center [350, 157] width 76 height 28
click at [275, 158] on link "Files" at bounding box center [289, 157] width 47 height 28
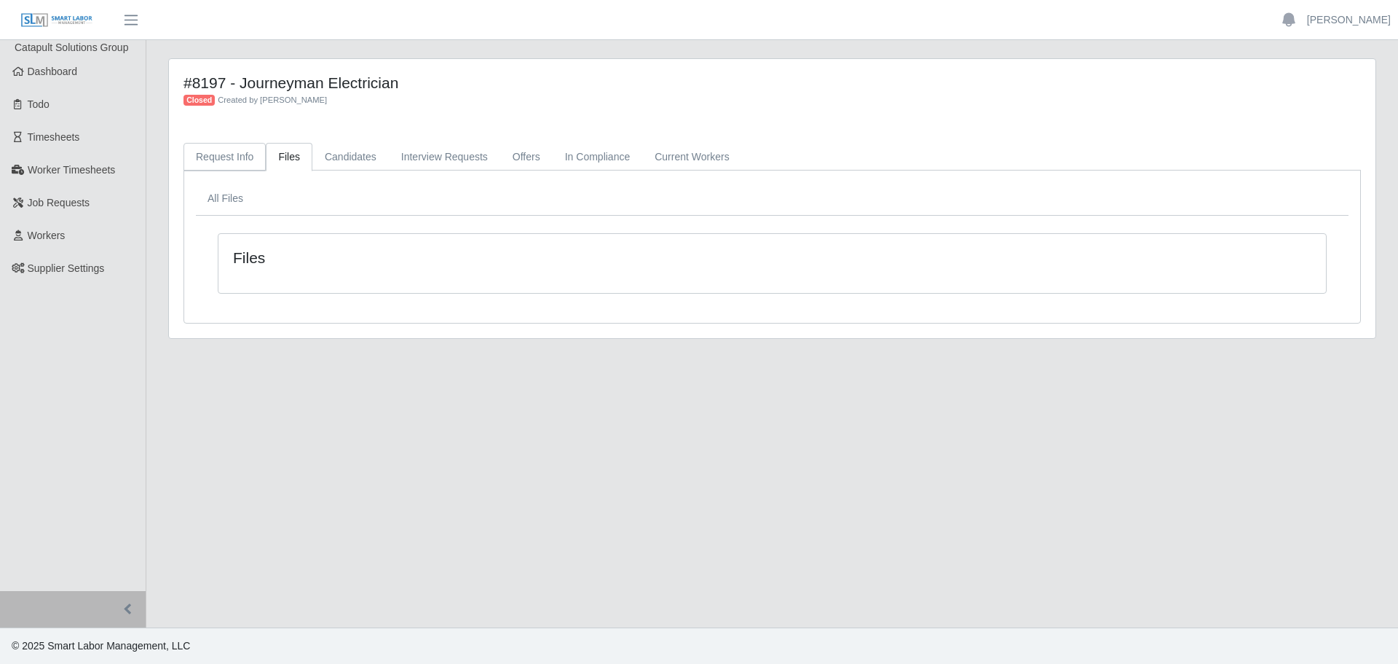
click at [201, 160] on link "Request Info" at bounding box center [225, 157] width 82 height 28
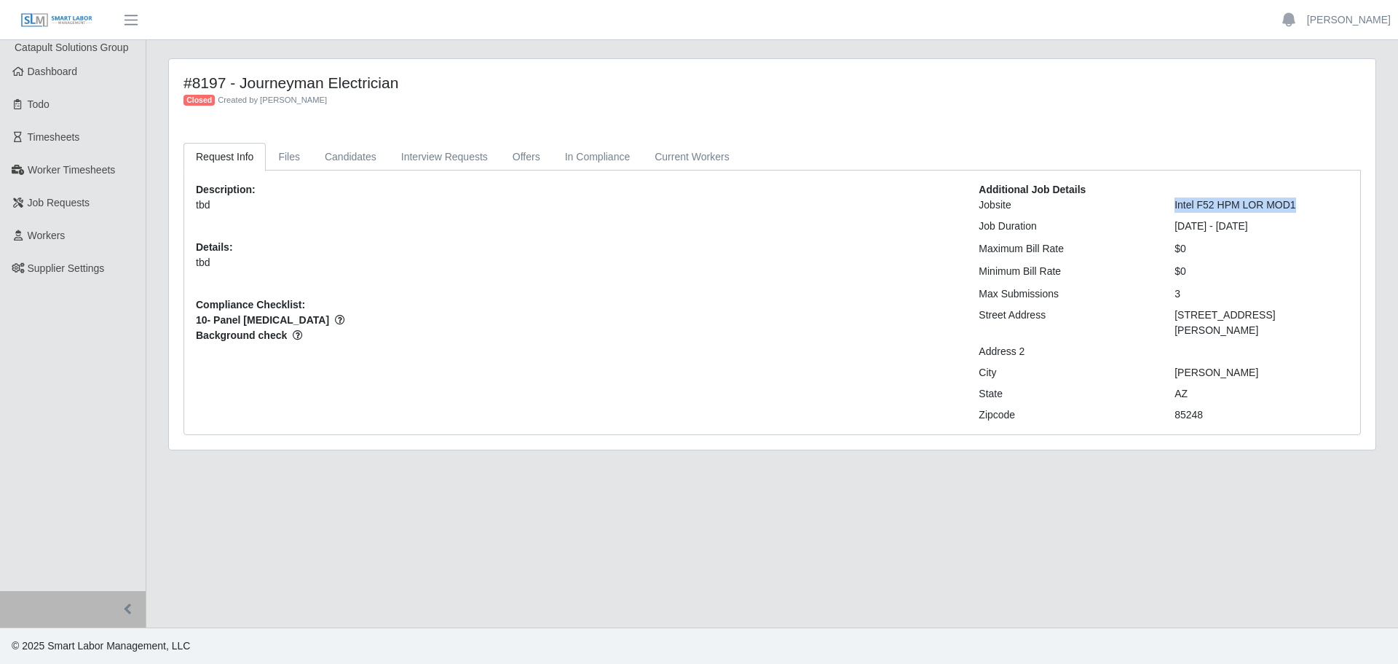
drag, startPoint x: 1303, startPoint y: 208, endPoint x: 1167, endPoint y: 208, distance: 136.2
click at [1167, 208] on div "Intel F52 HPM LOR MOD1" at bounding box center [1262, 204] width 196 height 15
drag, startPoint x: 1315, startPoint y: 227, endPoint x: 1171, endPoint y: 229, distance: 143.5
click at [1171, 229] on div "11/03/2024 - 01/01/2026" at bounding box center [1262, 226] width 196 height 15
click at [692, 160] on link "Current Workers" at bounding box center [691, 157] width 99 height 28
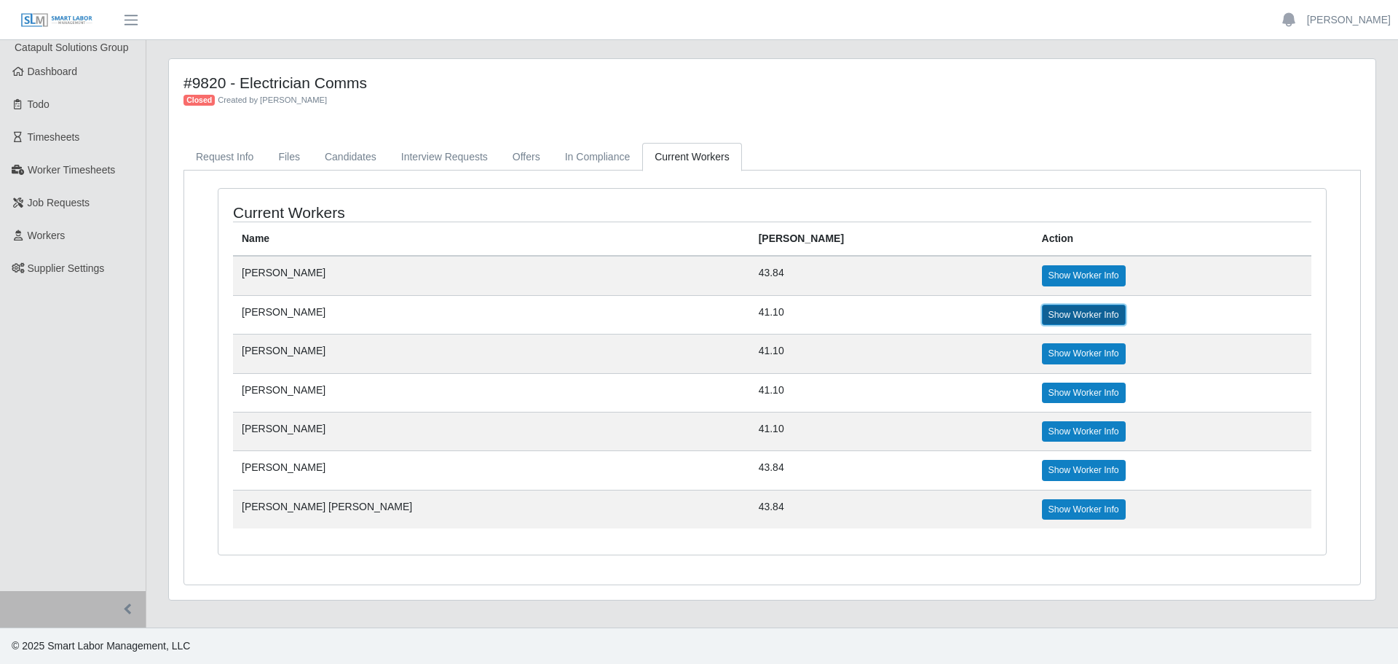
click at [1042, 305] on link "Show Worker Info" at bounding box center [1084, 314] width 84 height 20
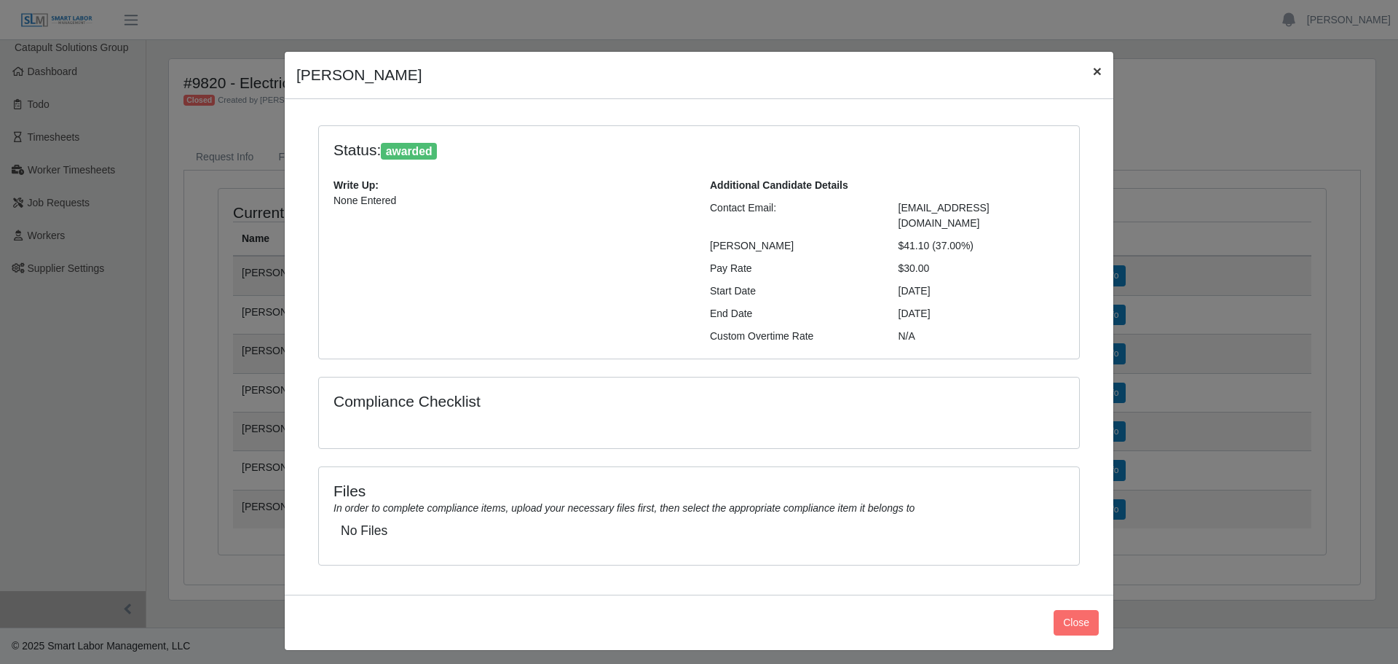
click at [1103, 73] on button "×" at bounding box center [1098, 71] width 32 height 39
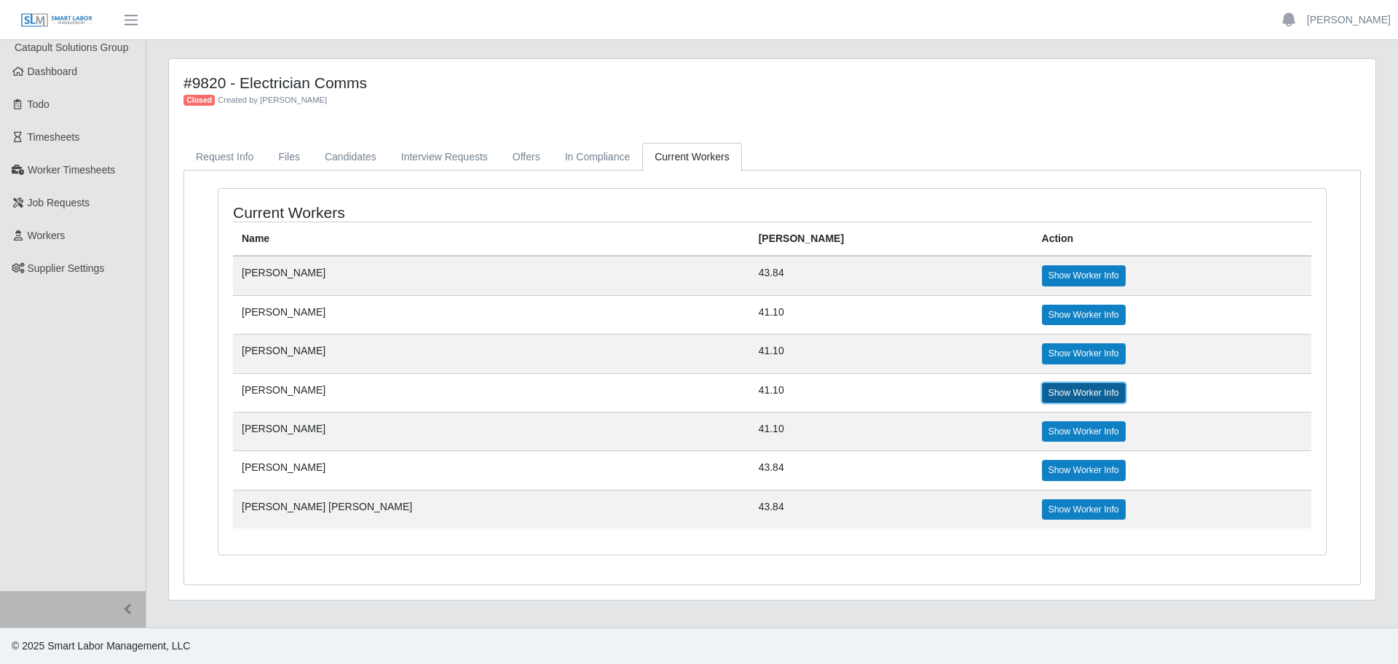
click at [1042, 397] on link "Show Worker Info" at bounding box center [1084, 392] width 84 height 20
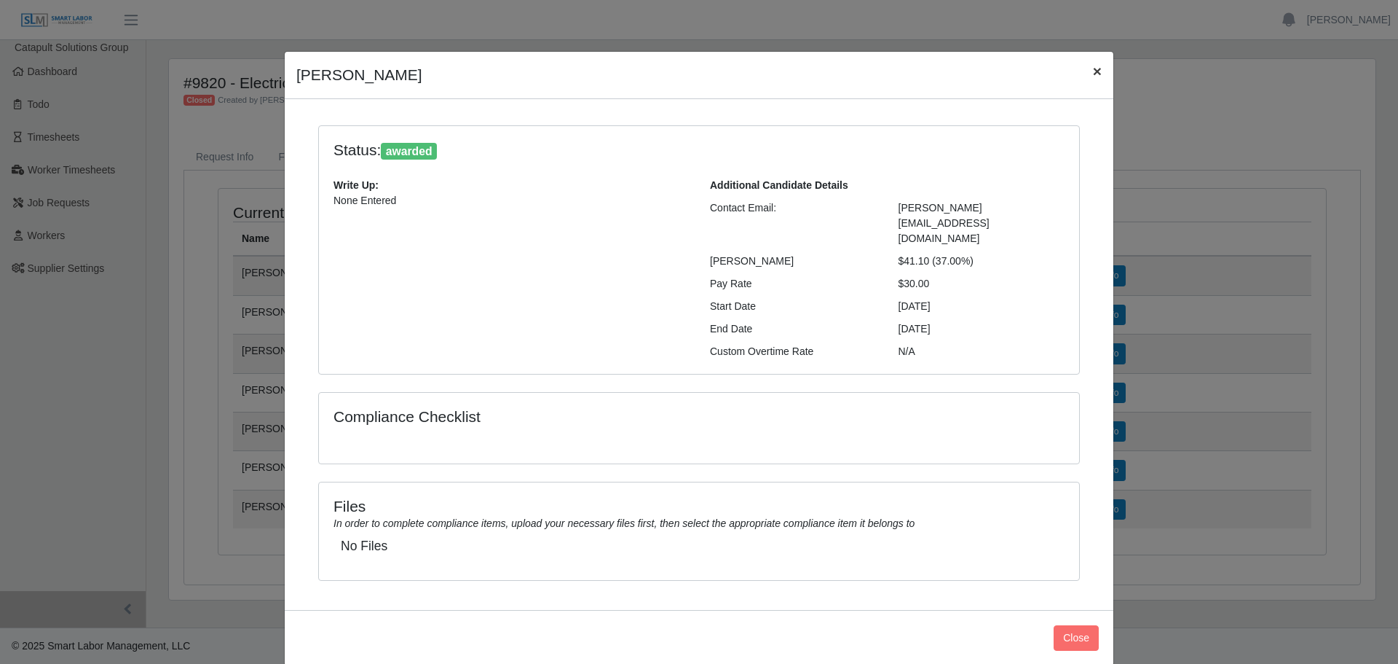
click at [1109, 71] on button "×" at bounding box center [1098, 71] width 32 height 39
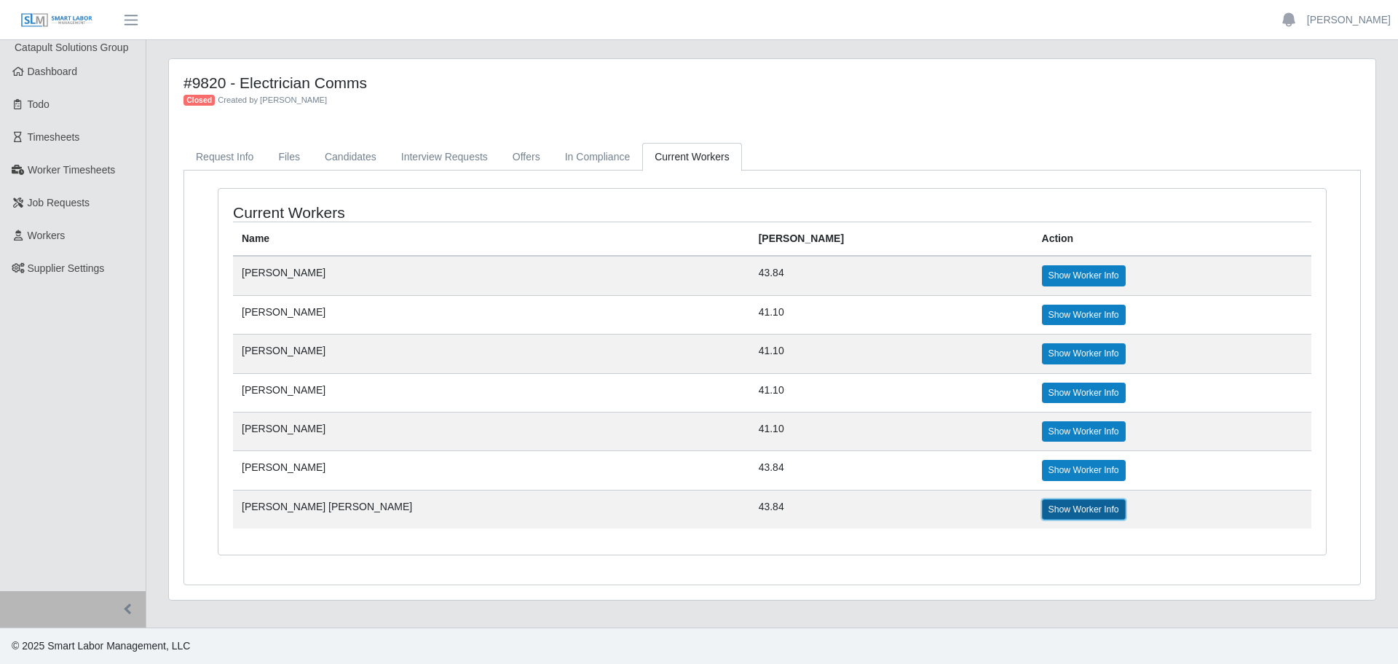
click at [1042, 507] on link "Show Worker Info" at bounding box center [1084, 509] width 84 height 20
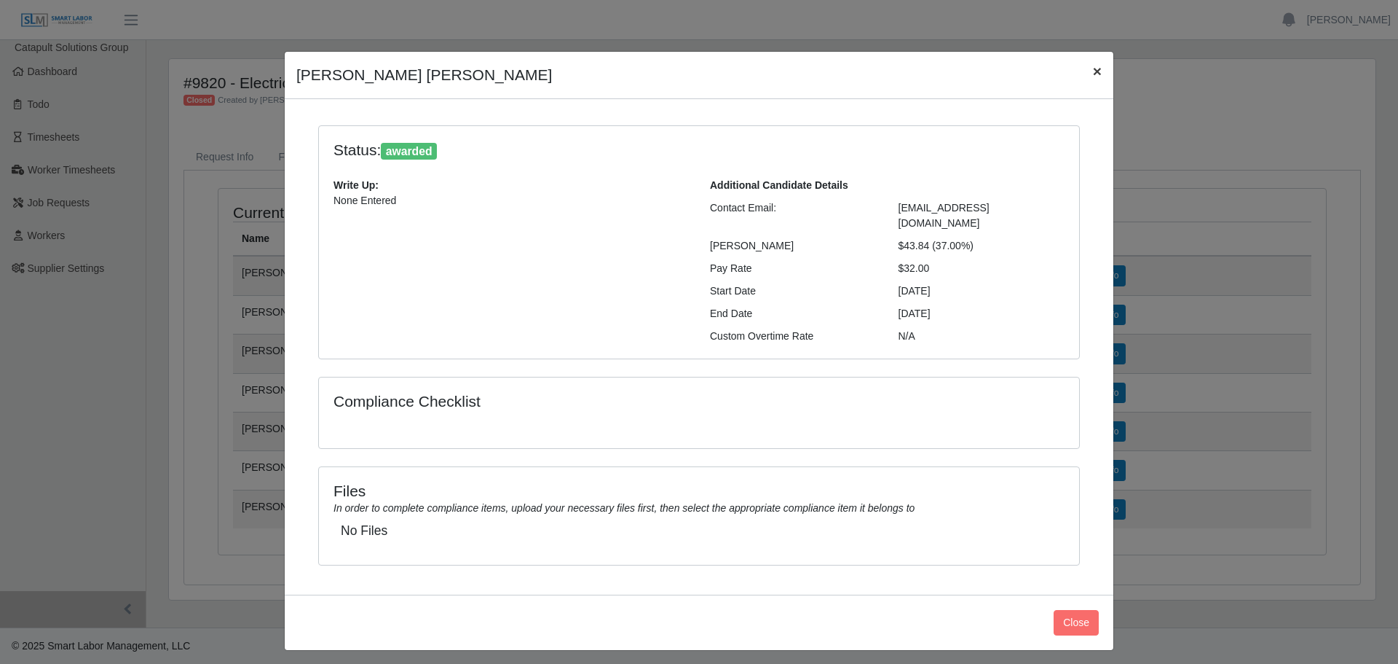
click at [1096, 70] on span "×" at bounding box center [1097, 71] width 9 height 17
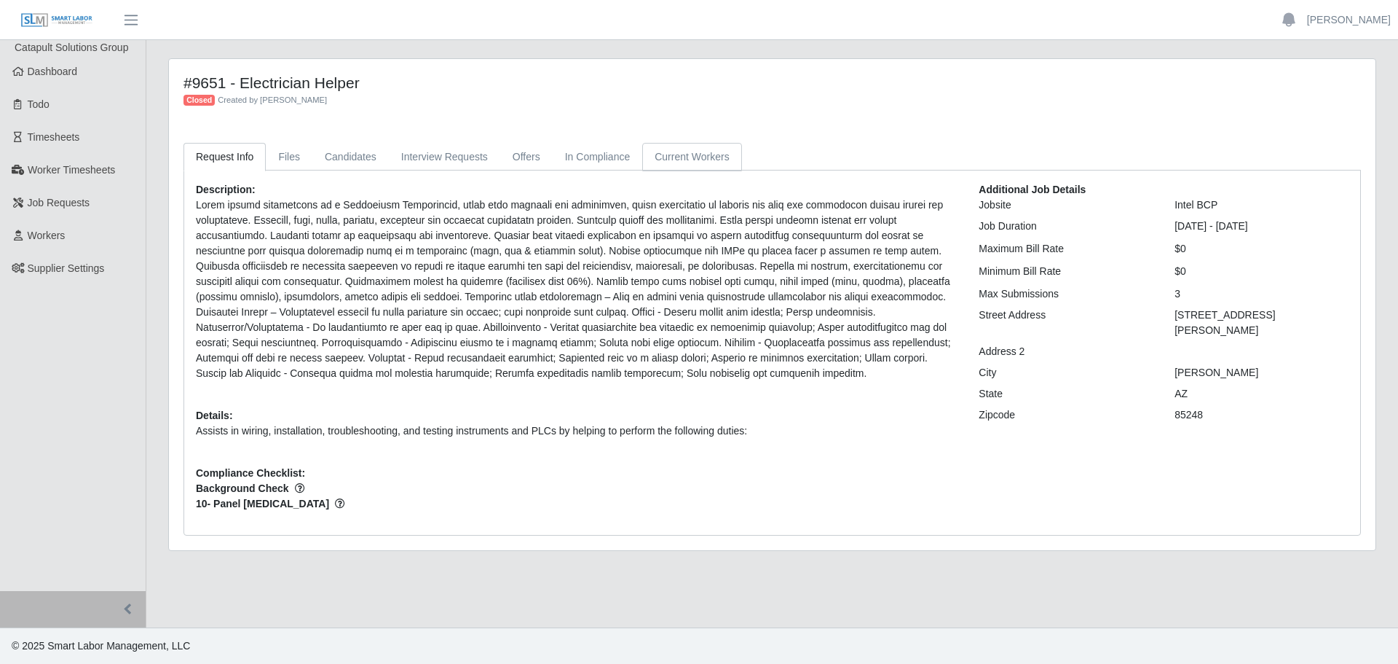
click at [696, 160] on link "Current Workers" at bounding box center [691, 157] width 99 height 28
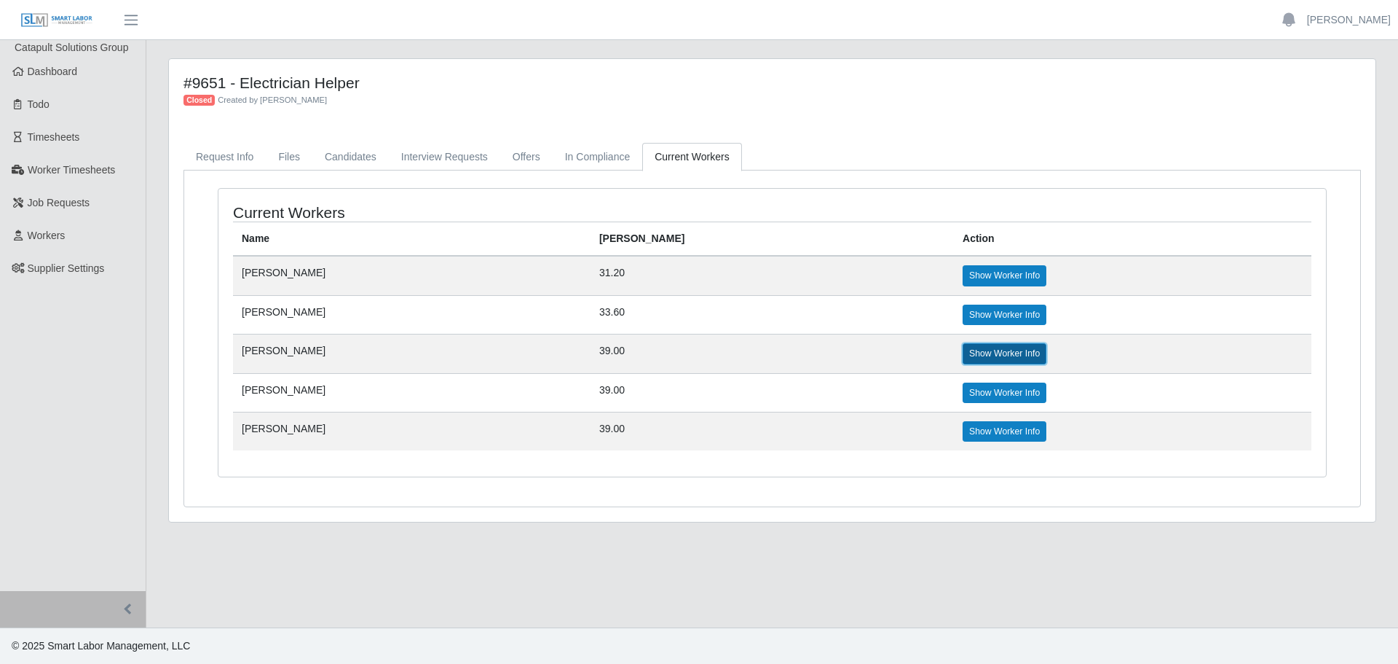
click at [963, 349] on link "Show Worker Info" at bounding box center [1005, 353] width 84 height 20
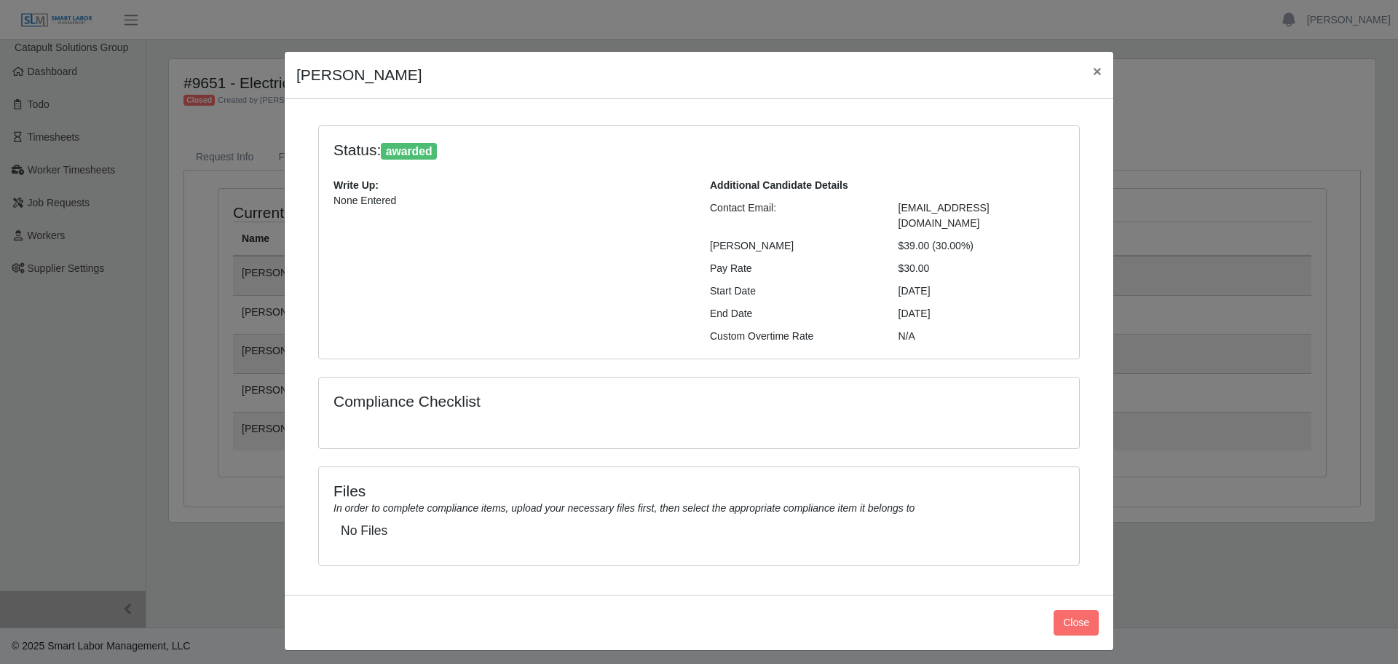
drag, startPoint x: 934, startPoint y: 233, endPoint x: 981, endPoint y: 235, distance: 46.6
click at [981, 238] on div "$39.00 (30.00%)" at bounding box center [982, 245] width 189 height 15
drag, startPoint x: 901, startPoint y: 275, endPoint x: 964, endPoint y: 271, distance: 62.7
click at [964, 283] on div "[DATE]" at bounding box center [982, 290] width 189 height 15
drag, startPoint x: 894, startPoint y: 304, endPoint x: 972, endPoint y: 294, distance: 78.6
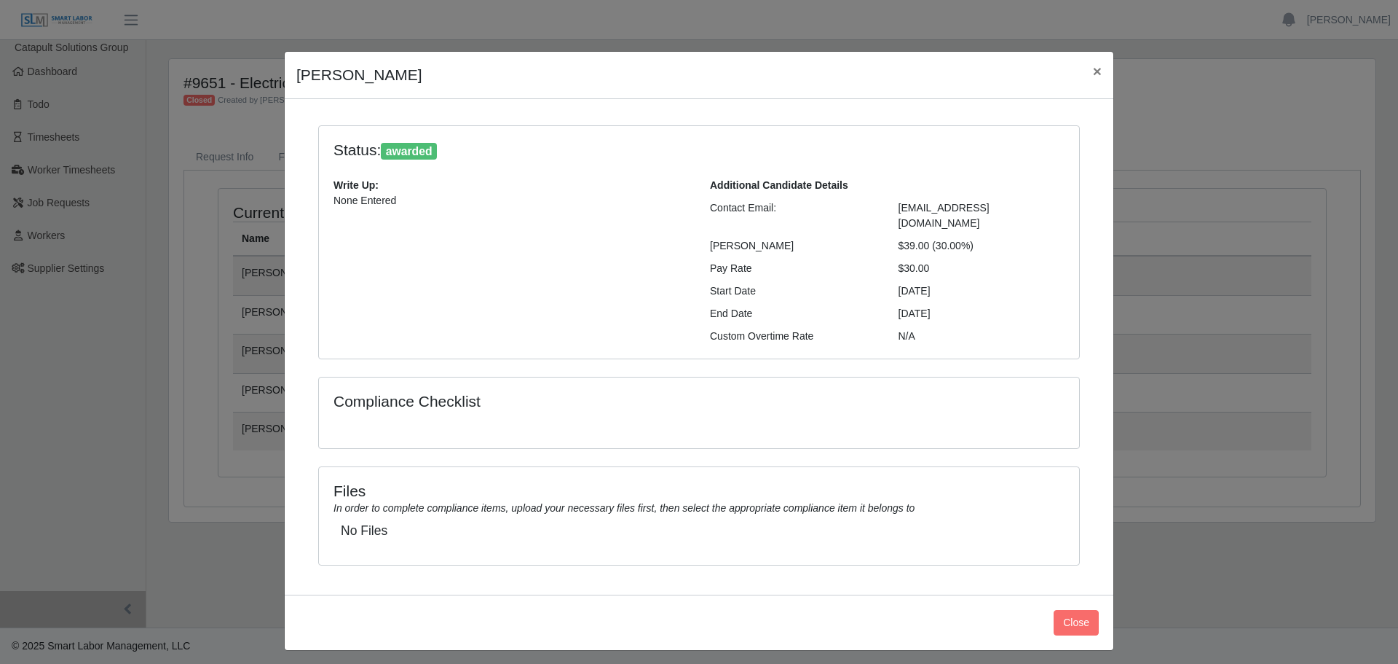
click at [972, 306] on div "[DATE]" at bounding box center [982, 313] width 189 height 15
click at [1093, 66] on span "×" at bounding box center [1097, 71] width 9 height 17
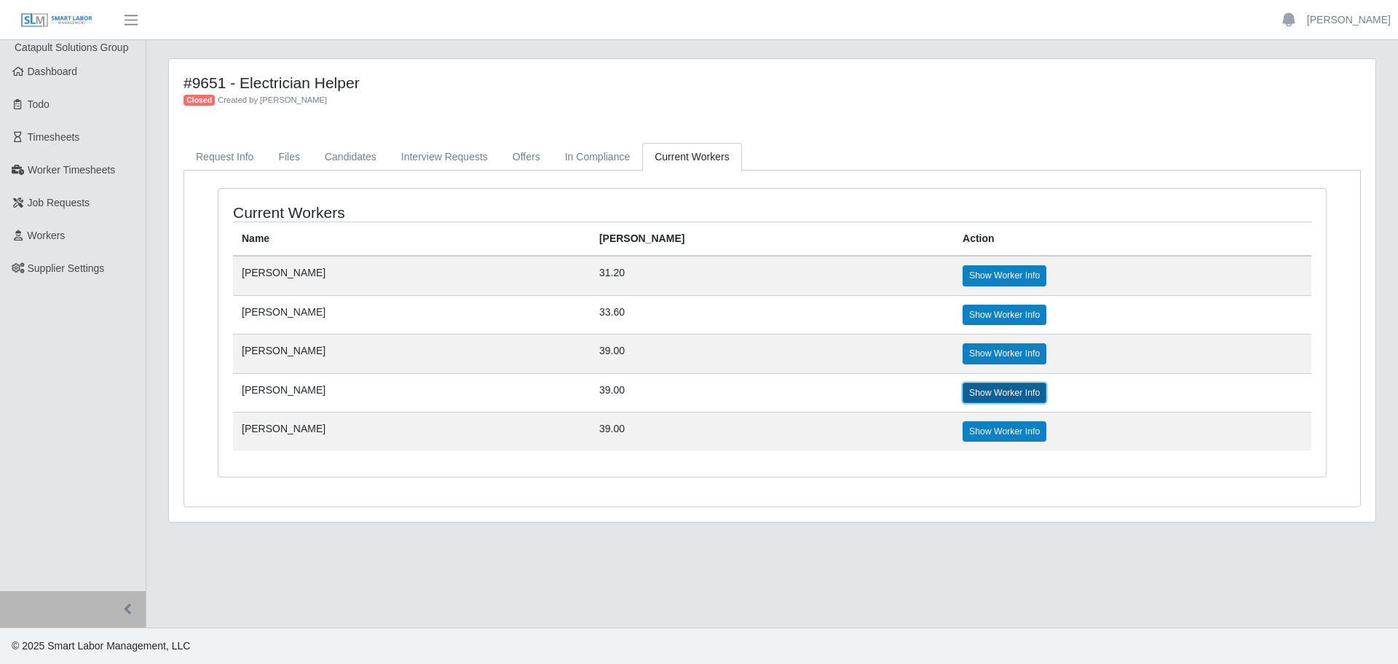
click at [963, 387] on link "Show Worker Info" at bounding box center [1005, 392] width 84 height 20
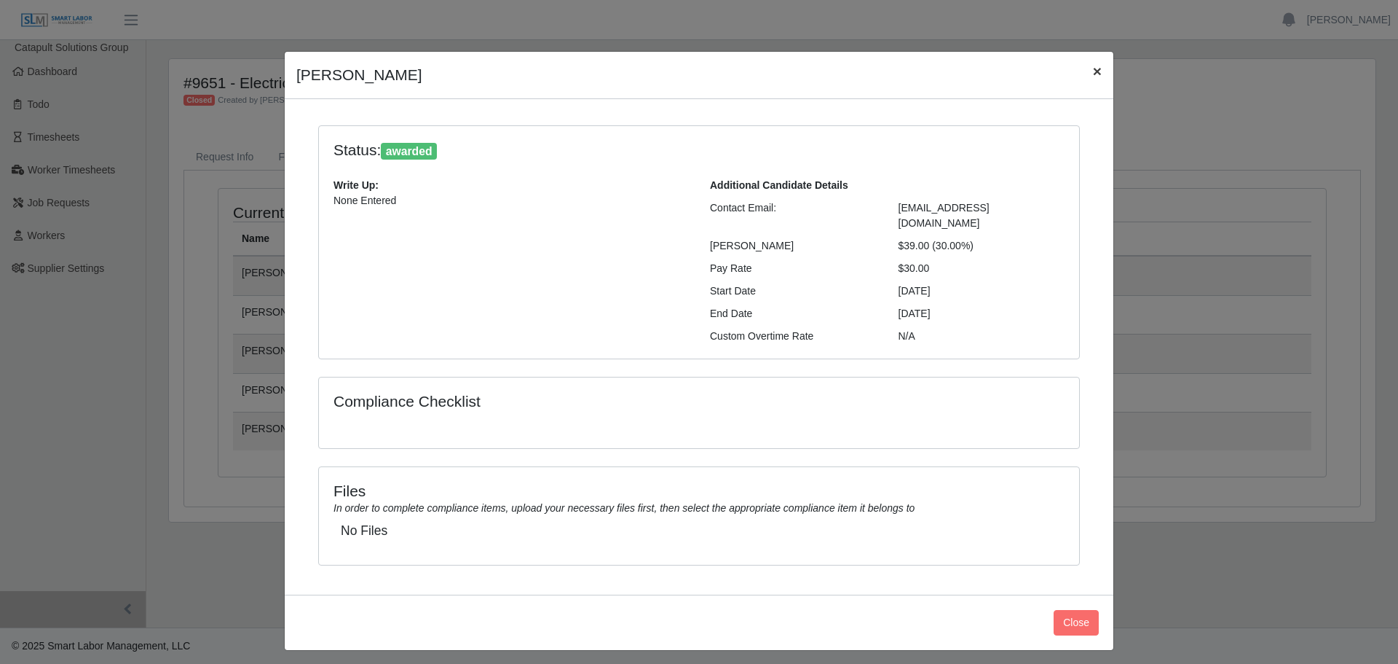
click at [1104, 65] on button "×" at bounding box center [1098, 71] width 32 height 39
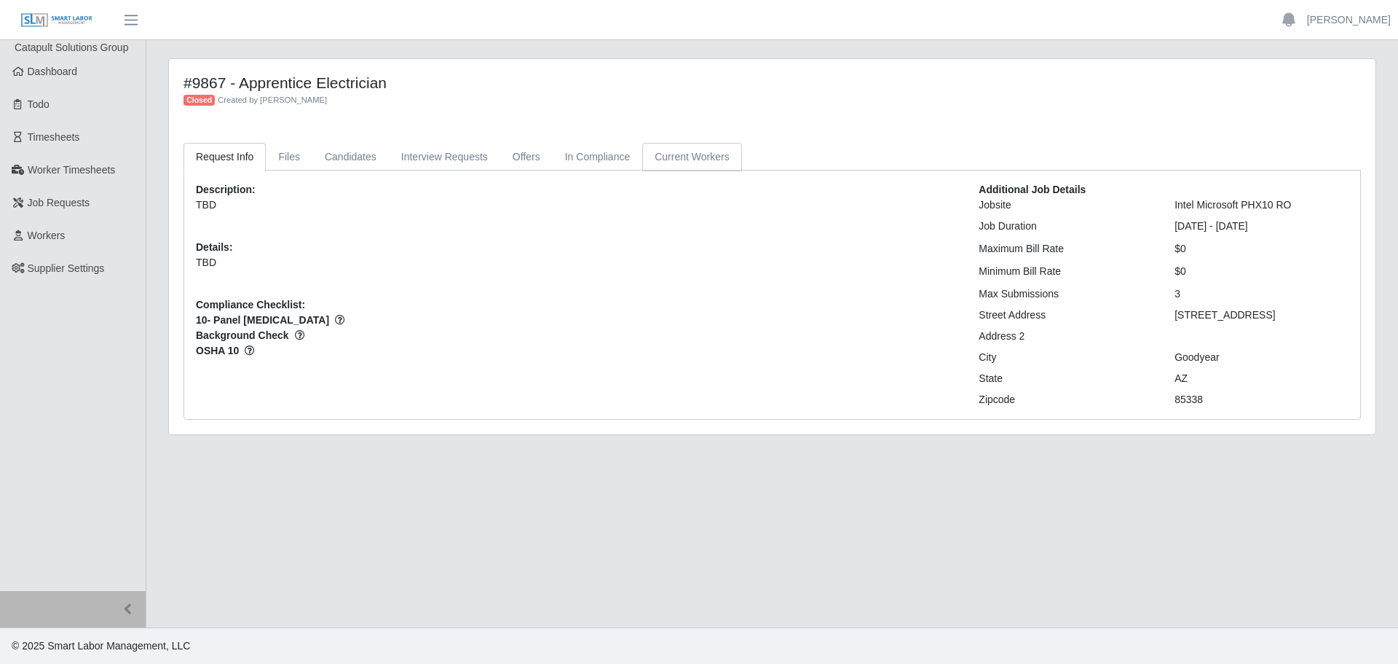
click at [680, 160] on link "Current Workers" at bounding box center [691, 157] width 99 height 28
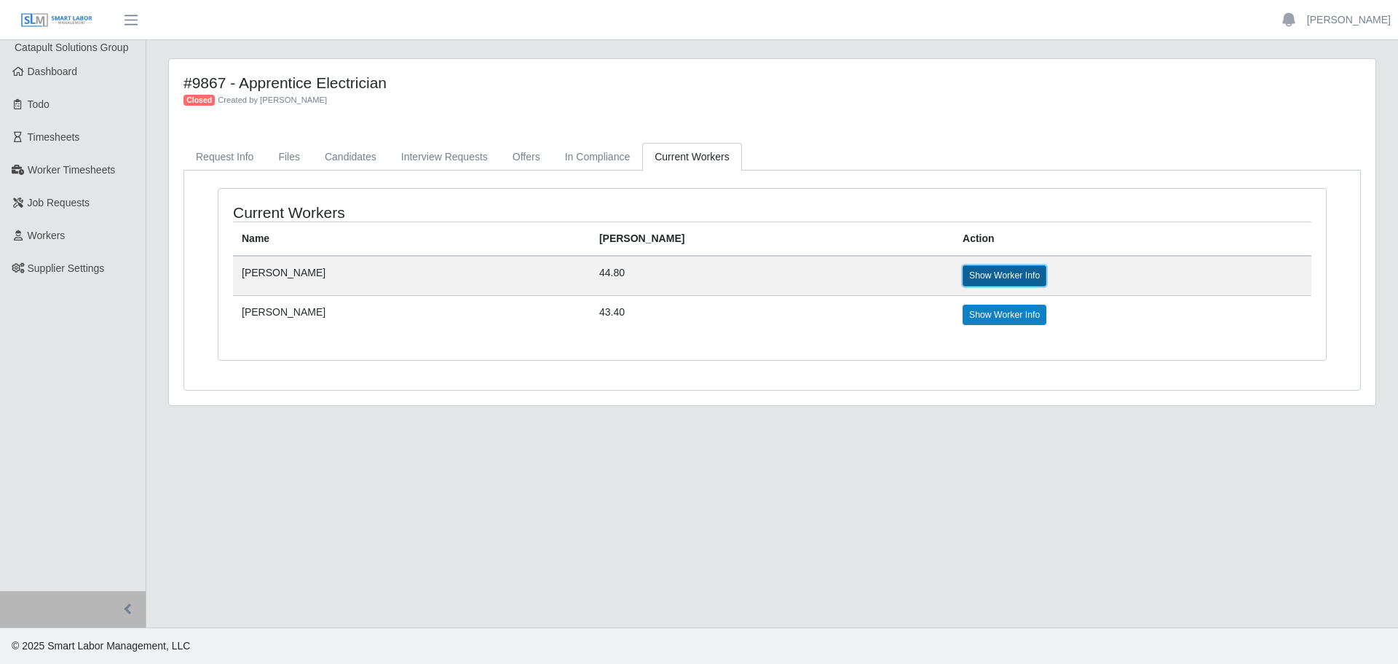
click at [963, 278] on link "Show Worker Info" at bounding box center [1005, 275] width 84 height 20
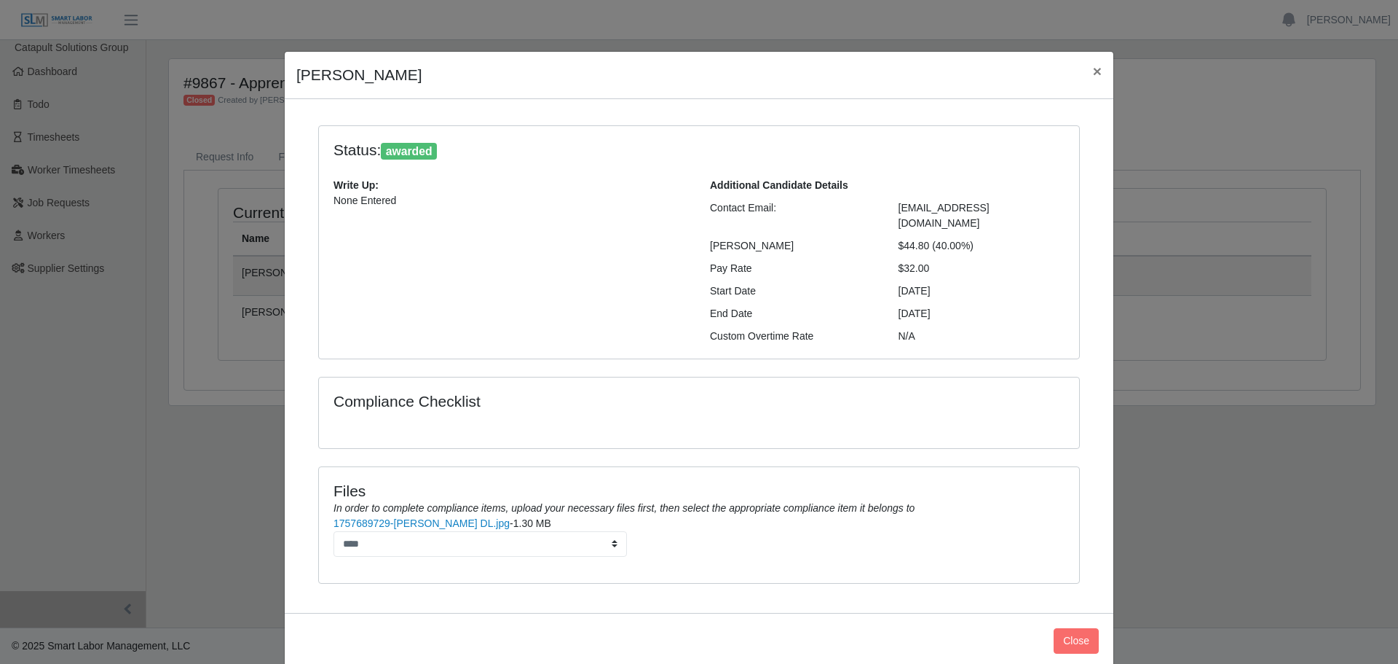
drag, startPoint x: 929, startPoint y: 231, endPoint x: 980, endPoint y: 230, distance: 51.0
click at [980, 238] on div "$44.80 (40.00%)" at bounding box center [982, 245] width 189 height 15
click at [1093, 74] on span "×" at bounding box center [1097, 71] width 9 height 17
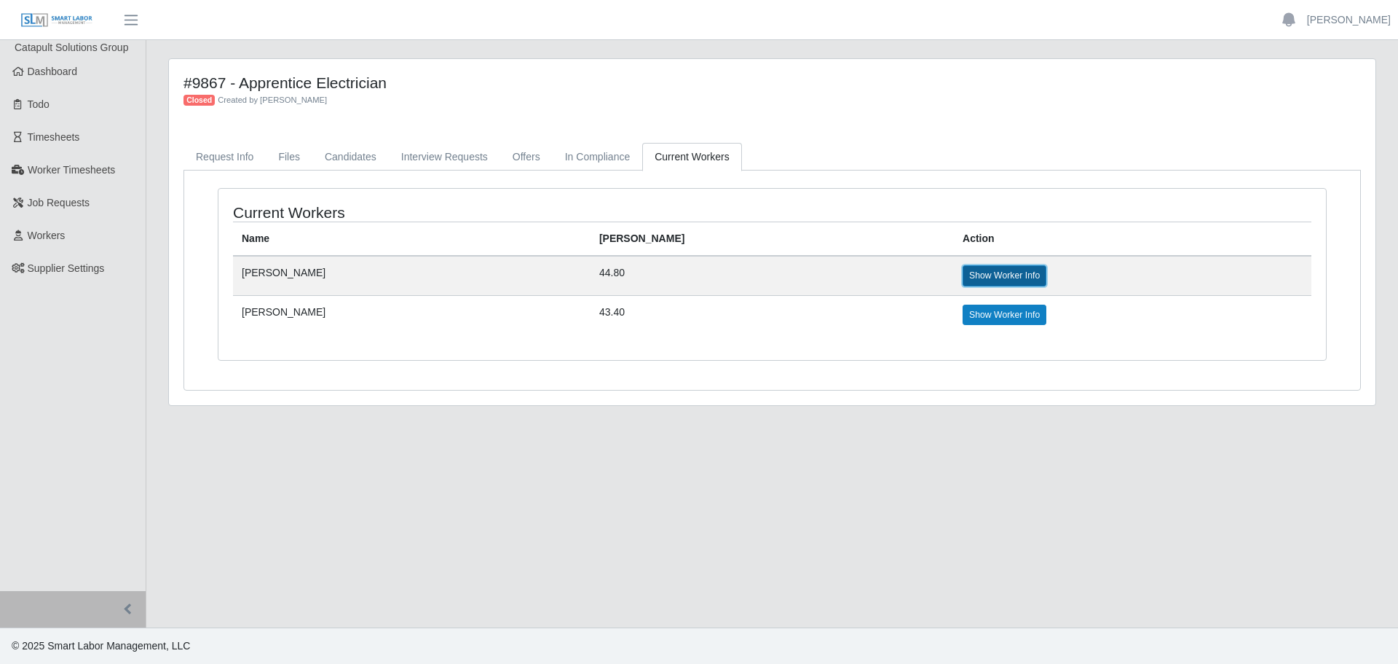
click at [966, 271] on link "Show Worker Info" at bounding box center [1005, 275] width 84 height 20
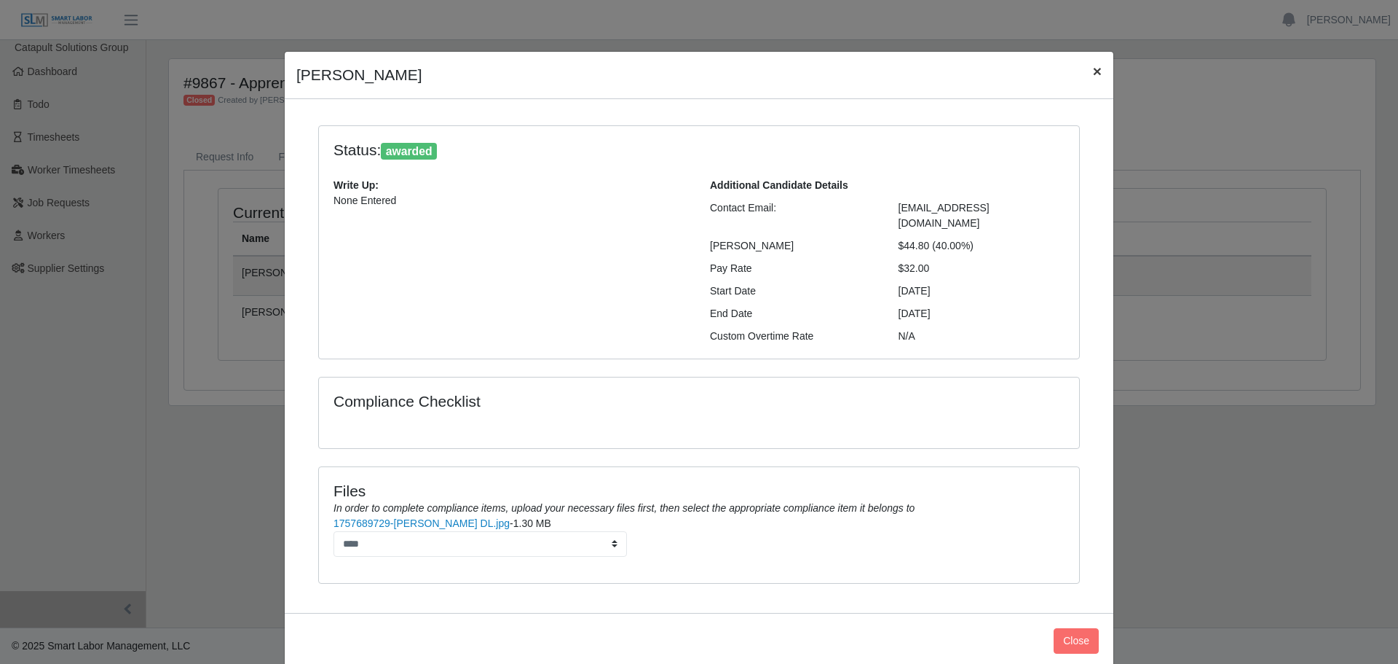
click at [1095, 72] on span "×" at bounding box center [1097, 71] width 9 height 17
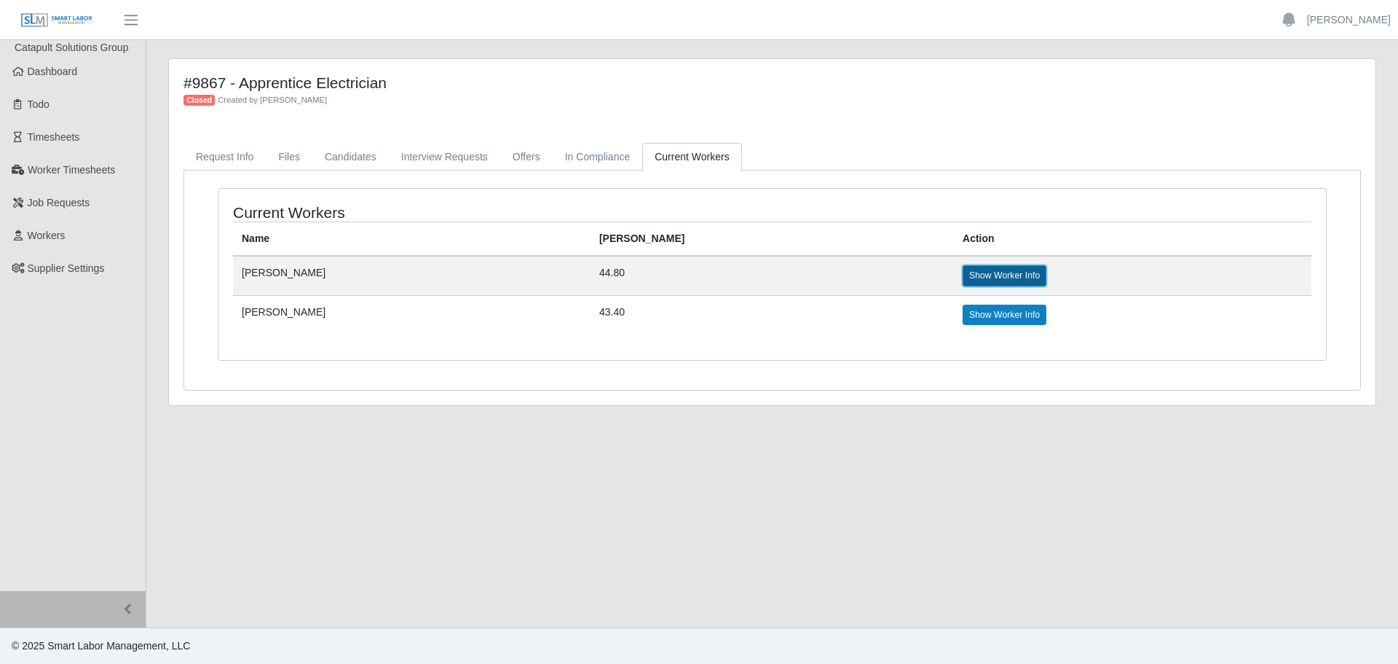
click at [963, 276] on link "Show Worker Info" at bounding box center [1005, 275] width 84 height 20
